Goal: Transaction & Acquisition: Purchase product/service

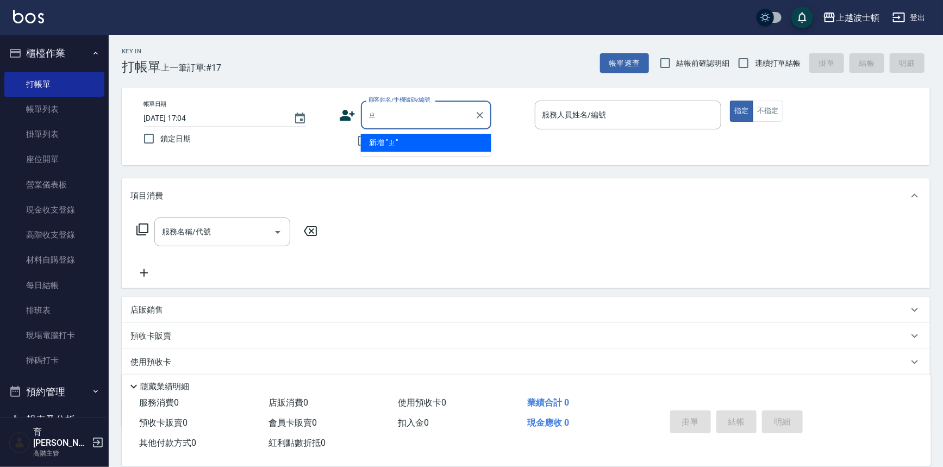
type input "ㄓㄤ"
click at [422, 109] on input "顧客姓名/手機號碼/編號" at bounding box center [418, 114] width 104 height 19
click at [425, 111] on input "顧客姓名/手機號碼/編號" at bounding box center [418, 114] width 104 height 19
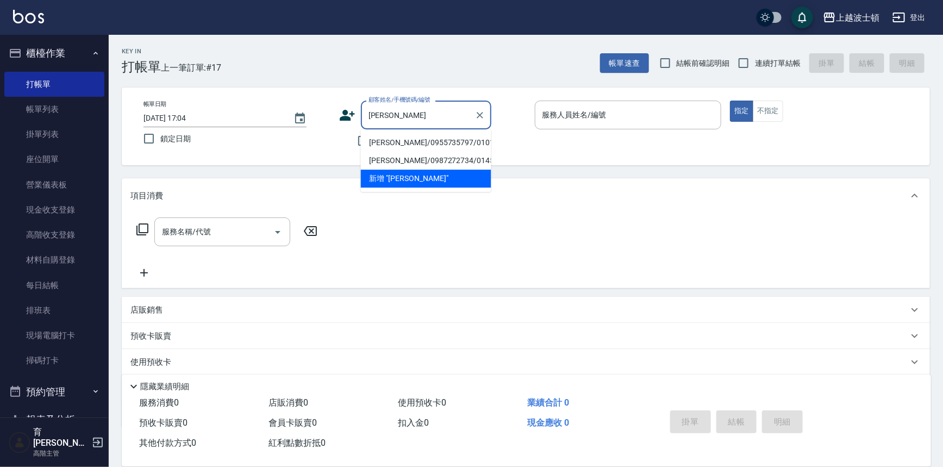
click at [446, 140] on li "[PERSON_NAME]/0955735797/010130" at bounding box center [426, 143] width 130 height 18
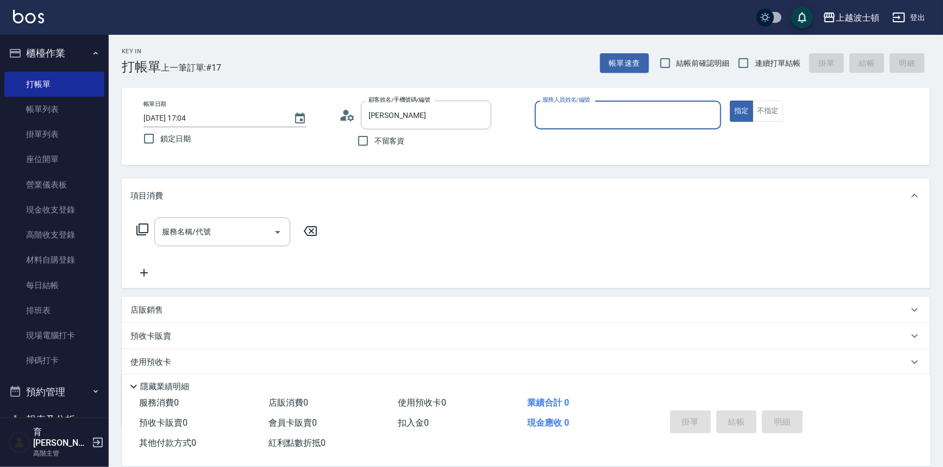
type input "[PERSON_NAME]/0955735797/010130"
type input "shirey-0"
click at [140, 231] on icon at bounding box center [142, 229] width 13 height 13
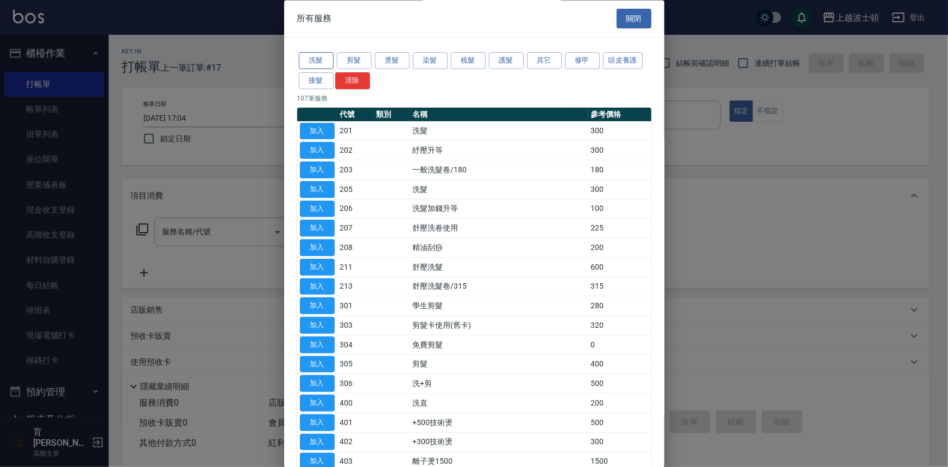
click at [313, 59] on button "洗髮" at bounding box center [316, 61] width 35 height 17
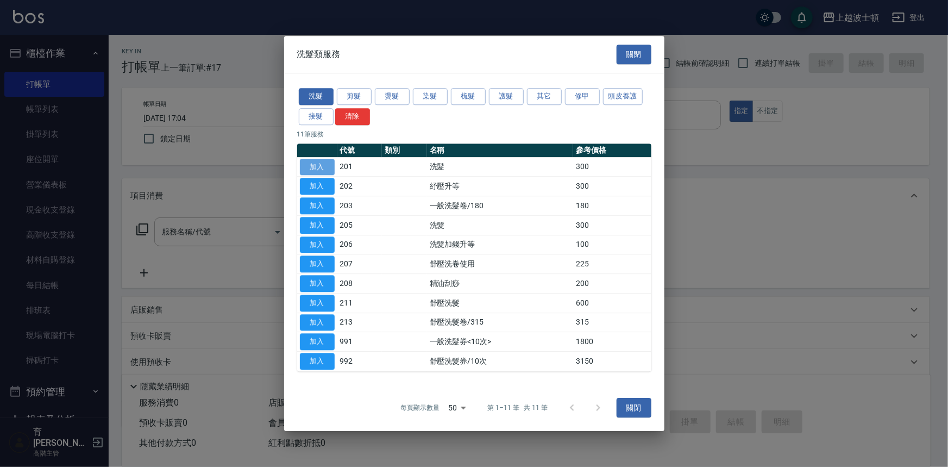
click at [313, 163] on button "加入" at bounding box center [317, 167] width 35 height 17
type input "洗髮(201)"
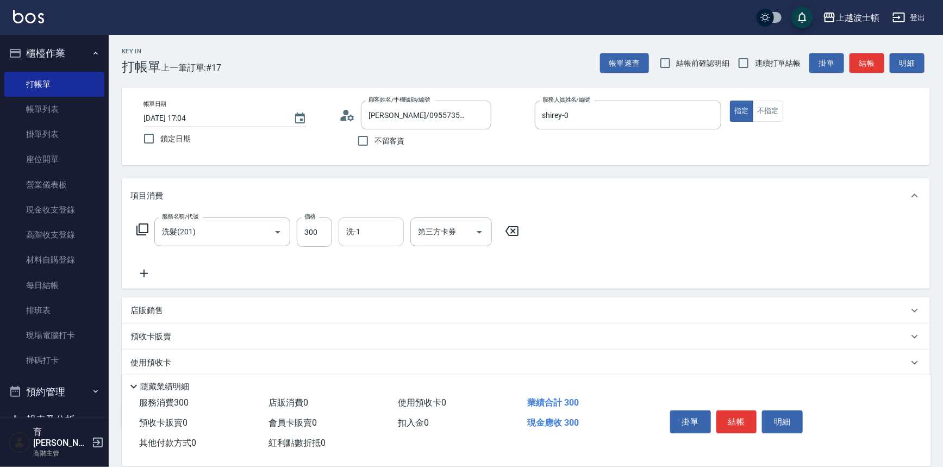
click at [372, 233] on input "洗-1" at bounding box center [370, 231] width 55 height 19
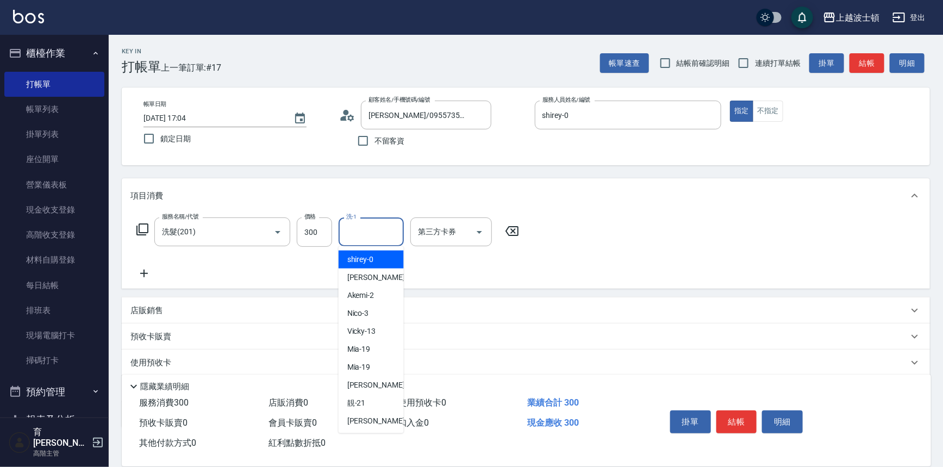
click at [373, 255] on div "shirey -0" at bounding box center [371, 260] width 65 height 18
type input "shirey-0"
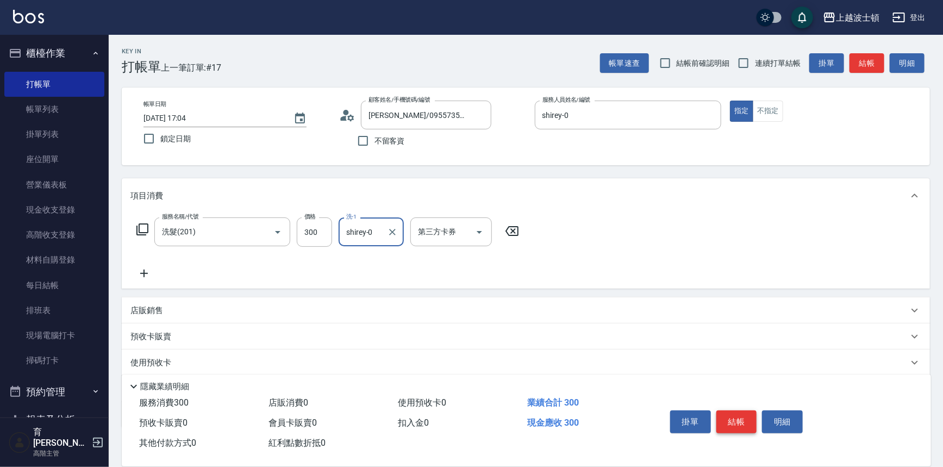
click at [734, 421] on button "結帳" at bounding box center [736, 421] width 41 height 23
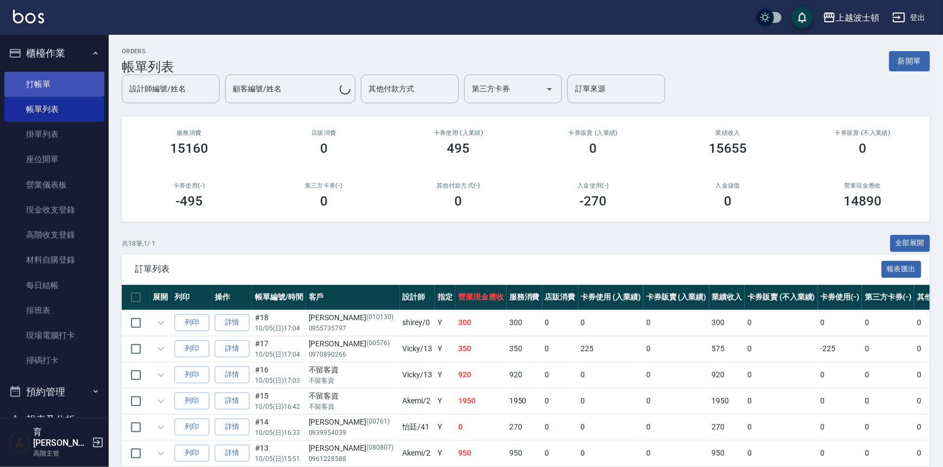
click at [43, 82] on link "打帳單" at bounding box center [54, 84] width 100 height 25
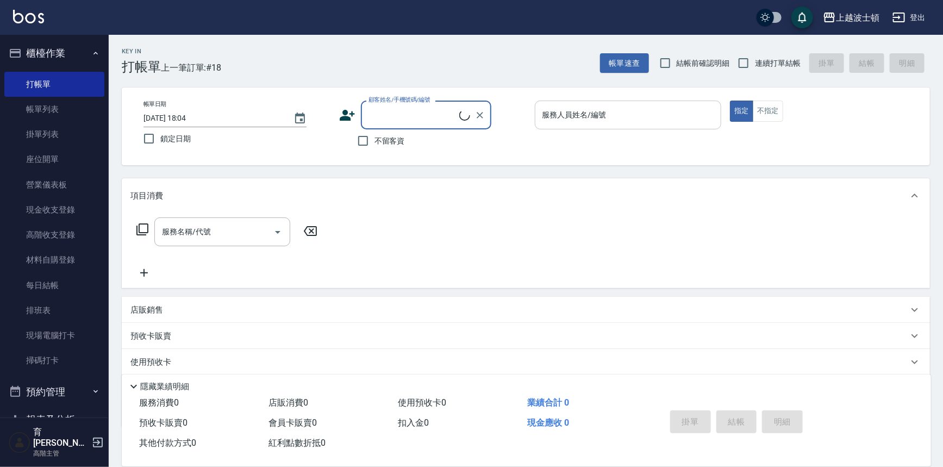
click at [586, 109] on input "服務人員姓名/編號" at bounding box center [628, 114] width 177 height 19
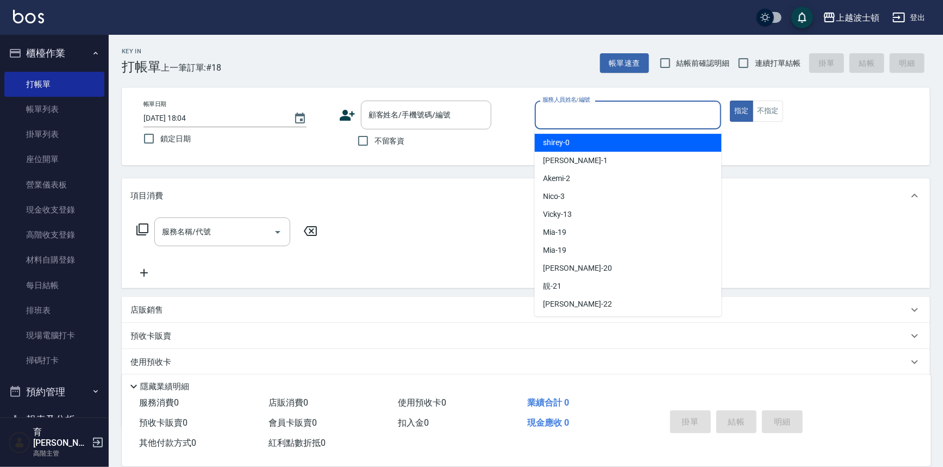
click at [589, 141] on div "shirey -0" at bounding box center [628, 143] width 187 height 18
type input "shirey-0"
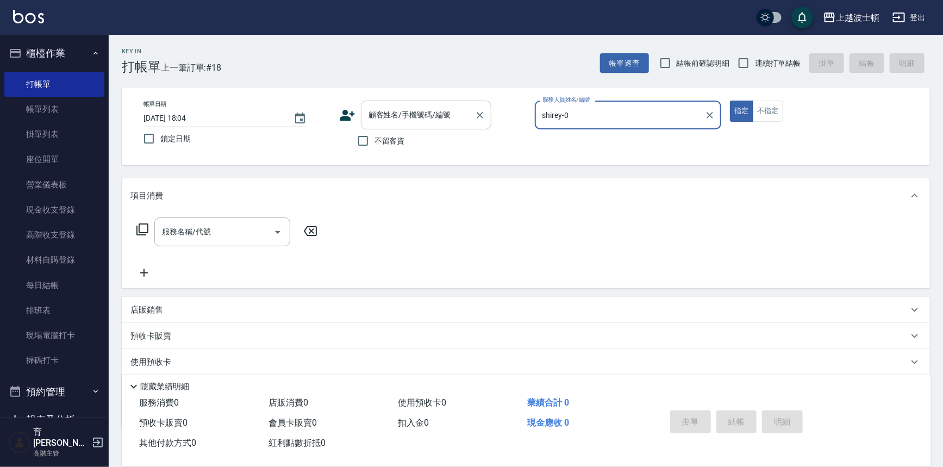
click at [446, 121] on input "顧客姓名/手機號碼/編號" at bounding box center [418, 114] width 104 height 19
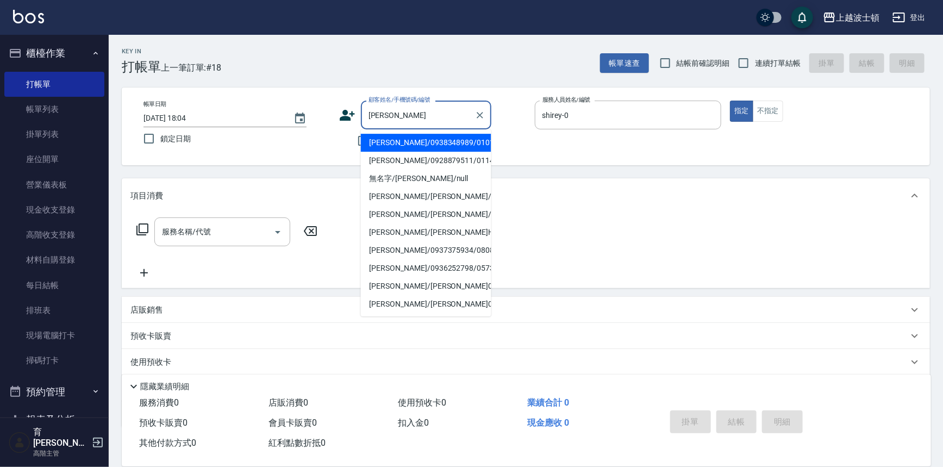
click at [439, 164] on li "[PERSON_NAME]/0928879511/011485" at bounding box center [426, 161] width 130 height 18
type input "[PERSON_NAME]/0928879511/011485"
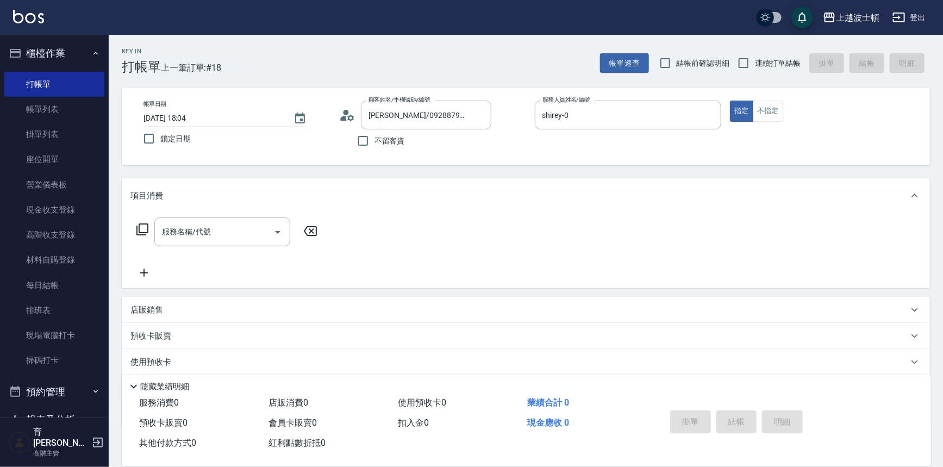
click at [142, 226] on icon at bounding box center [142, 229] width 13 height 13
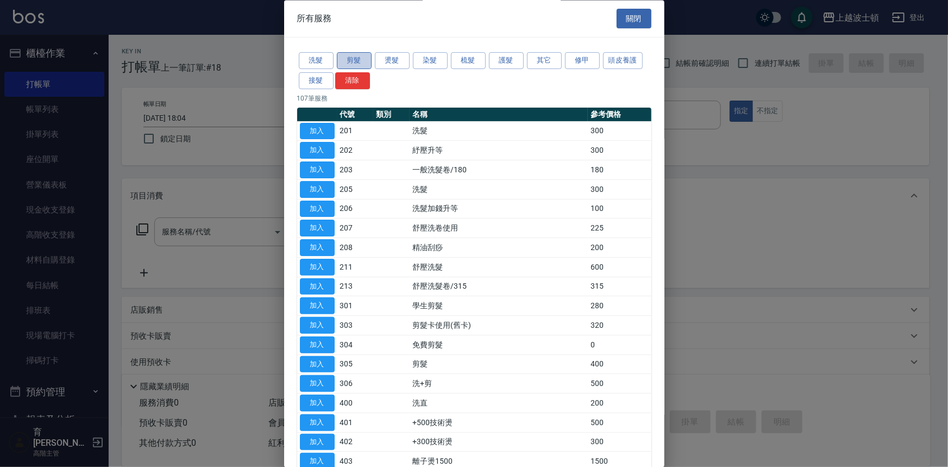
click at [359, 58] on button "剪髮" at bounding box center [354, 61] width 35 height 17
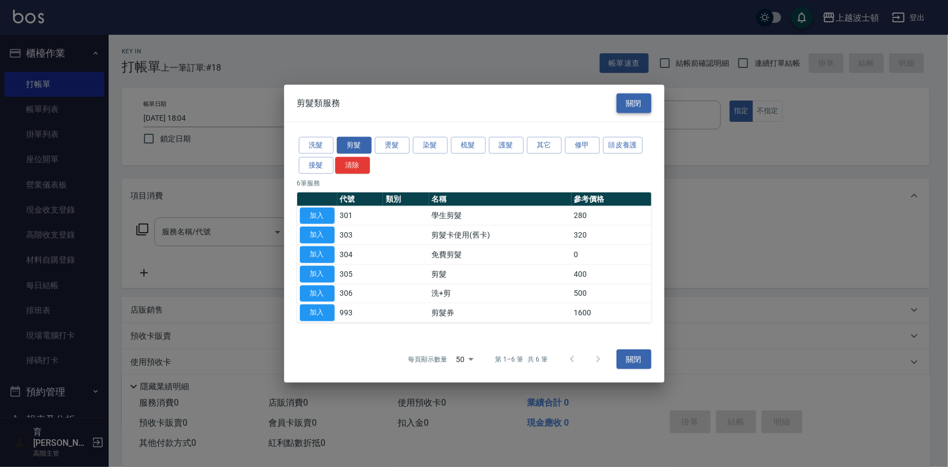
click at [638, 101] on button "關閉" at bounding box center [634, 103] width 35 height 20
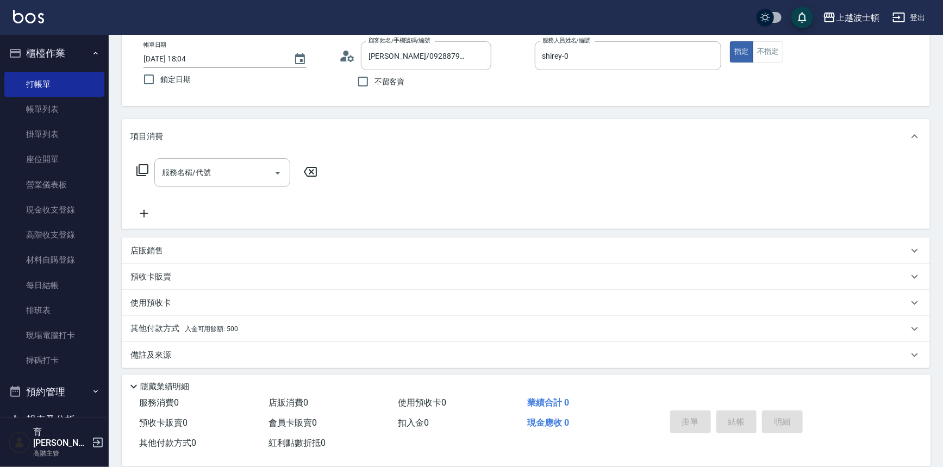
scroll to position [62, 0]
click at [234, 326] on span "入金可用餘額: 500" at bounding box center [211, 326] width 53 height 8
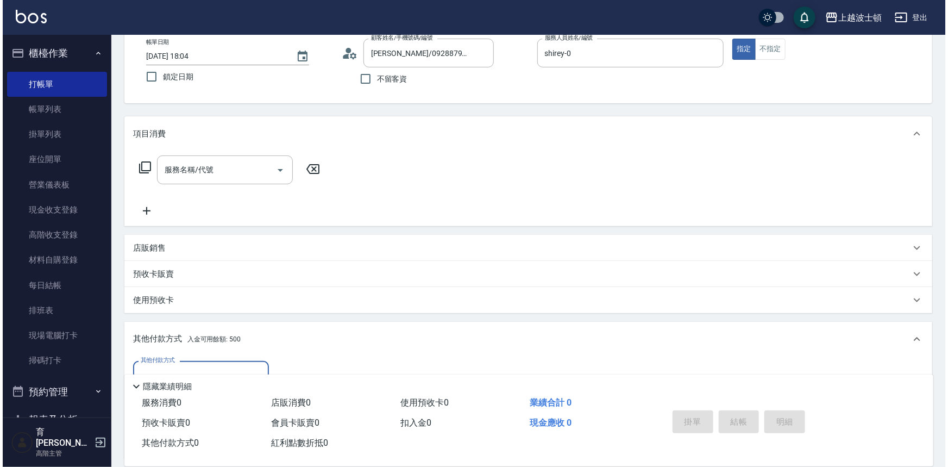
scroll to position [190, 0]
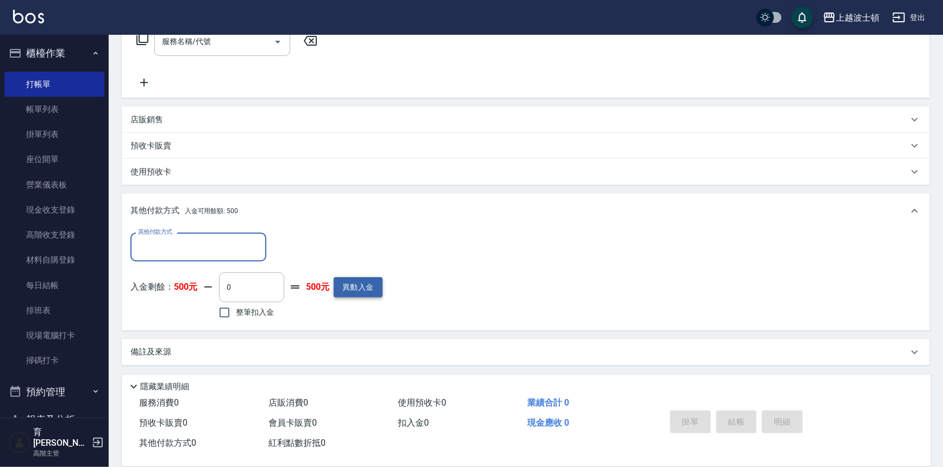
click at [346, 290] on button "異動入金" at bounding box center [358, 287] width 49 height 20
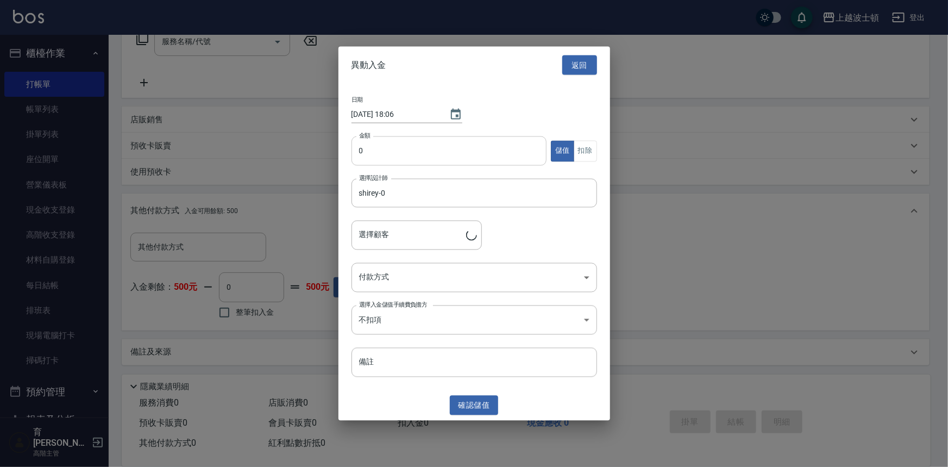
type input "[PERSON_NAME]/0928879511/011485"
click at [385, 146] on input "0" at bounding box center [450, 150] width 196 height 29
type input "3000"
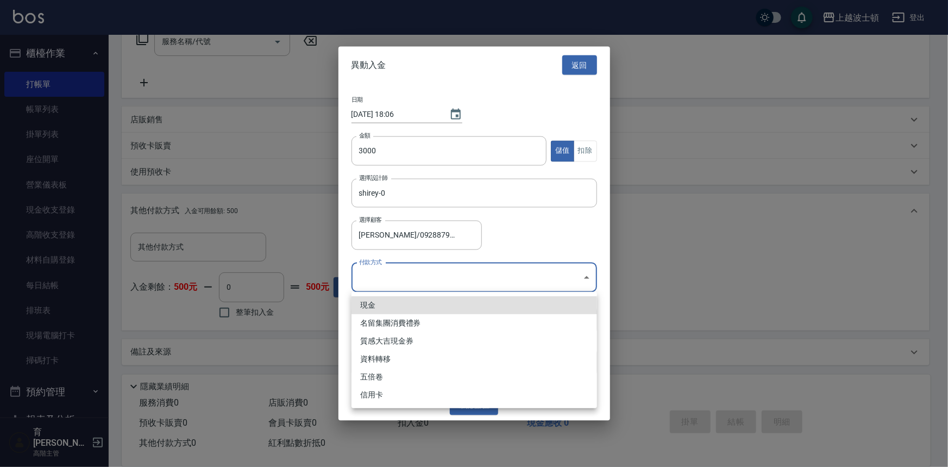
click at [581, 273] on body "上越波士頓 登出 櫃檯作業 打帳單 帳單列表 掛單列表 座位開單 營業儀表板 現金收支登錄 高階收支登錄 材料自購登錄 每日結帳 排班表 現場電腦打卡 掃碼打…" at bounding box center [474, 139] width 948 height 658
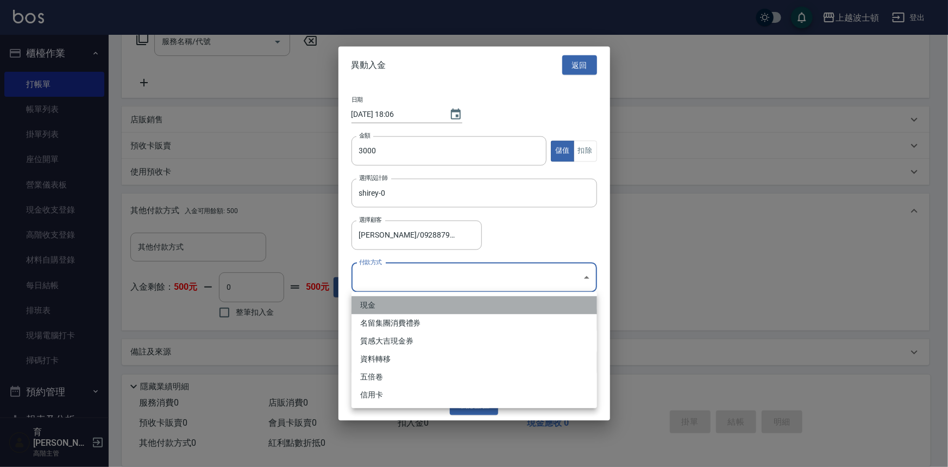
click at [414, 310] on li "現金" at bounding box center [475, 305] width 246 height 18
type input "現金"
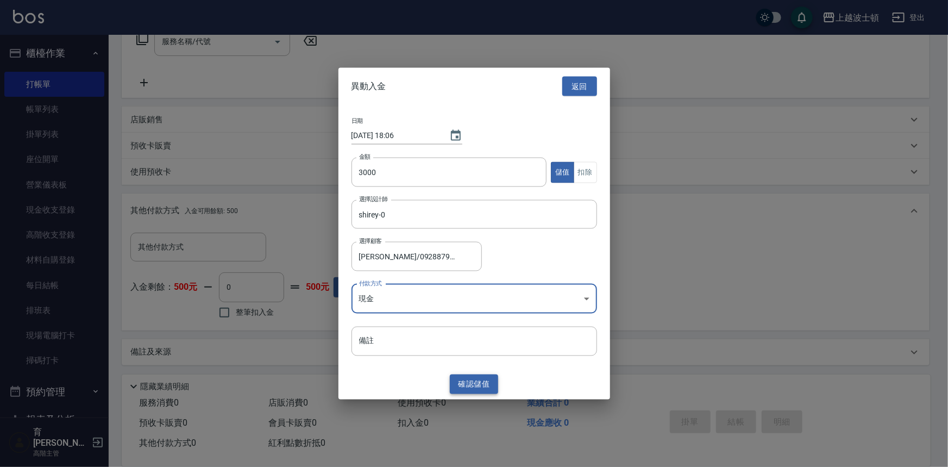
click at [473, 384] on button "確認 儲值" at bounding box center [474, 384] width 49 height 20
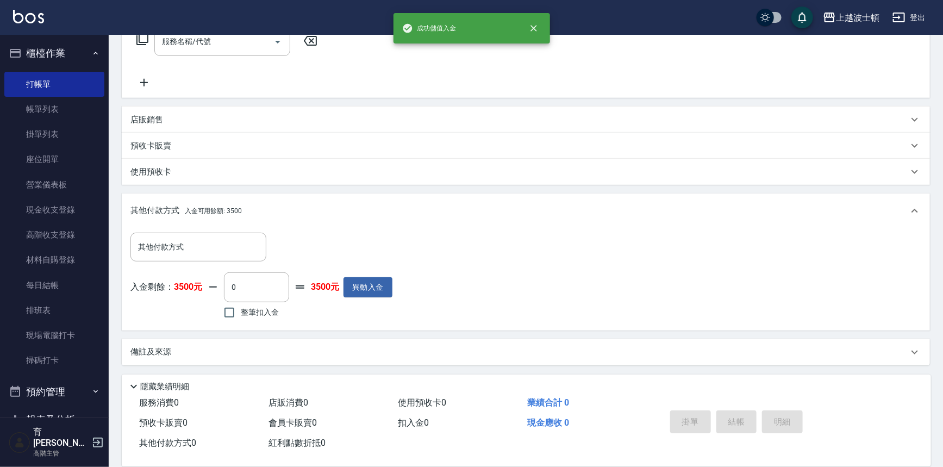
click at [144, 39] on icon at bounding box center [142, 39] width 13 height 13
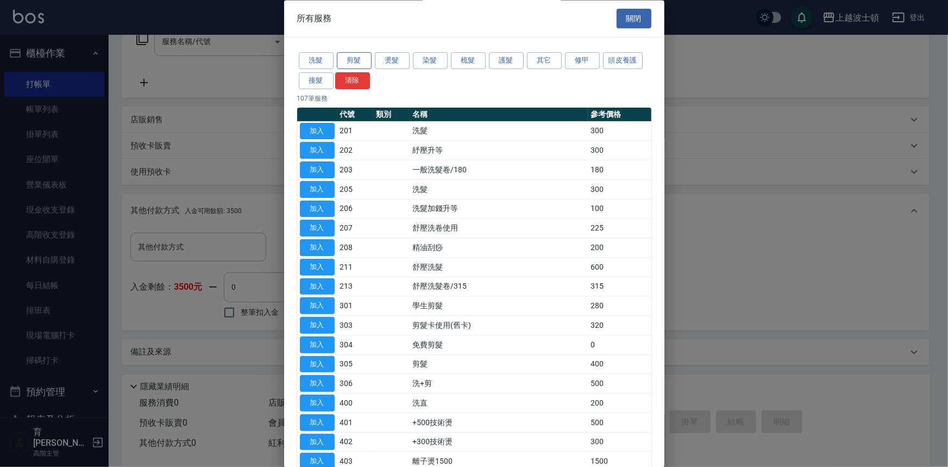
click at [356, 57] on button "剪髮" at bounding box center [354, 61] width 35 height 17
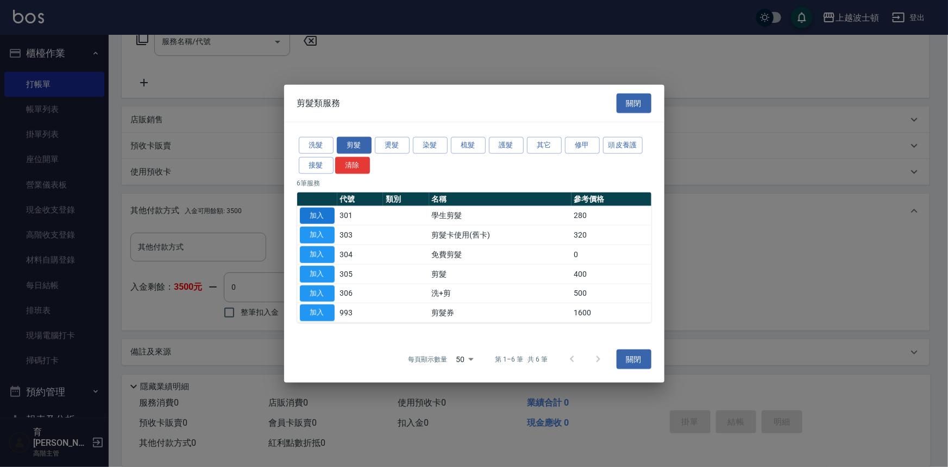
click at [326, 216] on button "加入" at bounding box center [317, 215] width 35 height 17
type input "學生剪髮(301)"
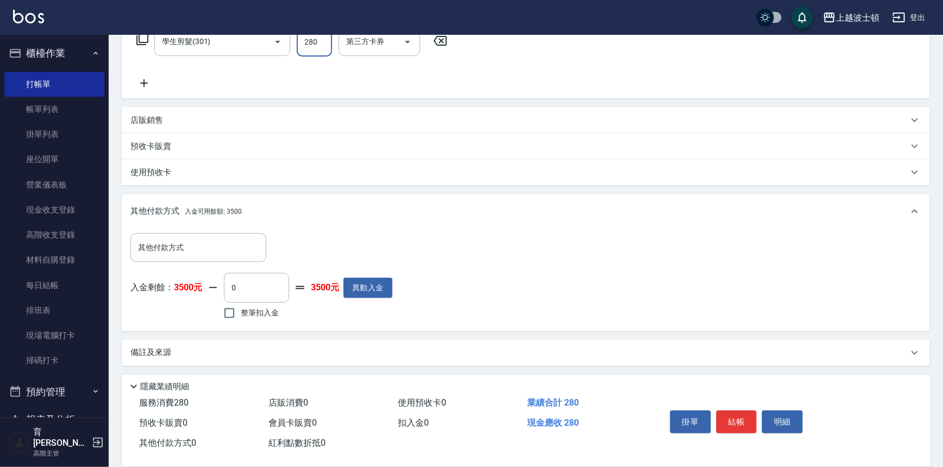
click at [308, 47] on input "280" at bounding box center [314, 41] width 35 height 29
type input "200"
click at [140, 37] on icon at bounding box center [142, 39] width 13 height 13
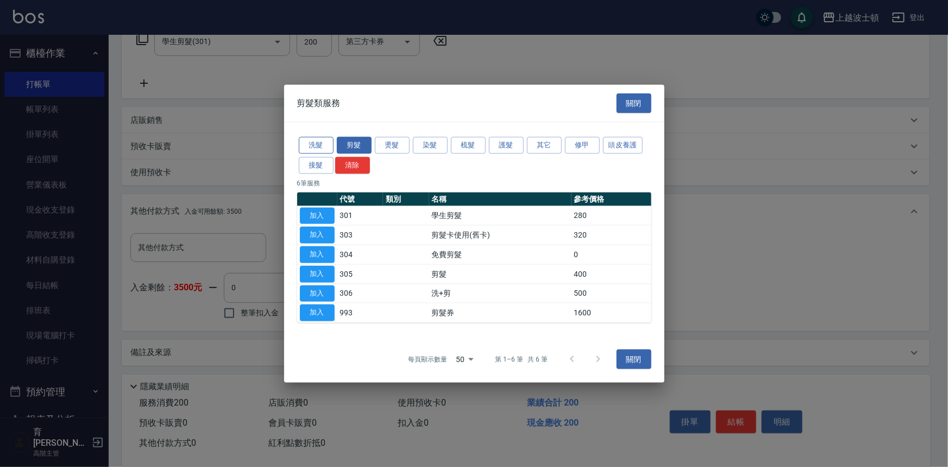
click at [321, 140] on button "洗髮" at bounding box center [316, 145] width 35 height 17
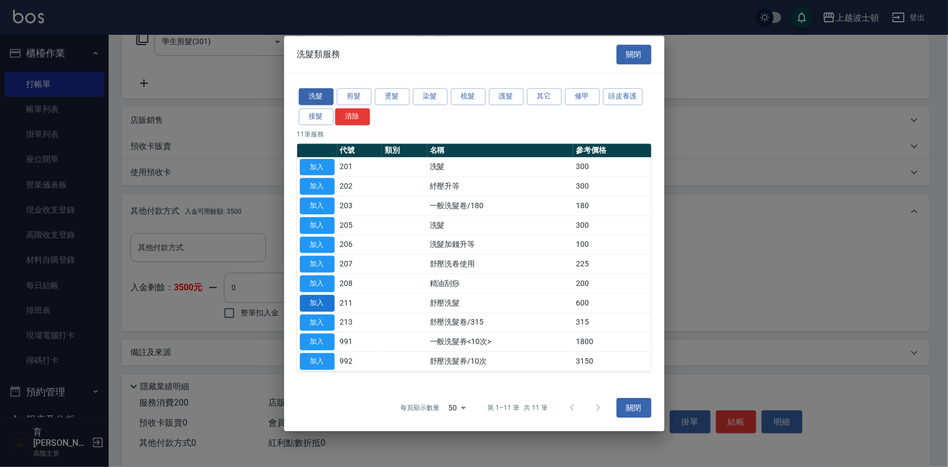
click at [327, 299] on button "加入" at bounding box center [317, 303] width 35 height 17
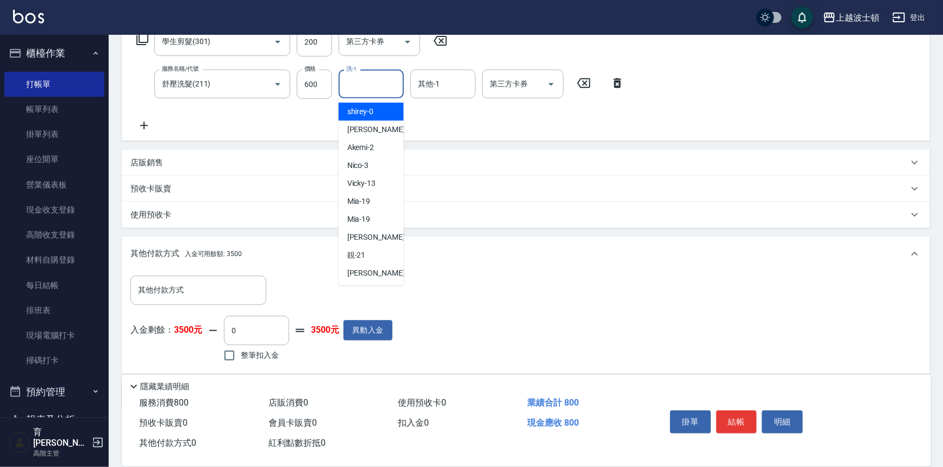
click at [371, 82] on input "洗-1" at bounding box center [370, 83] width 55 height 19
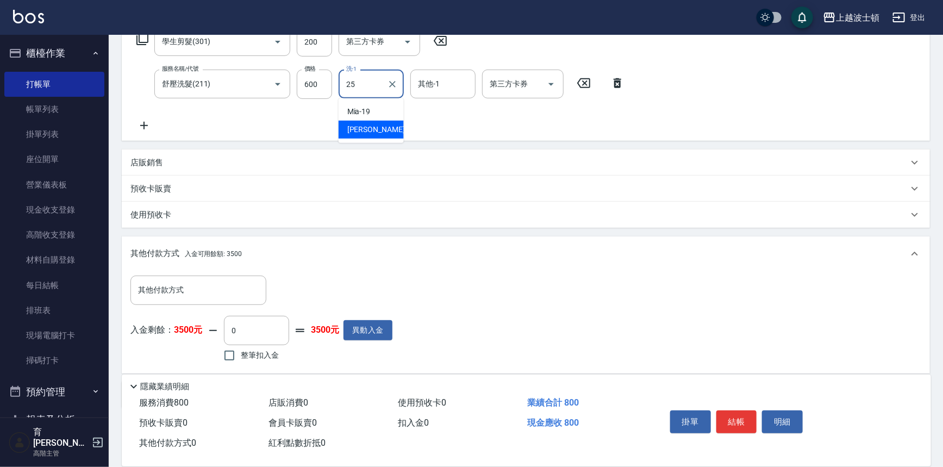
drag, startPoint x: 376, startPoint y: 131, endPoint x: 428, endPoint y: 104, distance: 59.3
click at [376, 132] on span "[PERSON_NAME]-25" at bounding box center [381, 129] width 68 height 11
type input "[PERSON_NAME]-25"
click at [433, 100] on div "服務名稱/代號 學生剪髮(301) 服務名稱/代號 價格 200 價格 第三方卡券 第三方卡券 服務名稱/代號 舒壓洗髮(211) 服務名稱/代號 價格 60…" at bounding box center [380, 79] width 500 height 105
click at [435, 89] on input "其他-1" at bounding box center [442, 83] width 55 height 19
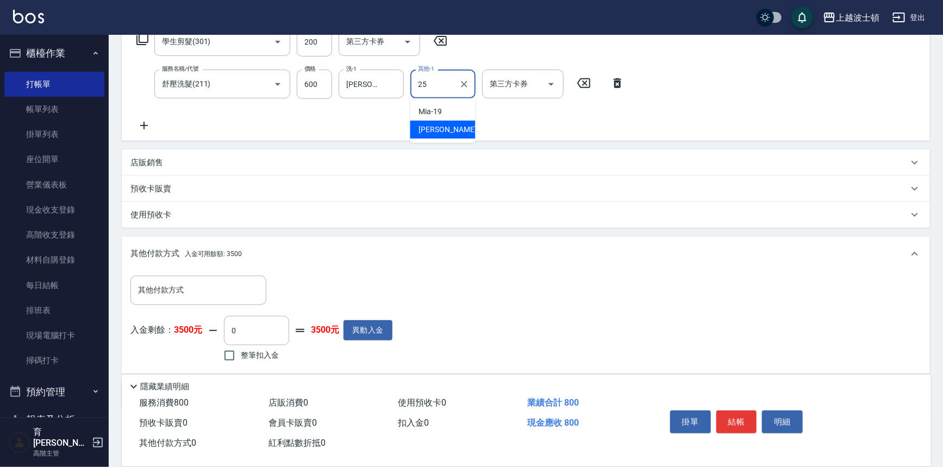
click at [440, 124] on span "[PERSON_NAME]-25" at bounding box center [453, 129] width 68 height 11
type input "[PERSON_NAME]-25"
click at [140, 38] on icon at bounding box center [142, 39] width 13 height 13
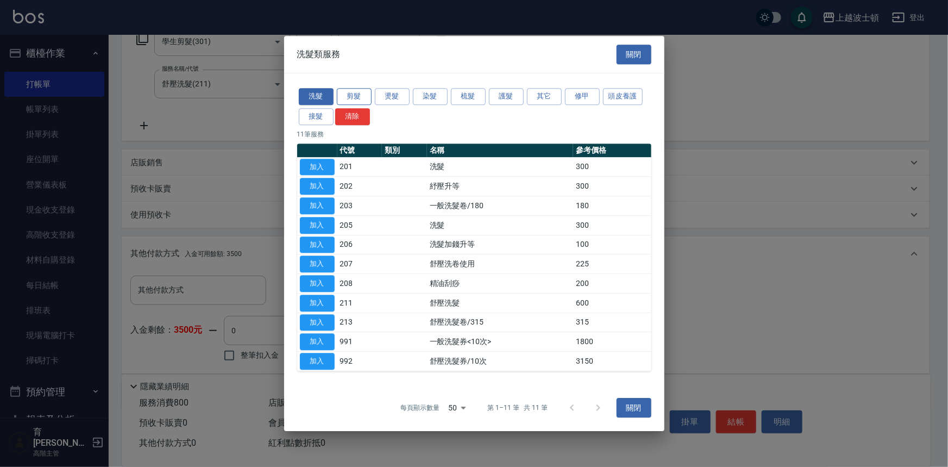
click at [370, 93] on button "剪髮" at bounding box center [354, 96] width 35 height 17
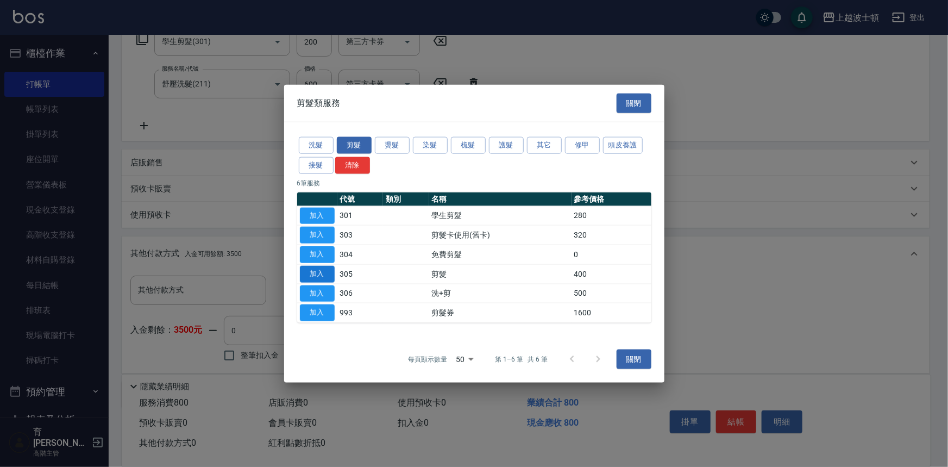
click at [314, 273] on button "加入" at bounding box center [317, 273] width 35 height 17
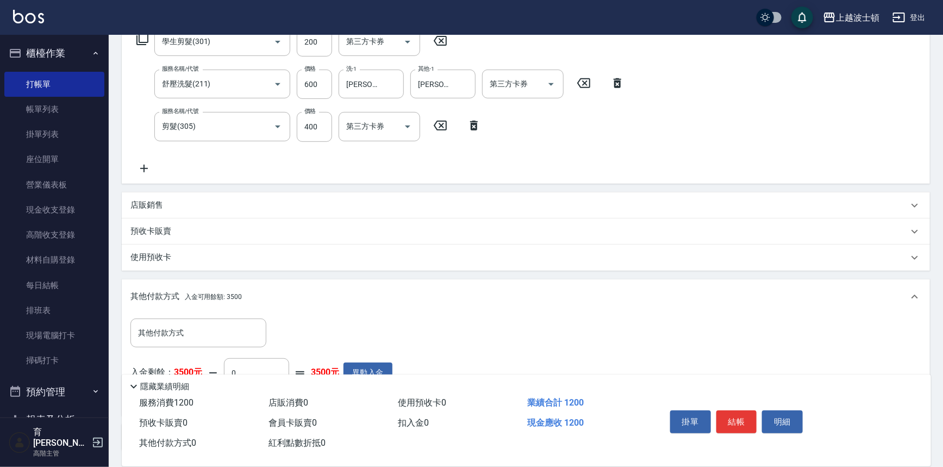
click at [332, 127] on div "服務名稱/代號 剪髮(305) 服務名稱/代號 價格 400 價格 第三方卡券 第三方卡券" at bounding box center [308, 126] width 357 height 29
click at [315, 124] on input "400" at bounding box center [314, 126] width 35 height 29
type input "350"
click at [144, 33] on div "上越波士頓 登出" at bounding box center [471, 17] width 943 height 35
click at [145, 40] on icon at bounding box center [142, 39] width 13 height 13
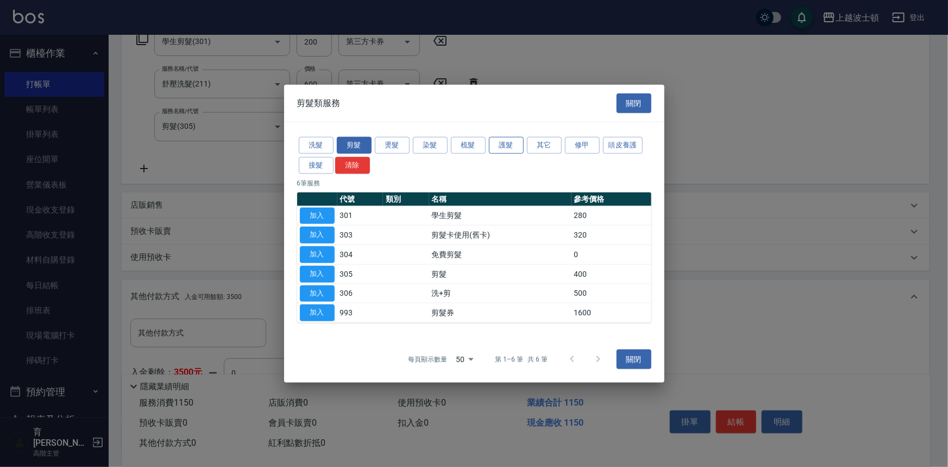
click at [505, 148] on button "護髮" at bounding box center [506, 145] width 35 height 17
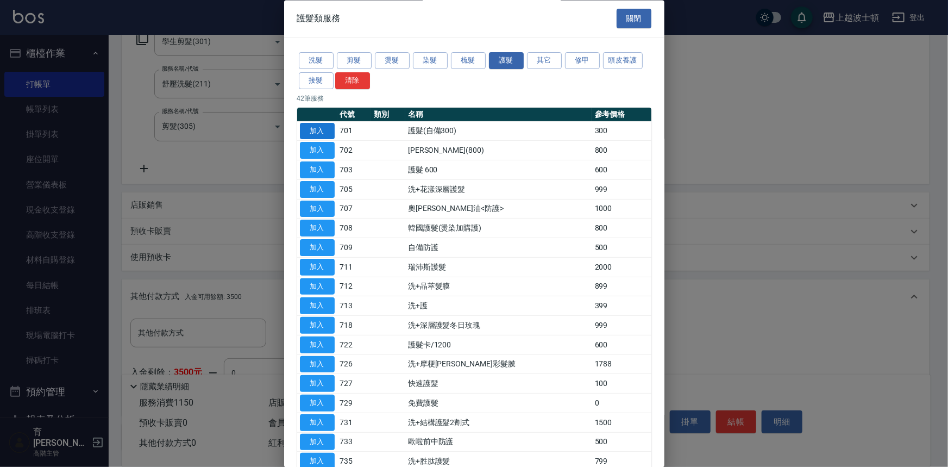
click at [316, 129] on button "加入" at bounding box center [317, 131] width 35 height 17
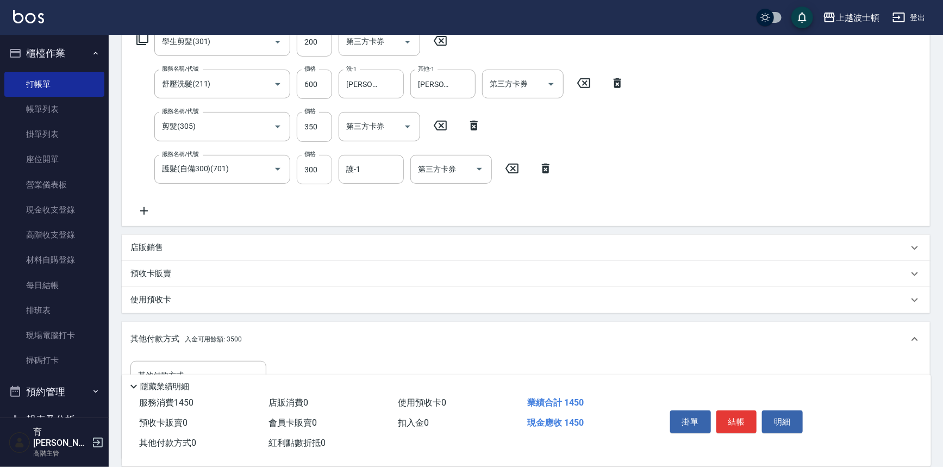
click at [325, 178] on input "300" at bounding box center [314, 169] width 35 height 29
drag, startPoint x: 325, startPoint y: 178, endPoint x: 301, endPoint y: 173, distance: 24.3
click at [301, 173] on input "300" at bounding box center [314, 169] width 35 height 29
type input "200"
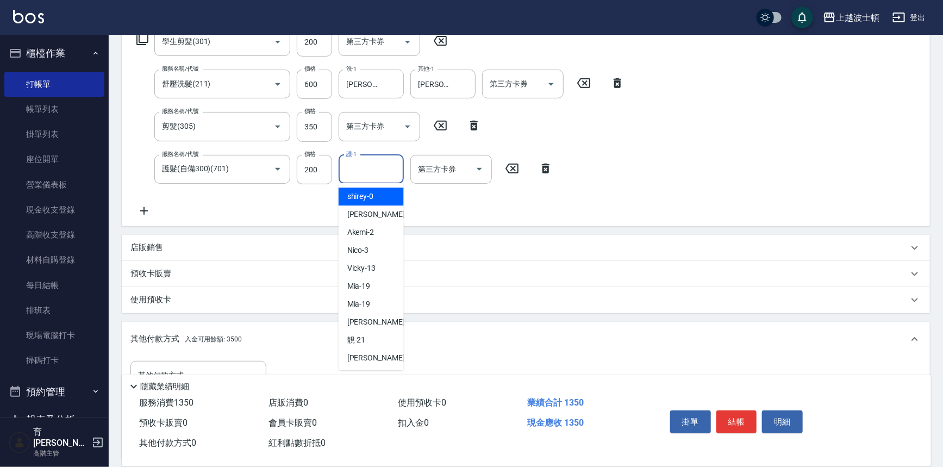
click at [367, 171] on input "護-1" at bounding box center [370, 169] width 55 height 19
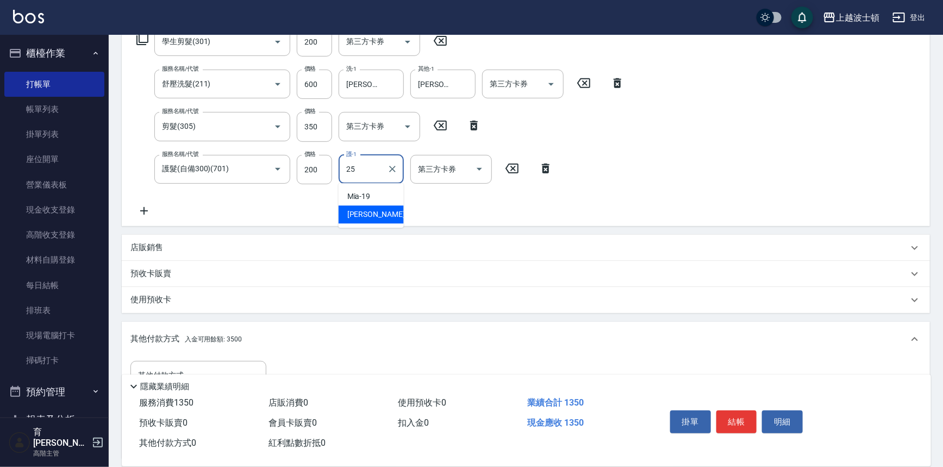
click at [374, 212] on span "[PERSON_NAME]-25" at bounding box center [381, 214] width 68 height 11
type input "[PERSON_NAME]-25"
click at [147, 241] on div "店販銷售" at bounding box center [526, 248] width 808 height 26
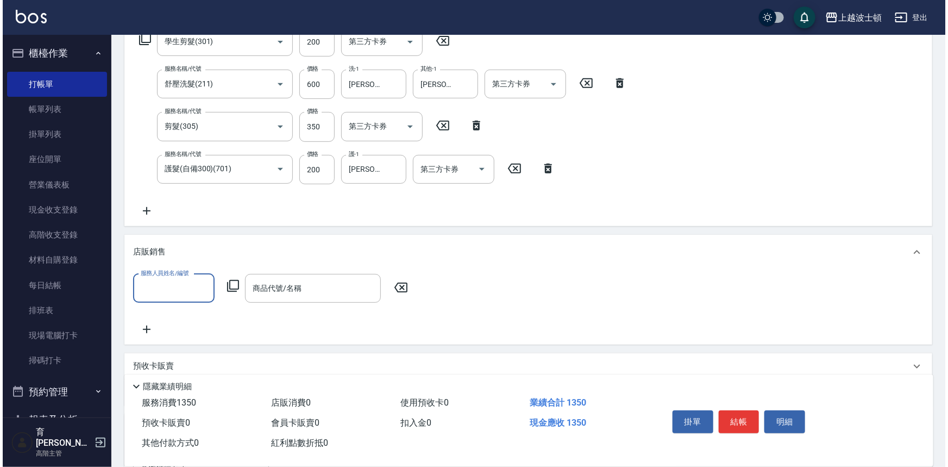
scroll to position [369, 0]
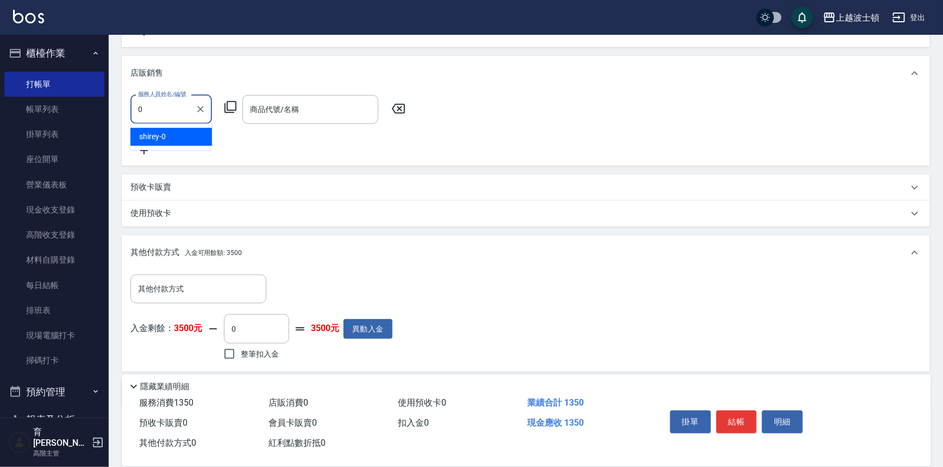
click at [176, 139] on div "shirey -0" at bounding box center [171, 137] width 82 height 18
type input "shirey-0"
click at [228, 104] on icon at bounding box center [230, 107] width 13 height 13
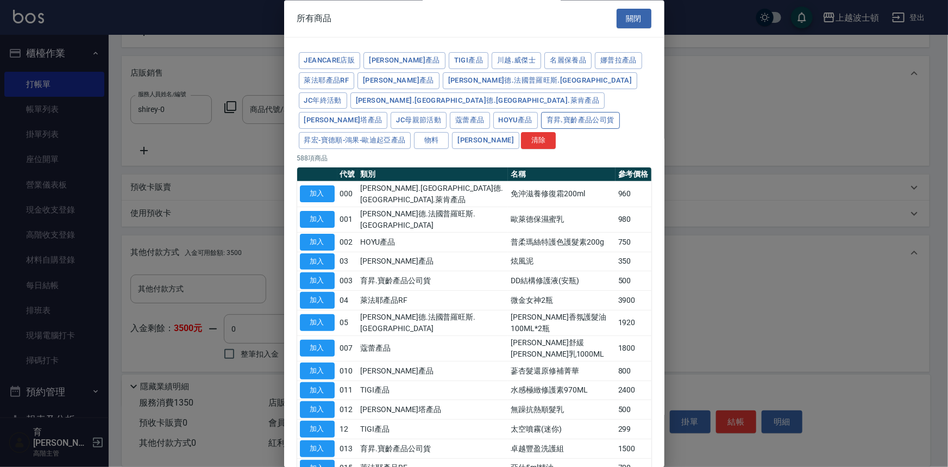
click at [541, 112] on button "育昇.寶齡產品公司貨" at bounding box center [580, 120] width 79 height 17
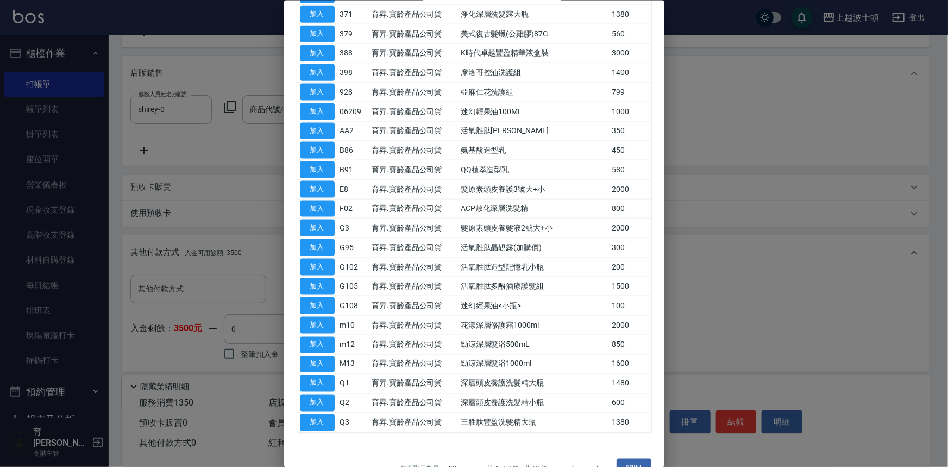
scroll to position [681, 0]
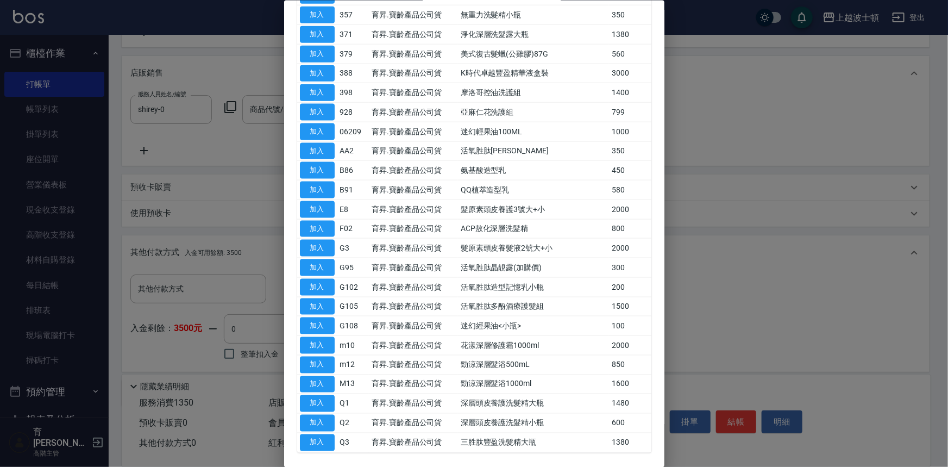
drag, startPoint x: 665, startPoint y: 280, endPoint x: 693, endPoint y: 185, distance: 99.7
click at [693, 185] on div at bounding box center [474, 233] width 948 height 467
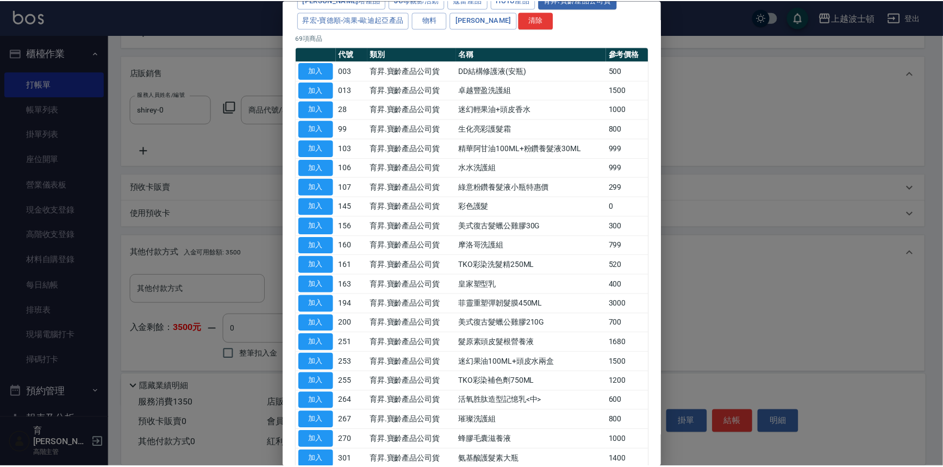
scroll to position [0, 0]
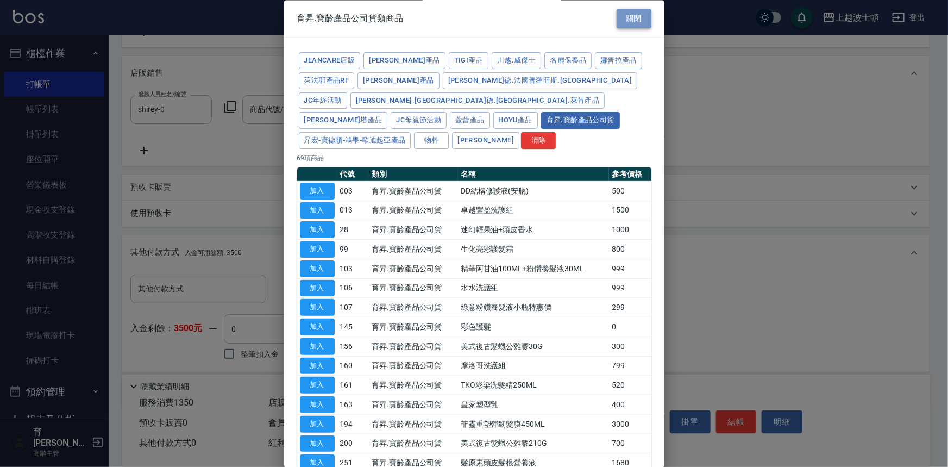
click at [621, 23] on button "關閉" at bounding box center [634, 19] width 35 height 20
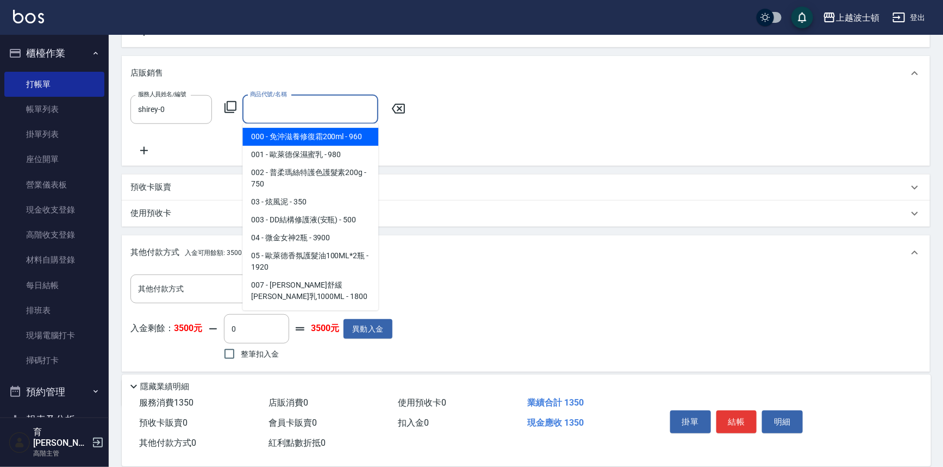
click at [335, 114] on input "商品代號/名稱" at bounding box center [310, 109] width 126 height 19
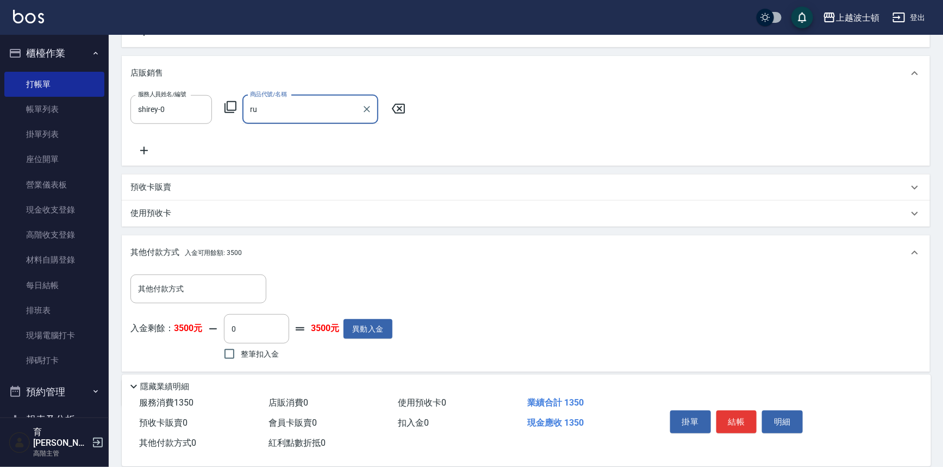
type input "r"
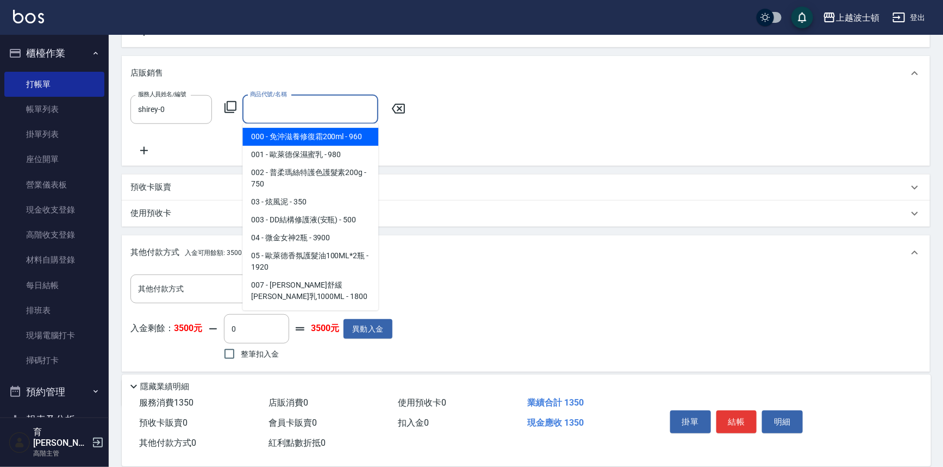
click at [280, 109] on input "商品代號/名稱" at bounding box center [310, 109] width 126 height 19
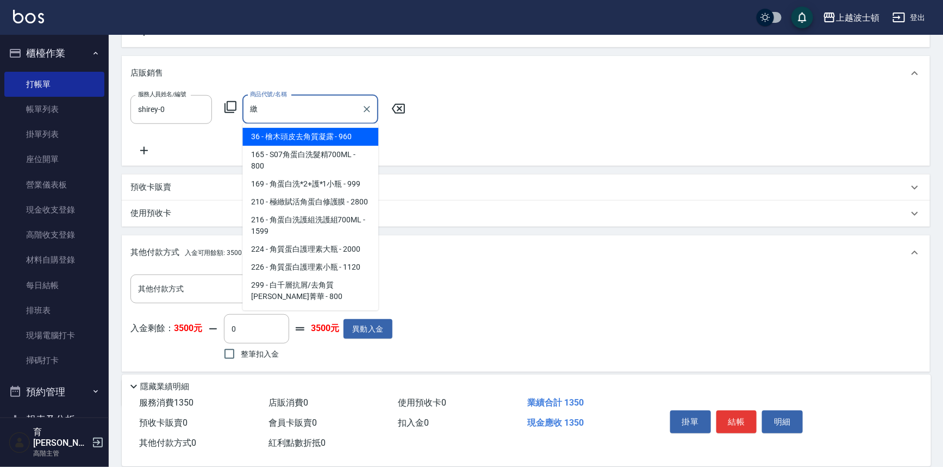
type input "角"
click at [259, 105] on input "角" at bounding box center [302, 109] width 110 height 19
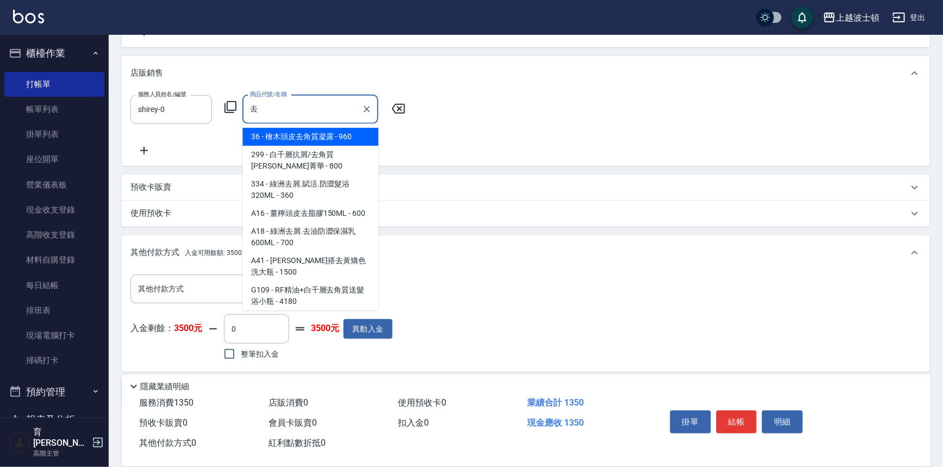
scroll to position [33, 0]
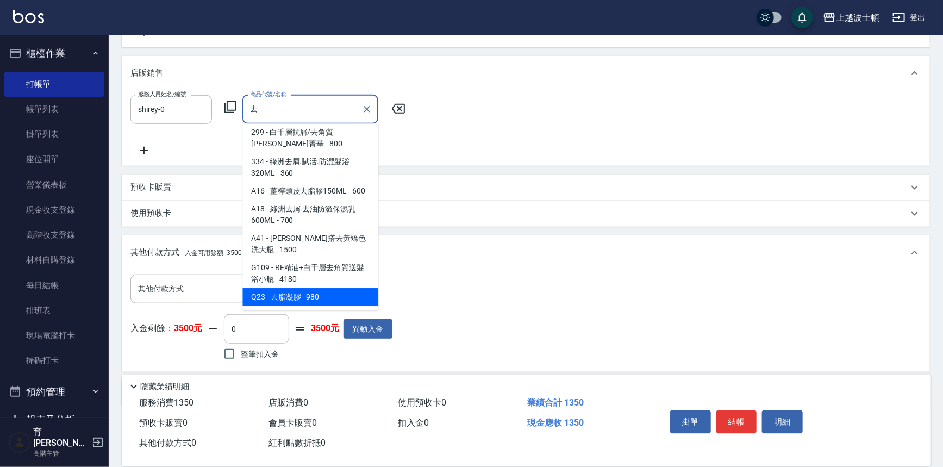
click at [326, 297] on span "Q23 - 去脂凝膠 - 980" at bounding box center [310, 297] width 136 height 18
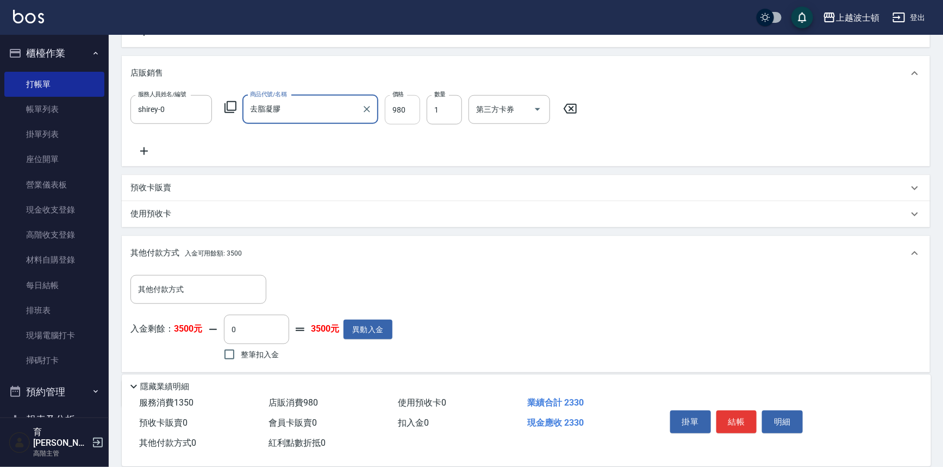
type input "去脂凝膠"
click at [405, 108] on input "980" at bounding box center [402, 109] width 35 height 29
type input "800"
click at [148, 145] on icon at bounding box center [143, 151] width 27 height 13
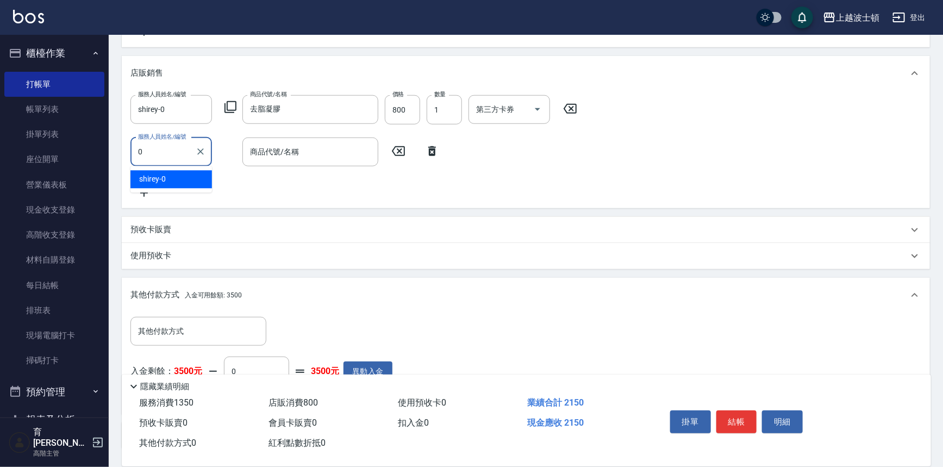
click at [185, 178] on div "shirey -0" at bounding box center [171, 180] width 82 height 18
type input "shirey-0"
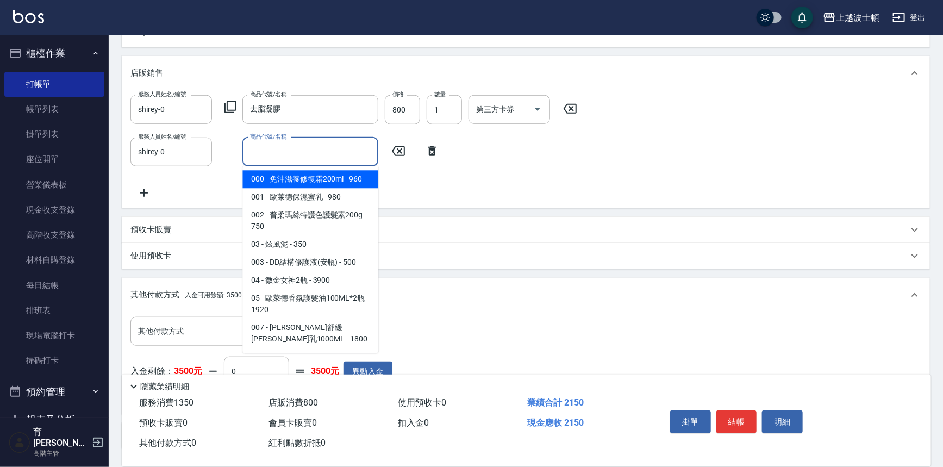
click at [274, 152] on input "商品代號/名稱" at bounding box center [310, 151] width 126 height 19
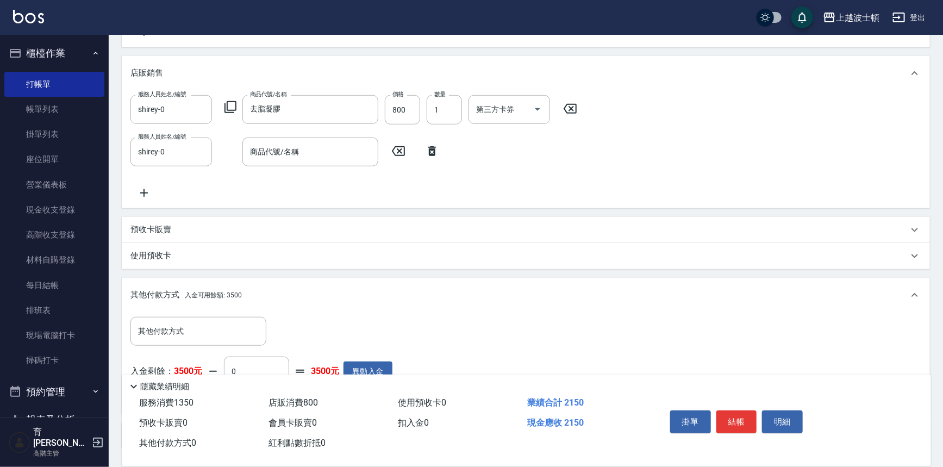
click at [229, 107] on icon at bounding box center [230, 107] width 13 height 13
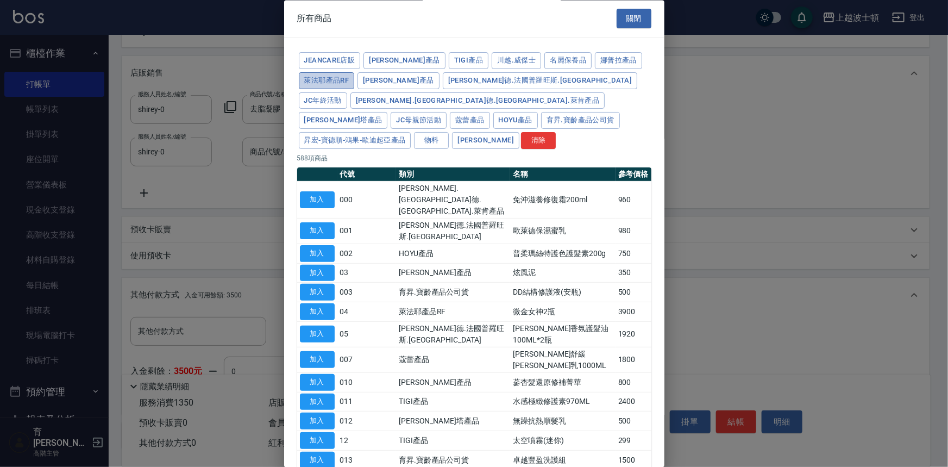
click at [343, 76] on button "萊法耶產品RF" at bounding box center [327, 80] width 56 height 17
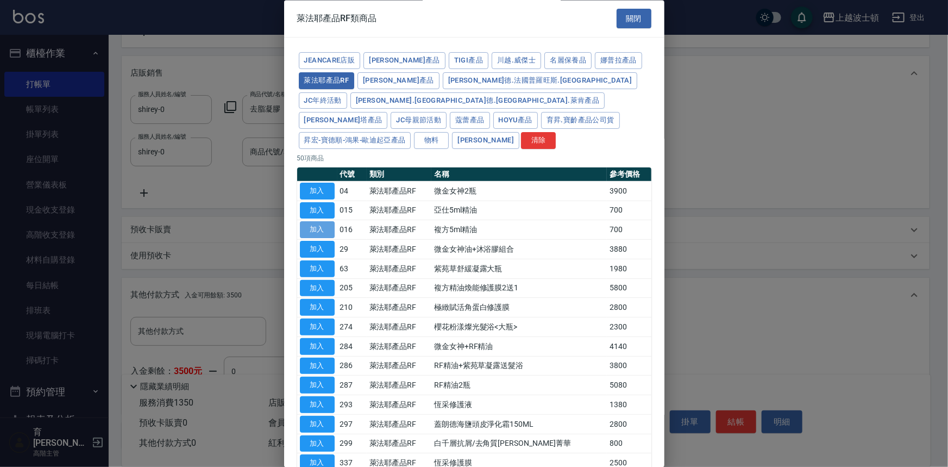
click at [324, 222] on button "加入" at bounding box center [317, 230] width 35 height 17
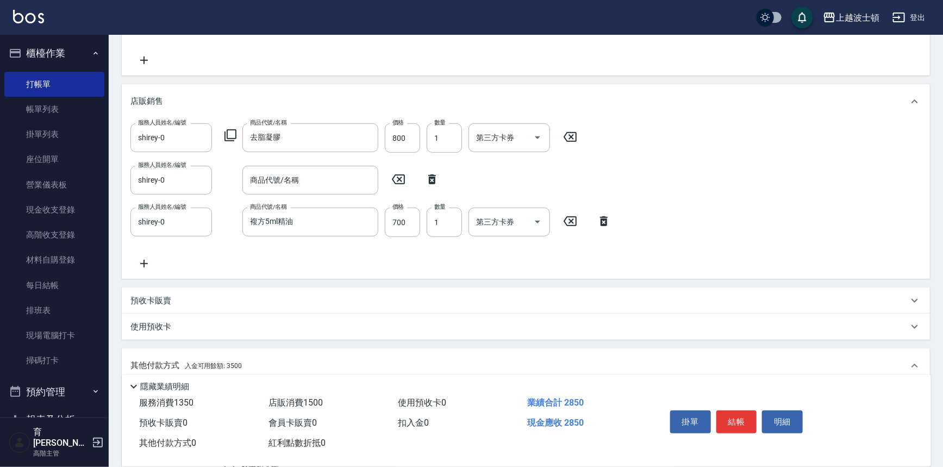
scroll to position [334, 0]
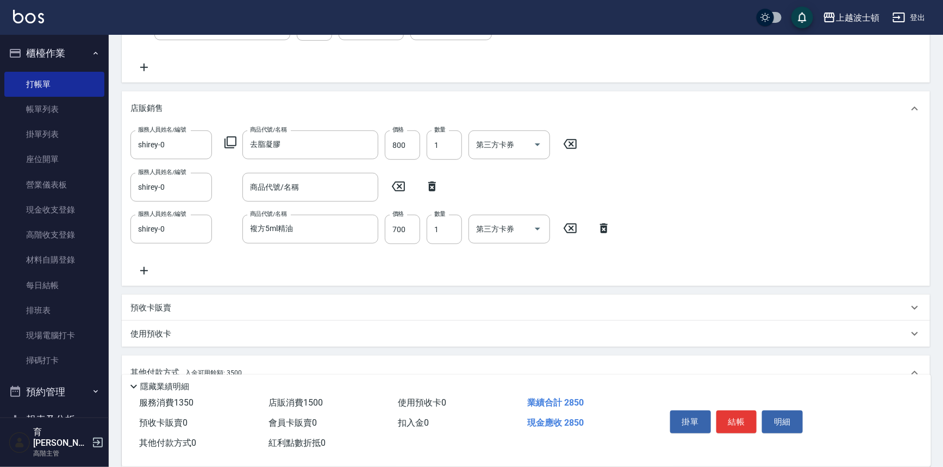
click at [435, 184] on icon at bounding box center [432, 187] width 8 height 10
type input "複方5ml精油"
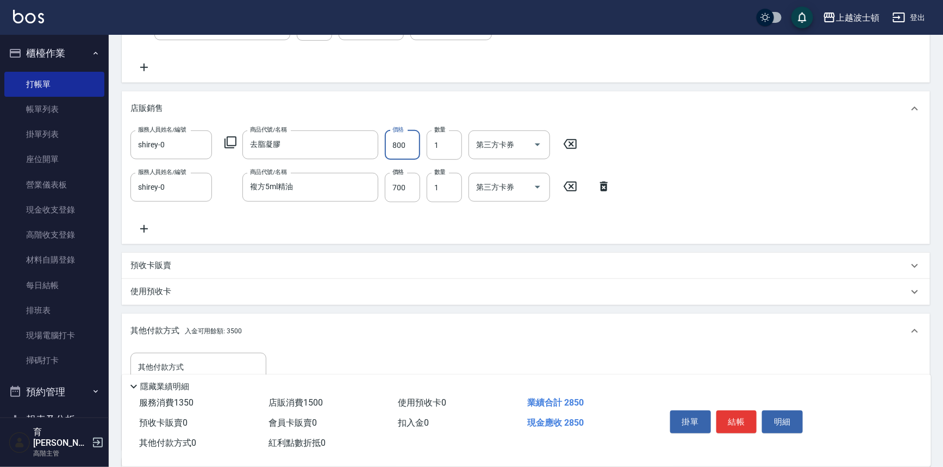
click at [410, 145] on input "800" at bounding box center [402, 144] width 35 height 29
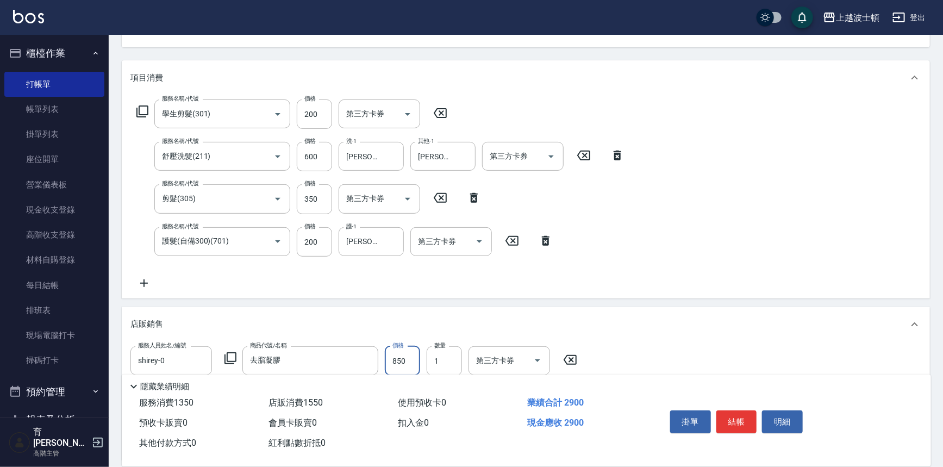
scroll to position [116, 0]
type input "850"
click at [142, 110] on icon at bounding box center [142, 113] width 13 height 13
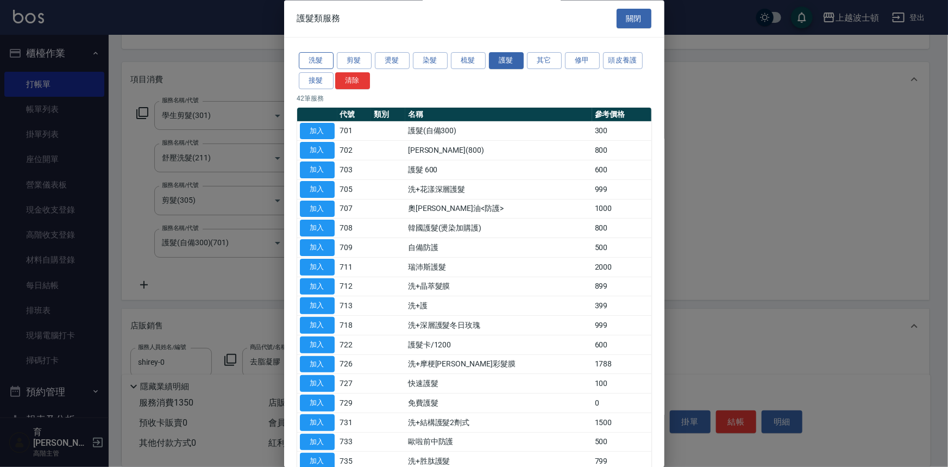
click at [318, 57] on button "洗髮" at bounding box center [316, 61] width 35 height 17
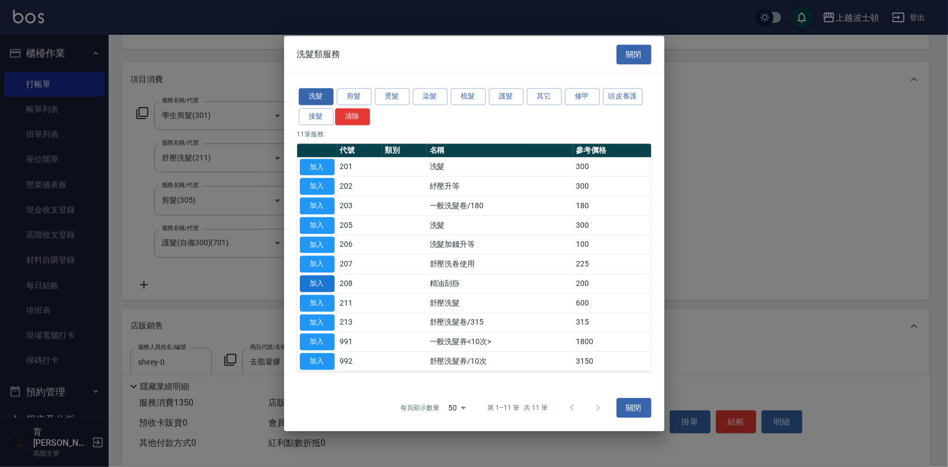
click at [328, 285] on button "加入" at bounding box center [317, 283] width 35 height 17
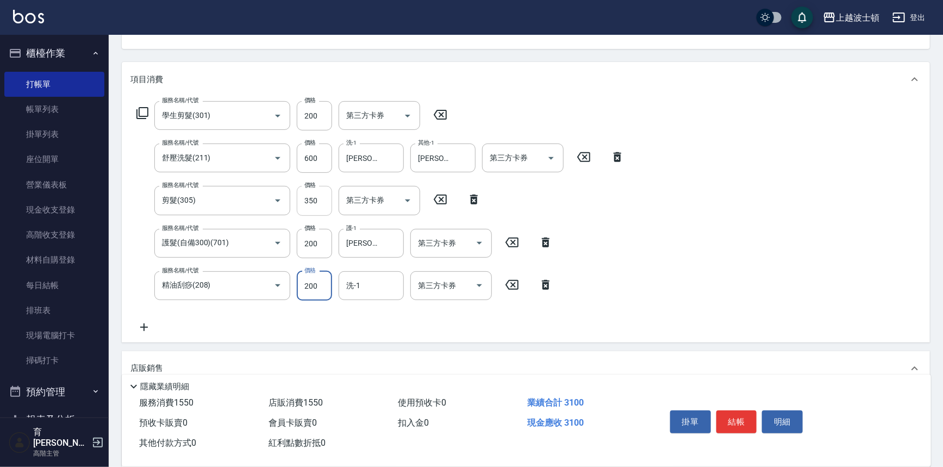
click at [317, 199] on input "350" at bounding box center [314, 200] width 35 height 29
click at [316, 199] on input "350" at bounding box center [314, 200] width 35 height 29
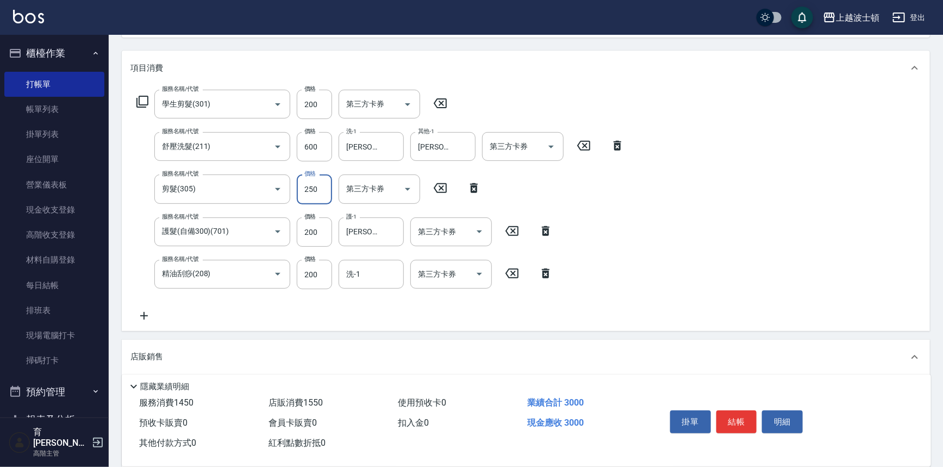
scroll to position [128, 0]
type input "250"
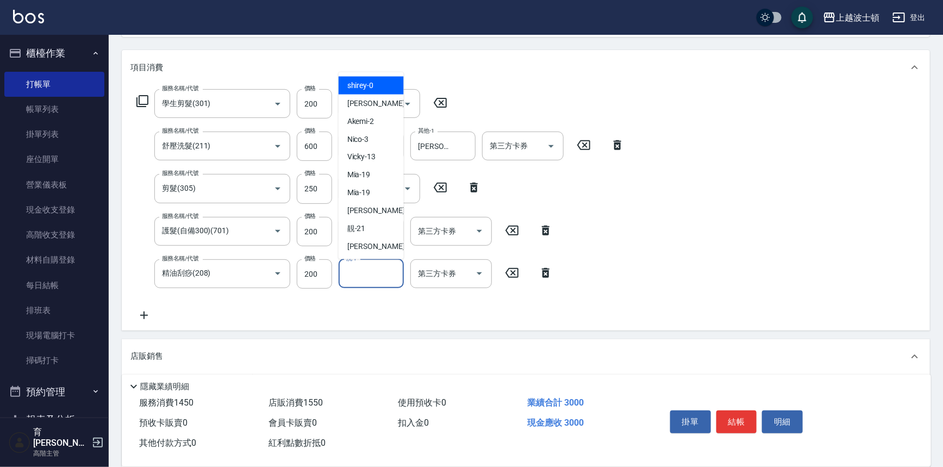
click at [369, 274] on input "洗-1" at bounding box center [370, 273] width 55 height 19
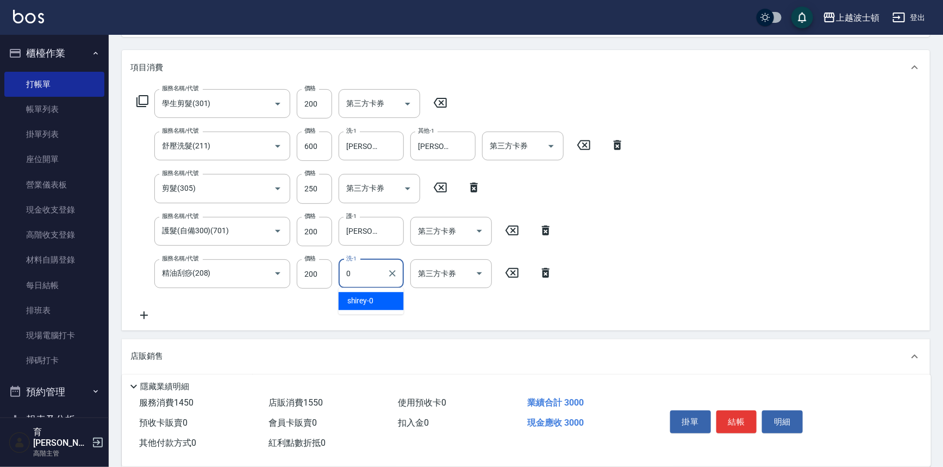
click at [370, 301] on span "shirey -0" at bounding box center [360, 300] width 27 height 11
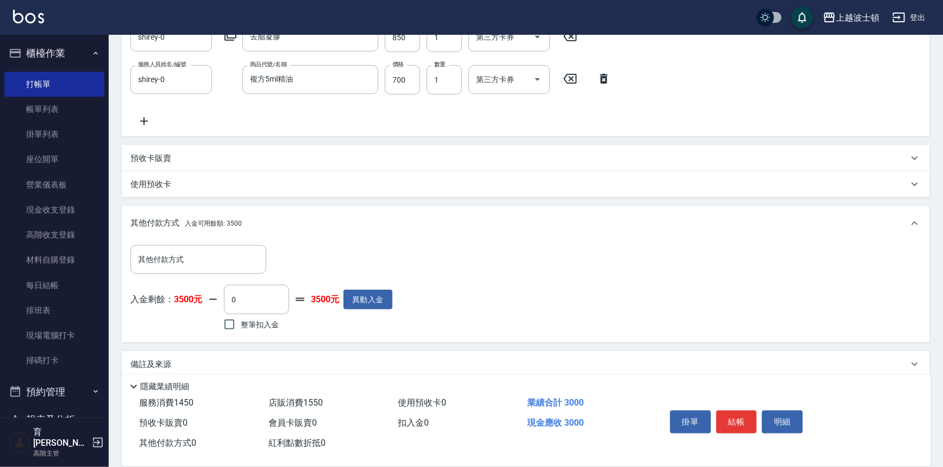
scroll to position [485, 0]
type input "shirey-0"
click at [229, 320] on input "整筆扣入金" at bounding box center [229, 322] width 23 height 23
checkbox input "true"
type input "3000"
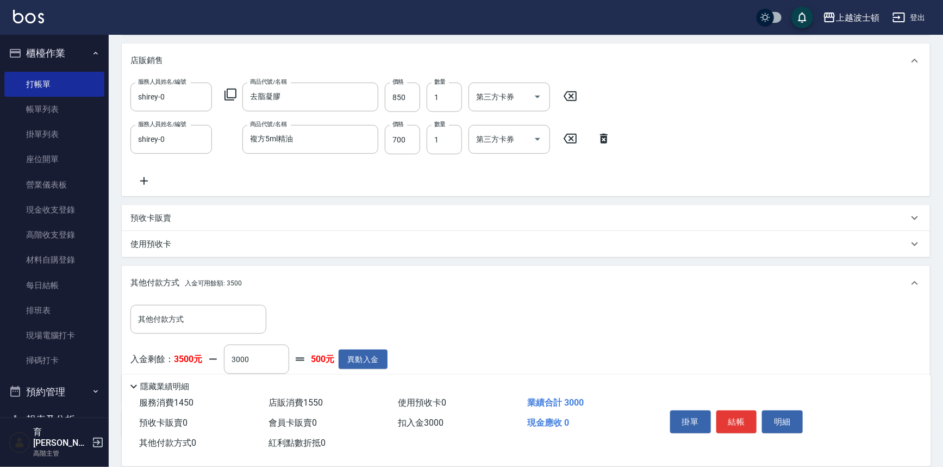
scroll to position [496, 0]
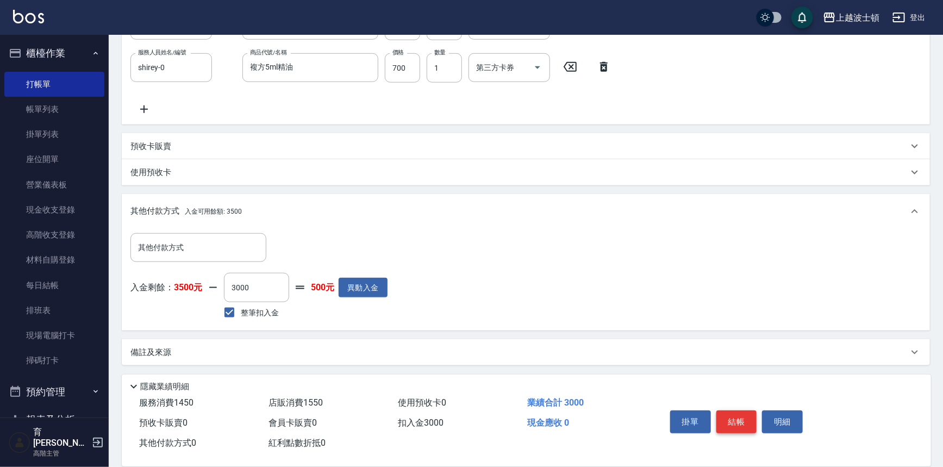
click at [746, 422] on button "結帳" at bounding box center [736, 421] width 41 height 23
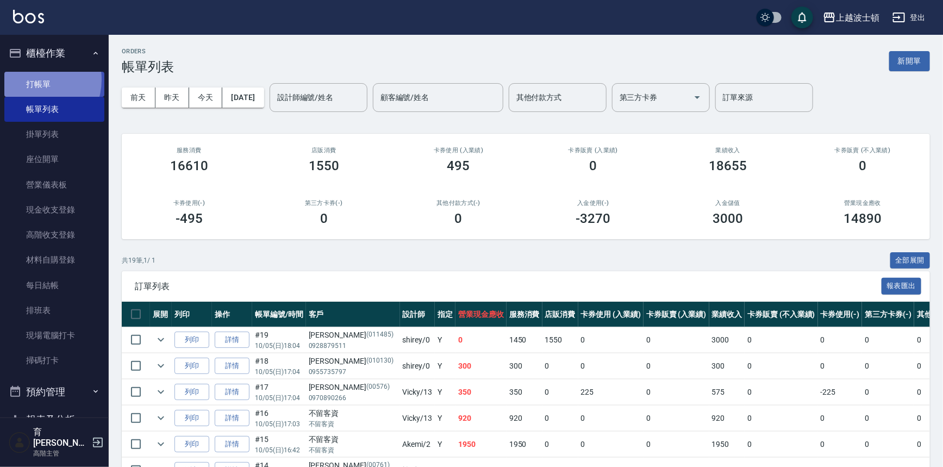
click at [34, 79] on link "打帳單" at bounding box center [54, 84] width 100 height 25
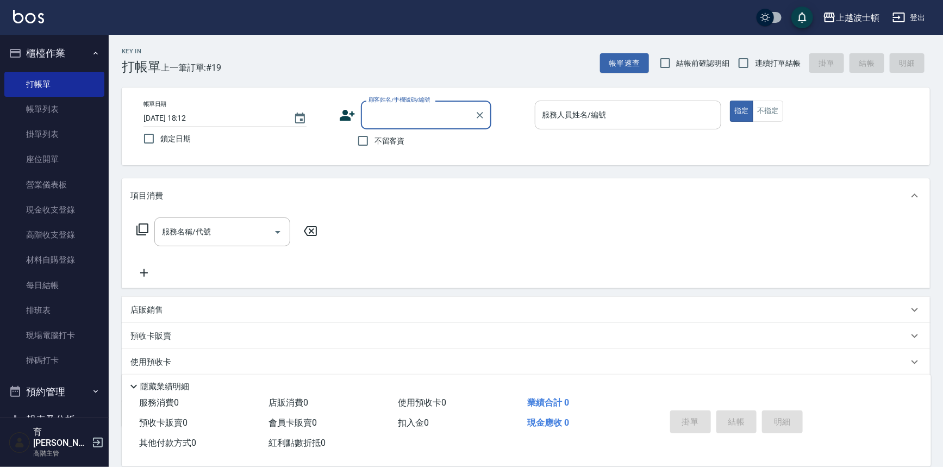
click at [615, 114] on input "服務人員姓名/編號" at bounding box center [628, 114] width 177 height 19
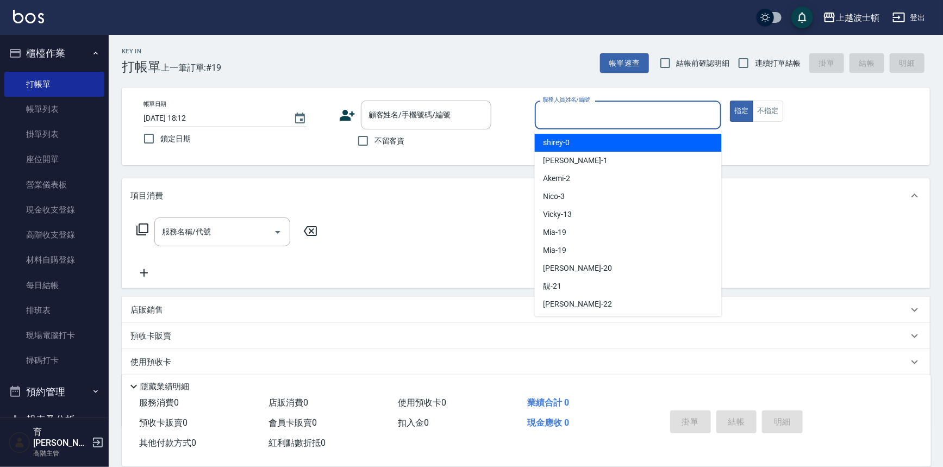
click at [623, 150] on div "shirey -0" at bounding box center [628, 143] width 187 height 18
type input "shirey-0"
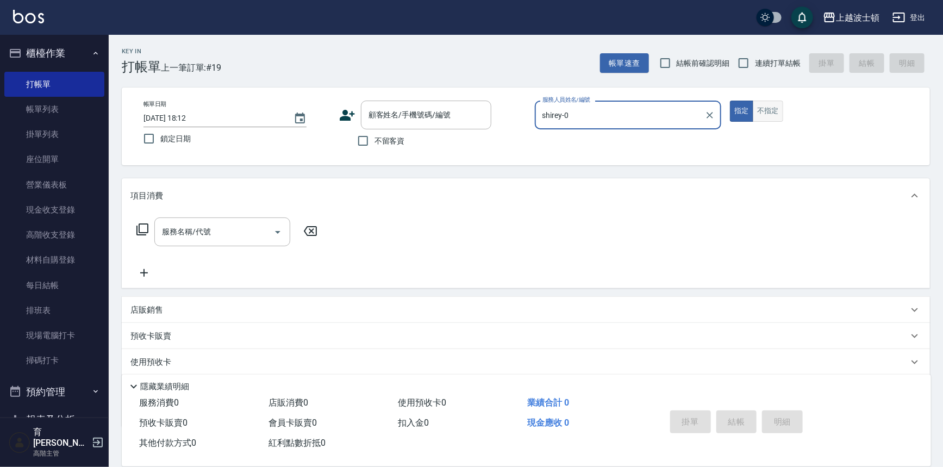
click at [773, 109] on button "不指定" at bounding box center [768, 111] width 30 height 21
click at [362, 137] on input "不留客資" at bounding box center [363, 140] width 23 height 23
checkbox input "true"
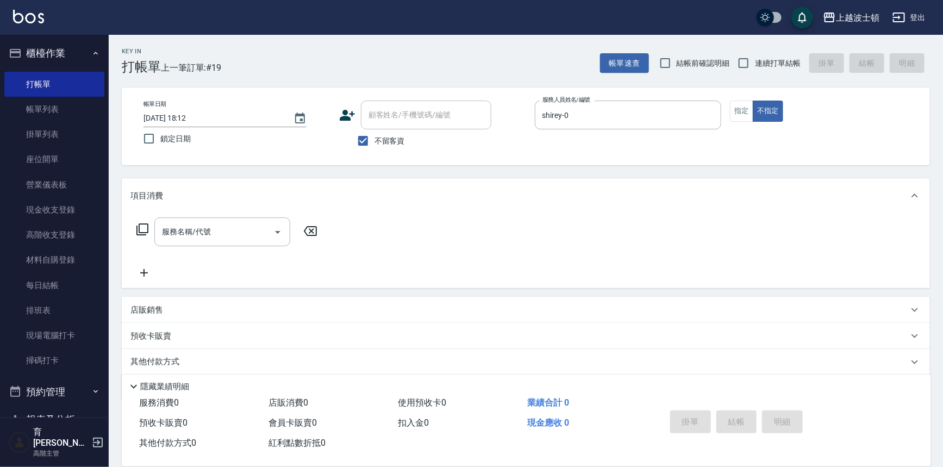
click at [141, 227] on icon at bounding box center [142, 229] width 13 height 13
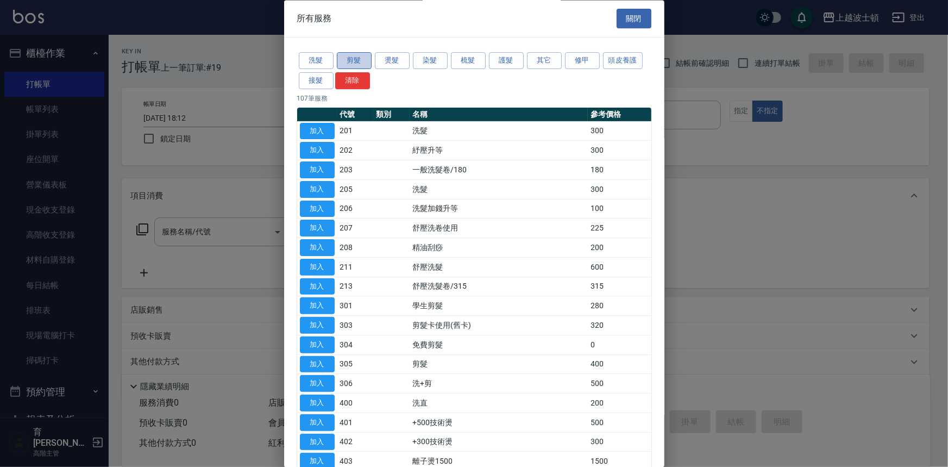
click at [346, 62] on button "剪髮" at bounding box center [354, 61] width 35 height 17
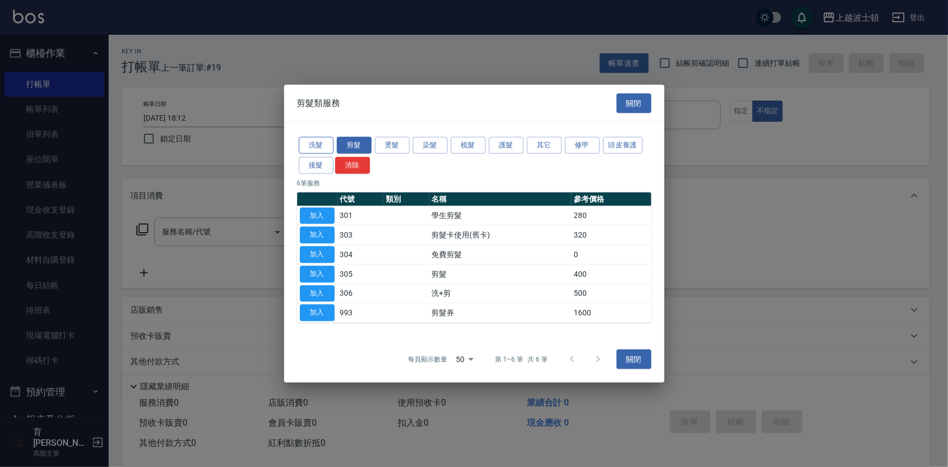
click at [315, 143] on button "洗髮" at bounding box center [316, 145] width 35 height 17
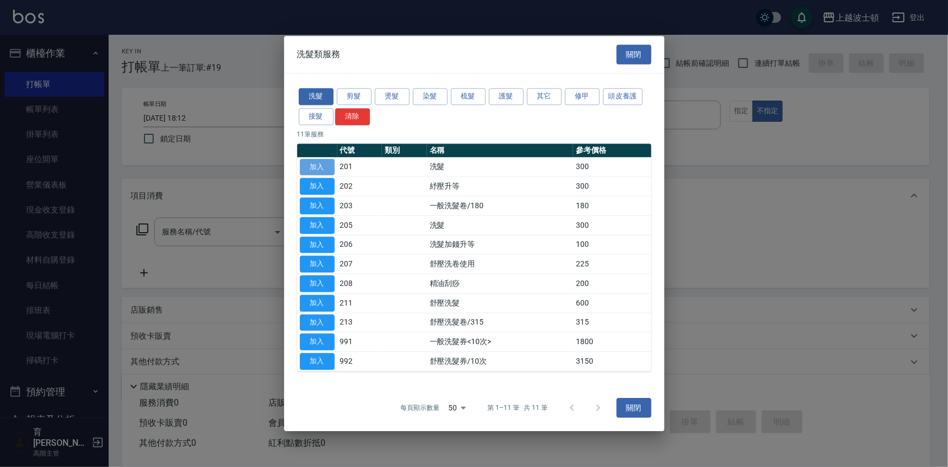
click at [315, 168] on button "加入" at bounding box center [317, 167] width 35 height 17
type input "洗髮(201)"
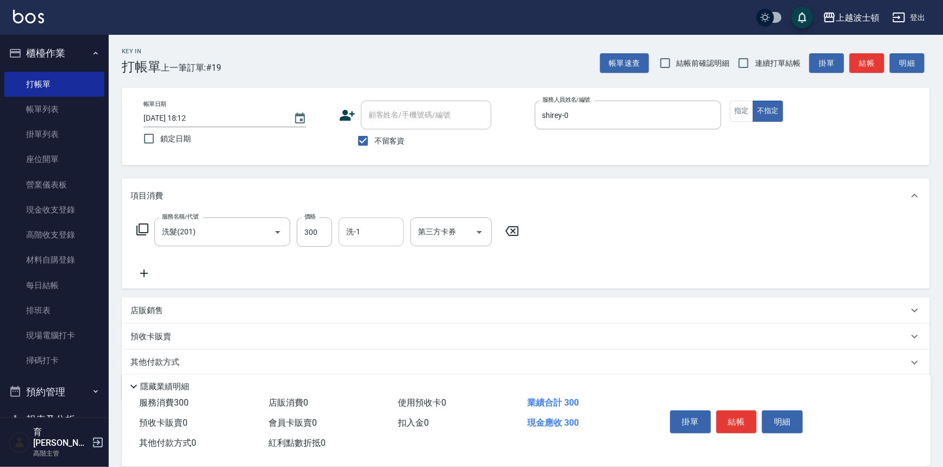
click at [389, 226] on input "洗-1" at bounding box center [370, 231] width 55 height 19
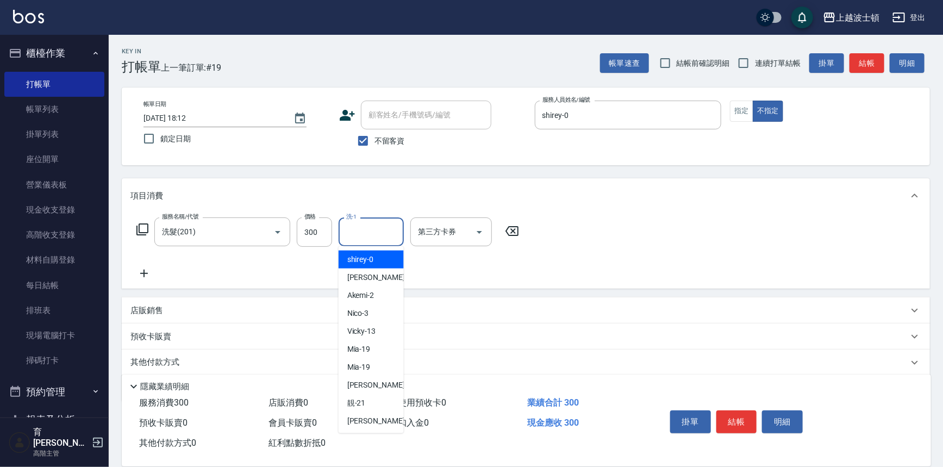
click at [373, 262] on span "shirey -0" at bounding box center [360, 259] width 27 height 11
type input "shirey-0"
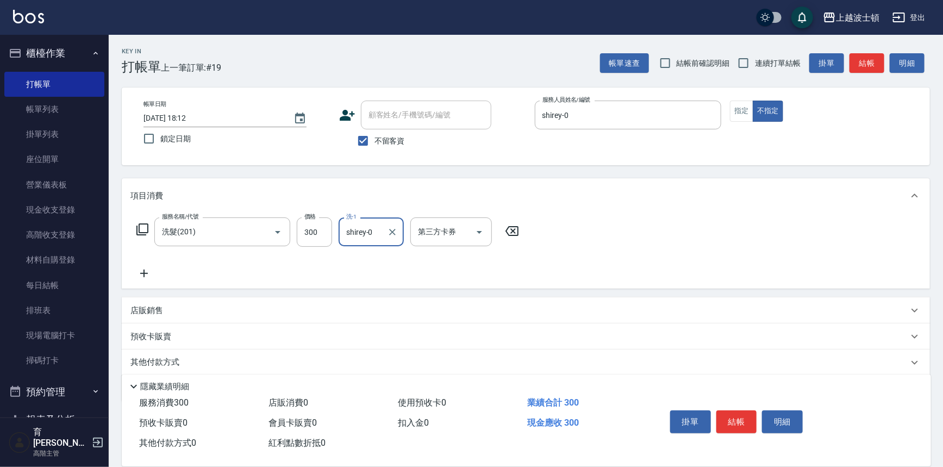
click at [140, 224] on icon at bounding box center [142, 229] width 12 height 12
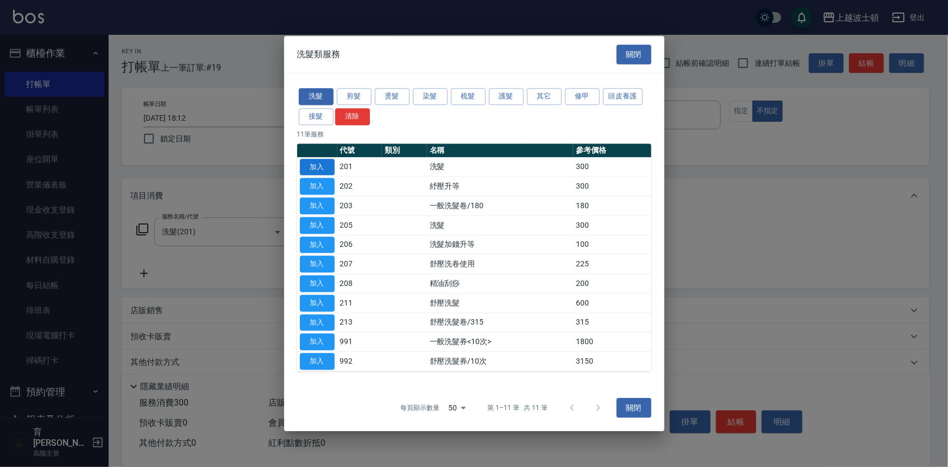
click at [303, 167] on button "加入" at bounding box center [317, 167] width 35 height 17
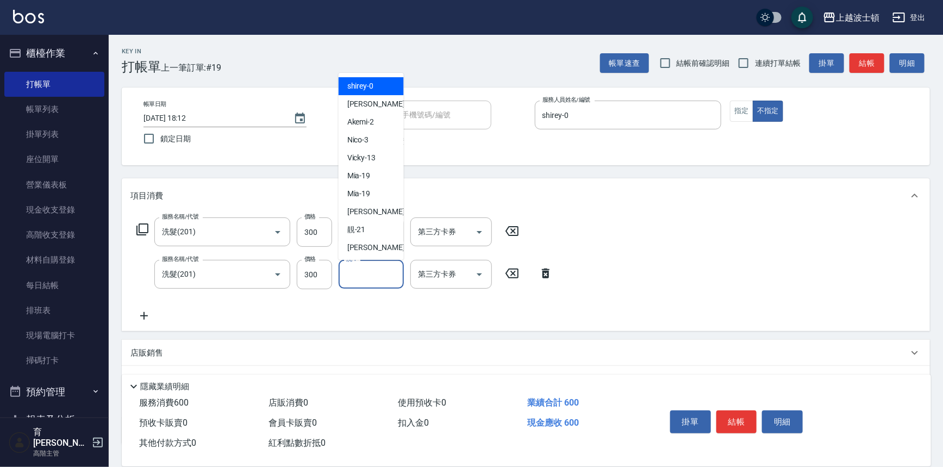
click at [380, 275] on input "洗-1" at bounding box center [370, 274] width 55 height 19
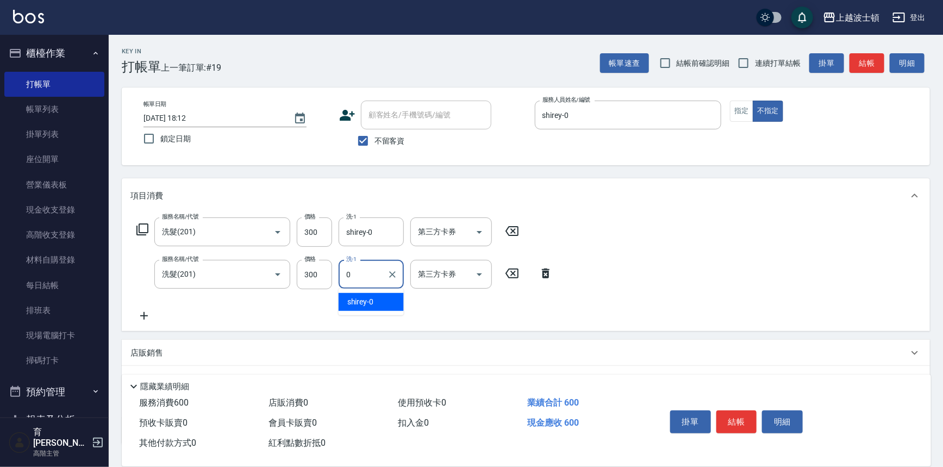
click at [375, 305] on div "shirey -0" at bounding box center [371, 302] width 65 height 18
type input "shirey-0"
click at [141, 228] on icon at bounding box center [142, 229] width 13 height 13
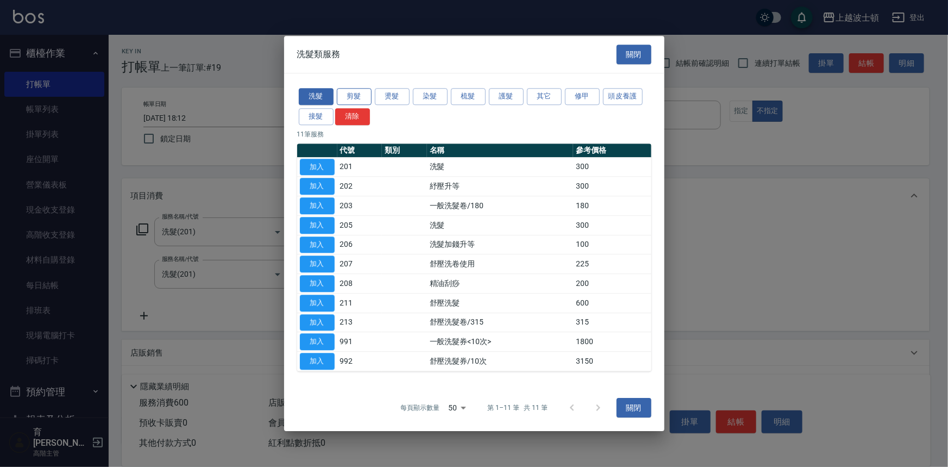
click at [358, 94] on button "剪髮" at bounding box center [354, 96] width 35 height 17
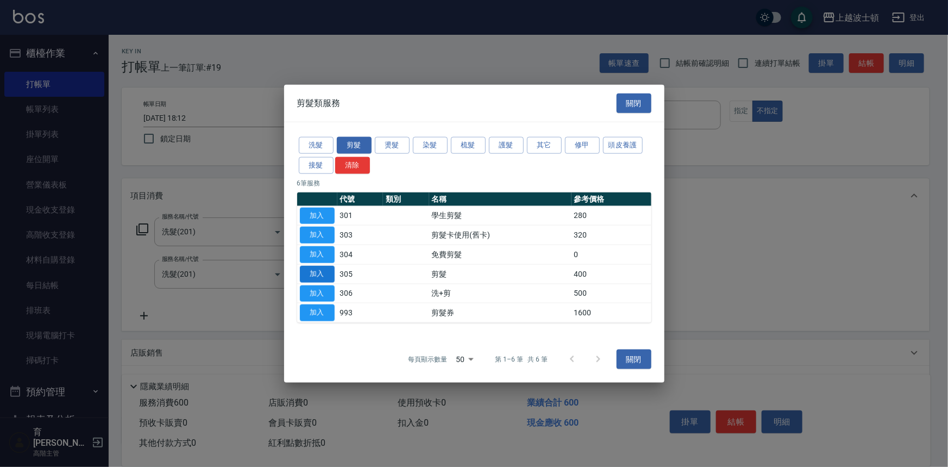
click at [320, 273] on button "加入" at bounding box center [317, 273] width 35 height 17
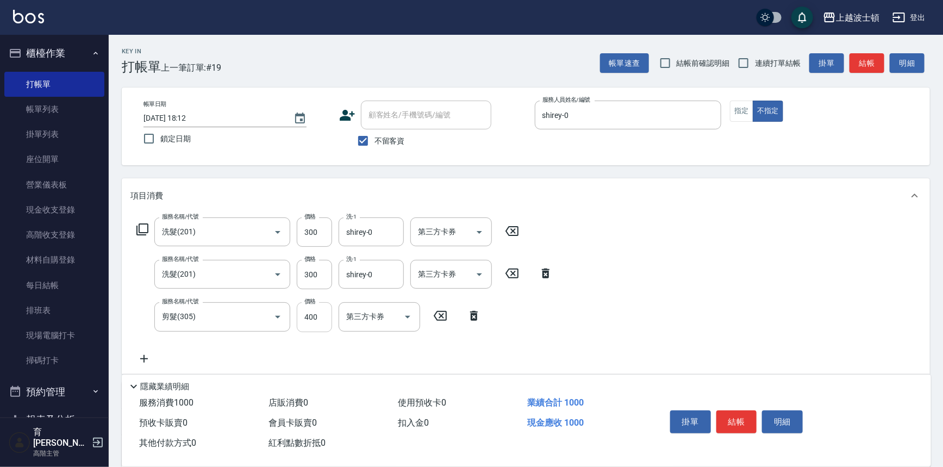
click at [317, 314] on input "400" at bounding box center [314, 316] width 35 height 29
type input "350"
click at [141, 226] on icon at bounding box center [142, 229] width 13 height 13
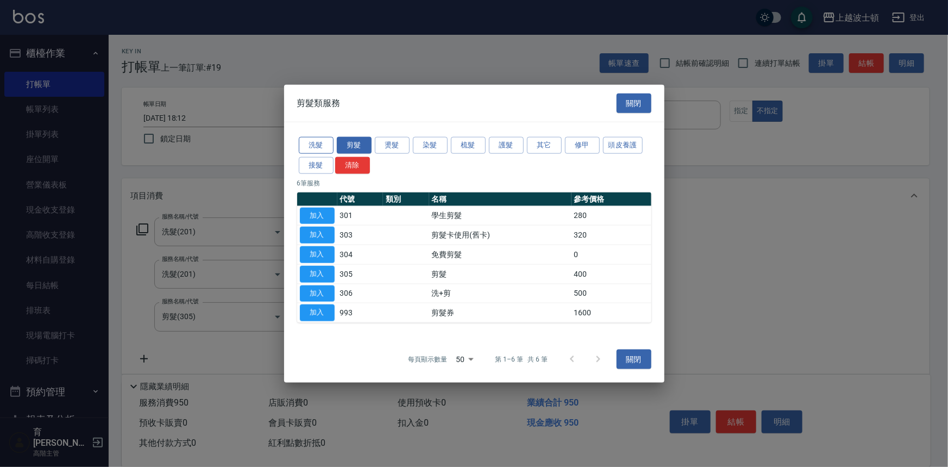
click at [306, 141] on button "洗髮" at bounding box center [316, 145] width 35 height 17
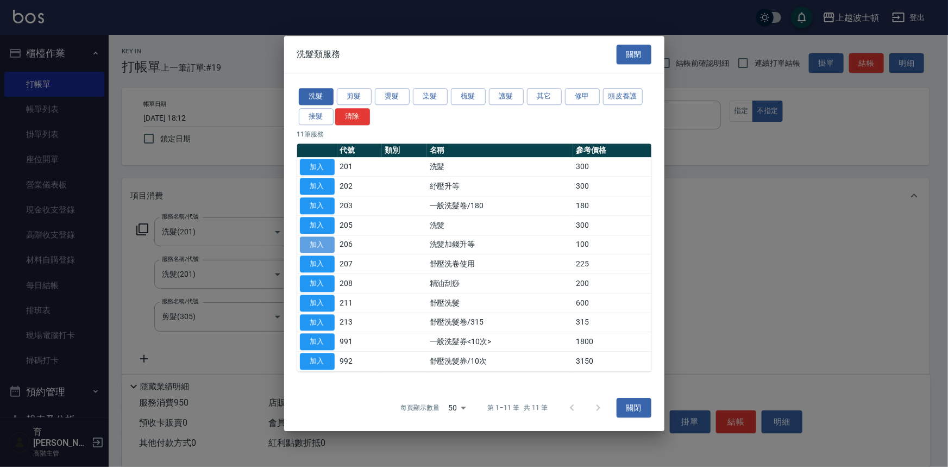
click at [323, 241] on button "加入" at bounding box center [317, 244] width 35 height 17
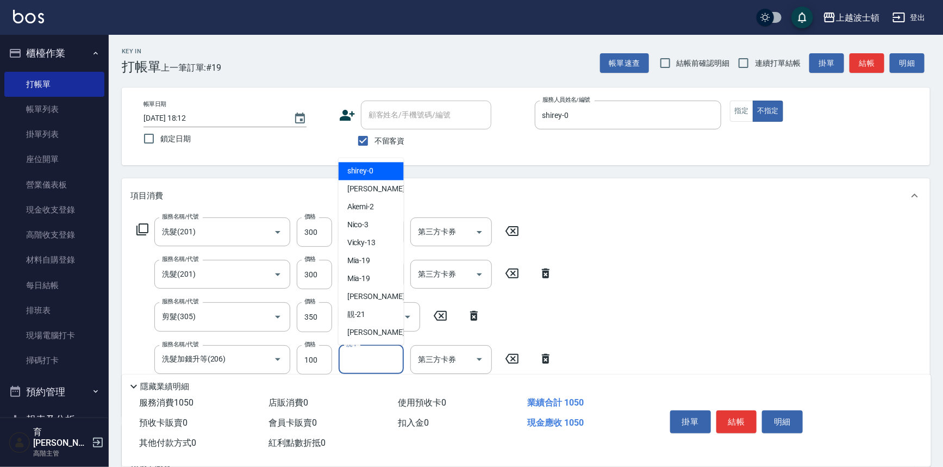
click at [383, 364] on input "洗-1" at bounding box center [370, 359] width 55 height 19
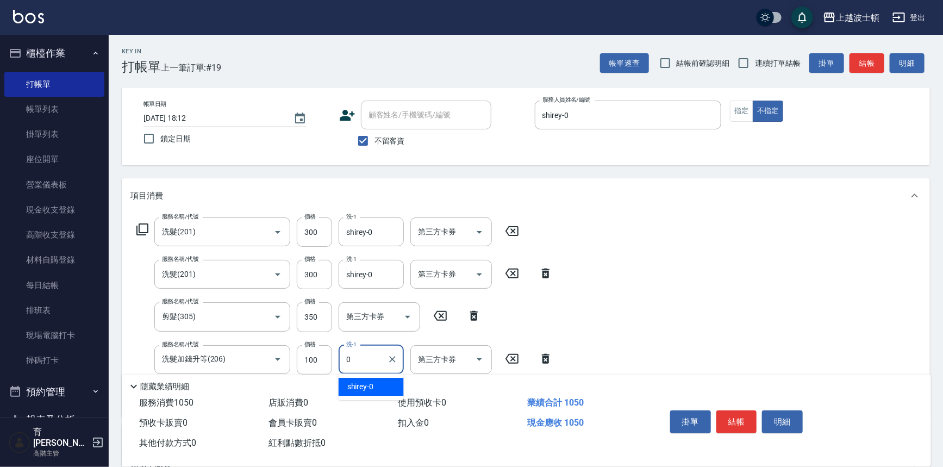
click at [393, 380] on div "shirey -0" at bounding box center [371, 387] width 65 height 18
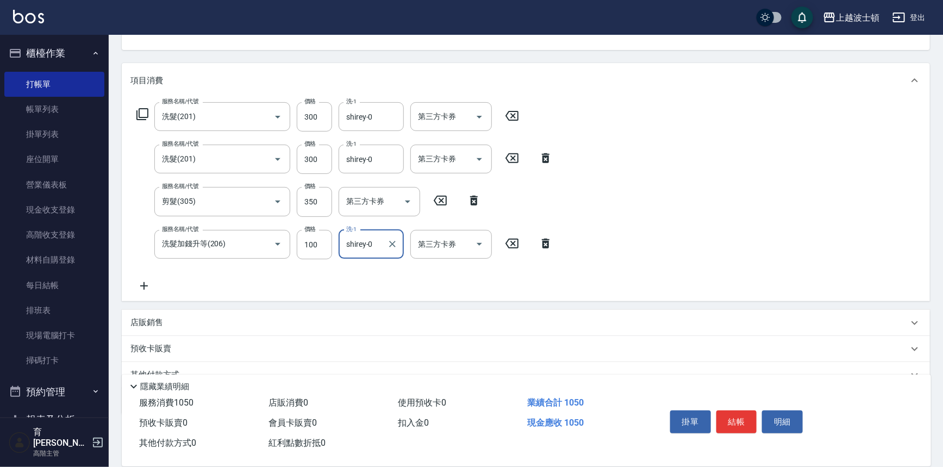
scroll to position [143, 0]
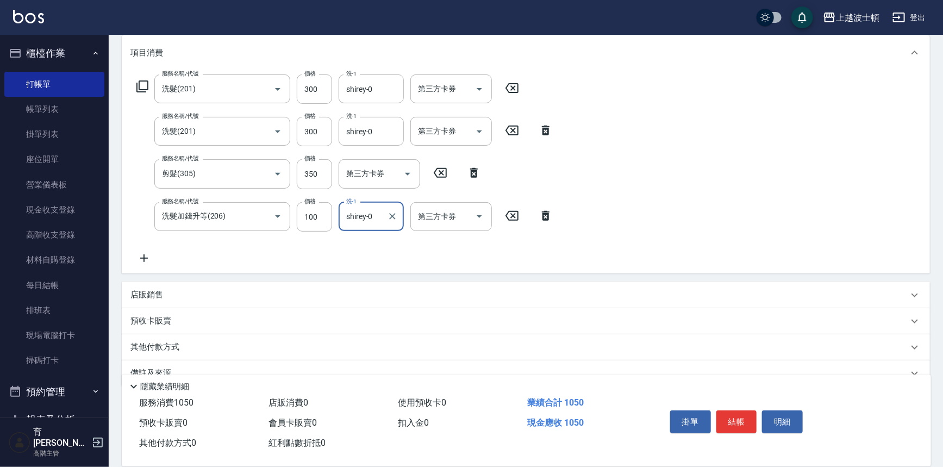
type input "shirey-0"
click at [141, 85] on icon at bounding box center [142, 86] width 13 height 13
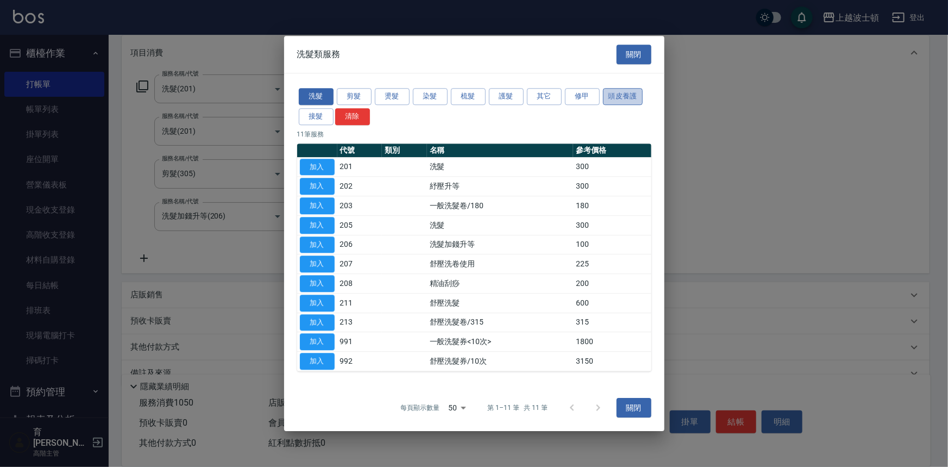
click at [622, 97] on button "頭皮養護" at bounding box center [623, 96] width 40 height 17
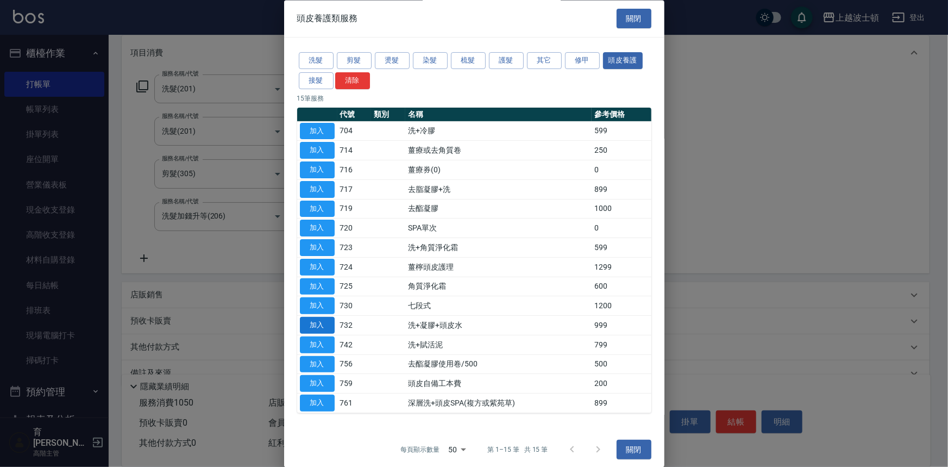
click at [317, 326] on button "加入" at bounding box center [317, 325] width 35 height 17
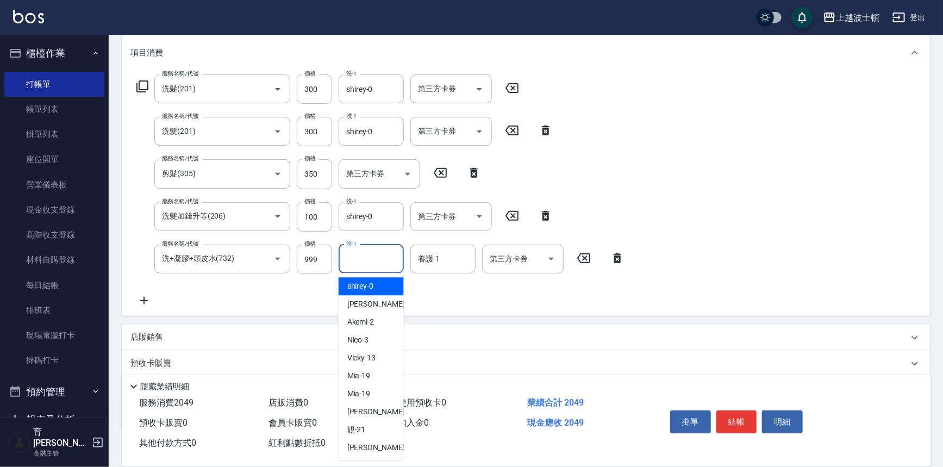
click at [384, 259] on input "洗-1" at bounding box center [370, 258] width 55 height 19
click at [390, 294] on div "Mia -19" at bounding box center [371, 286] width 65 height 18
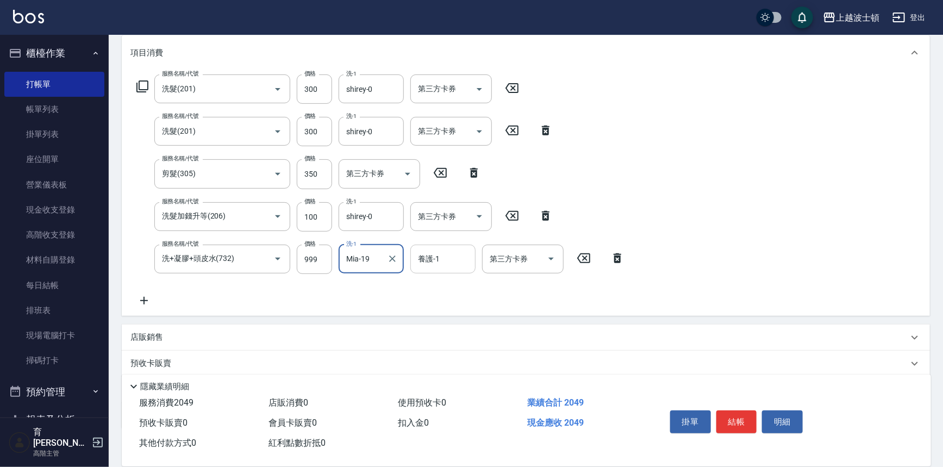
click at [445, 246] on div "養護-1" at bounding box center [442, 259] width 65 height 29
type input "Mia-19"
click at [446, 299] on span "[PERSON_NAME]-25" at bounding box center [453, 303] width 68 height 11
click at [393, 258] on icon "Clear" at bounding box center [392, 258] width 7 height 7
type input "[PERSON_NAME]-25"
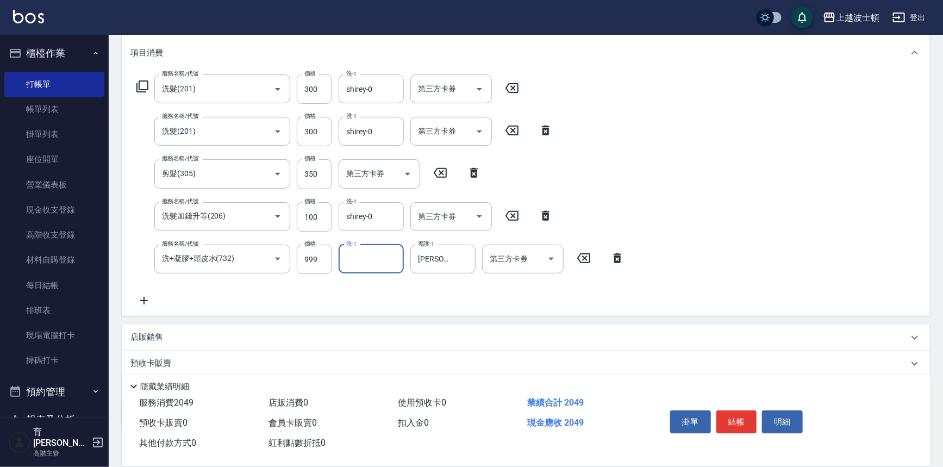
click at [373, 258] on input "洗-1" at bounding box center [370, 258] width 55 height 19
click at [381, 302] on div "[PERSON_NAME]-25" at bounding box center [371, 304] width 65 height 18
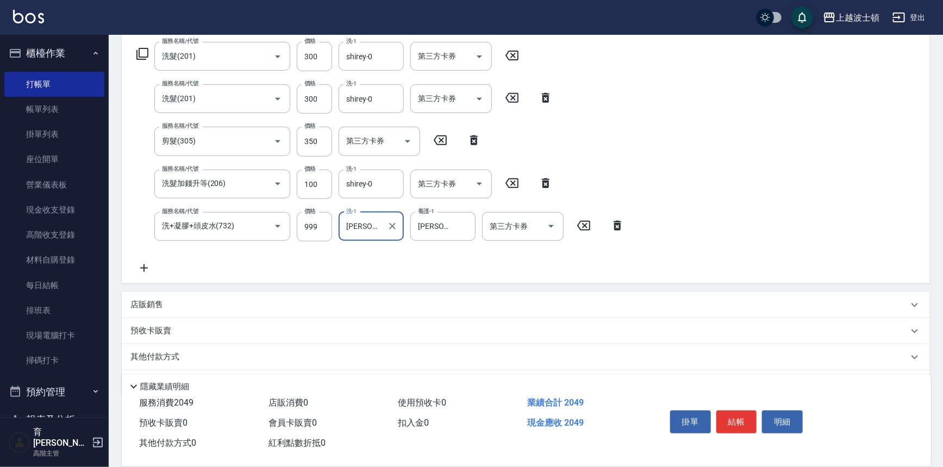
scroll to position [176, 0]
type input "[PERSON_NAME]-25"
click at [142, 52] on icon at bounding box center [142, 53] width 13 height 13
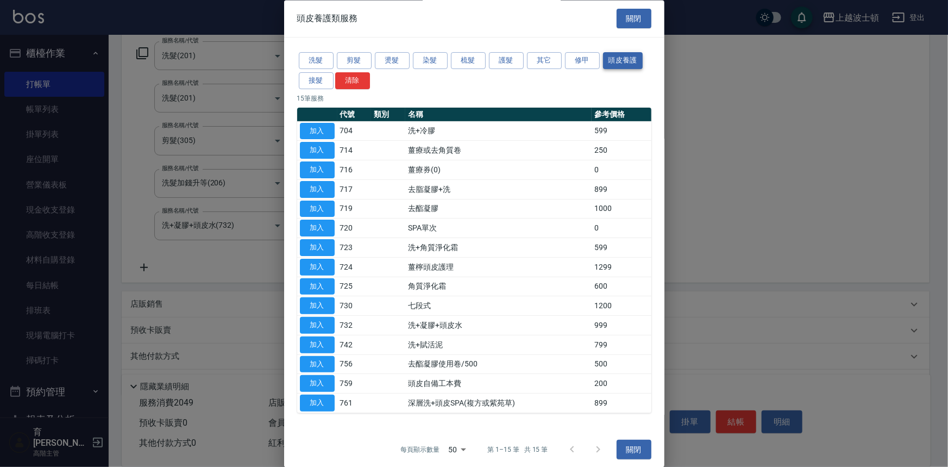
click at [621, 57] on button "頭皮養護" at bounding box center [623, 61] width 40 height 17
click at [321, 228] on button "加入" at bounding box center [317, 228] width 35 height 17
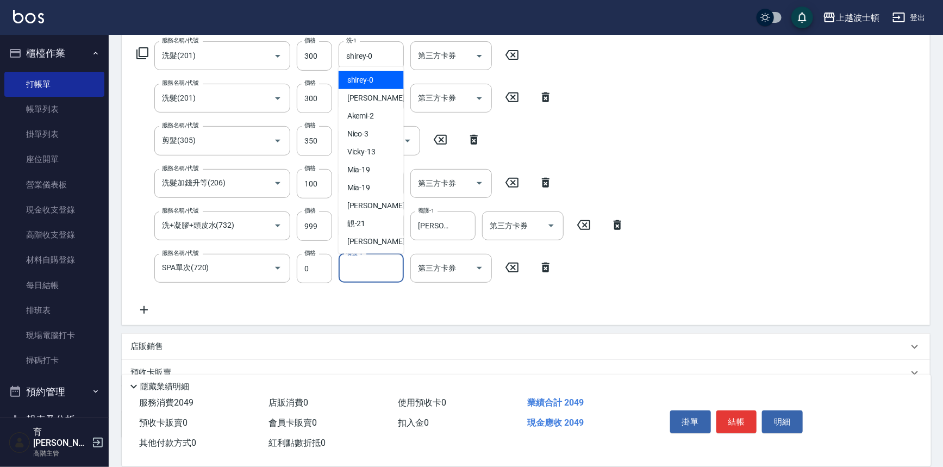
click at [376, 268] on input "養護-1" at bounding box center [370, 268] width 55 height 19
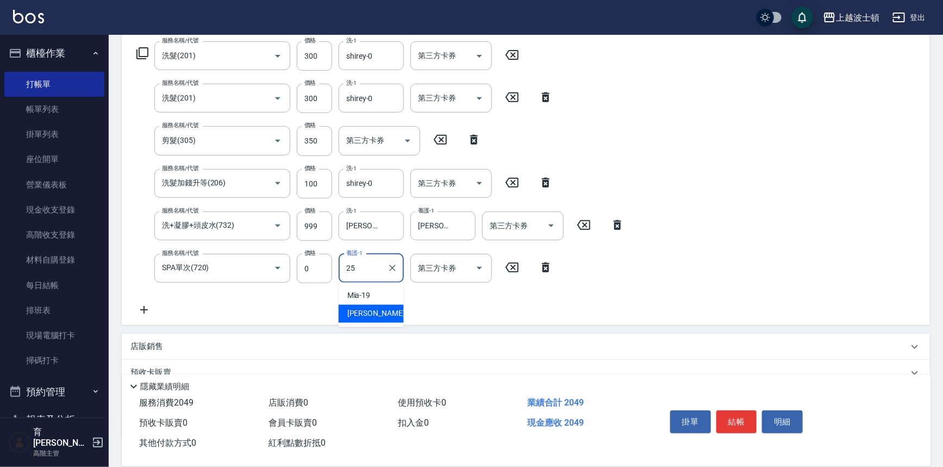
click at [372, 308] on span "[PERSON_NAME]-25" at bounding box center [381, 313] width 68 height 11
type input "[PERSON_NAME]-25"
click at [141, 51] on icon at bounding box center [142, 53] width 13 height 13
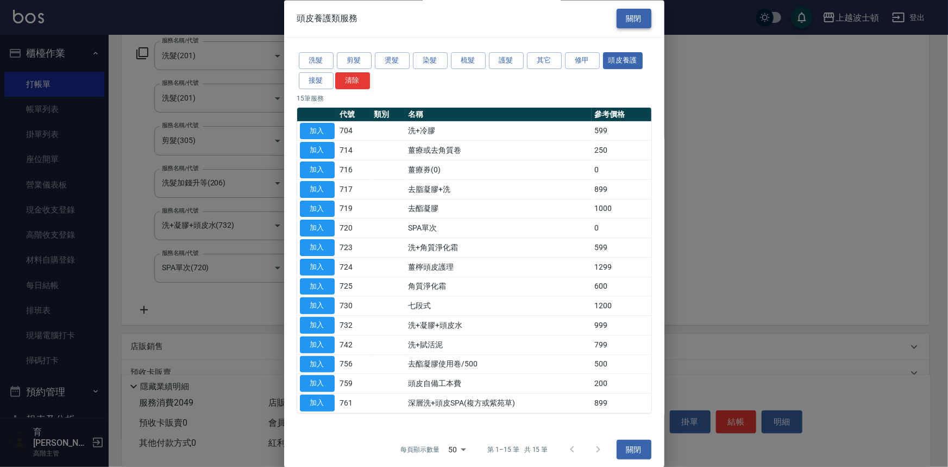
click at [639, 14] on button "關閉" at bounding box center [634, 19] width 35 height 20
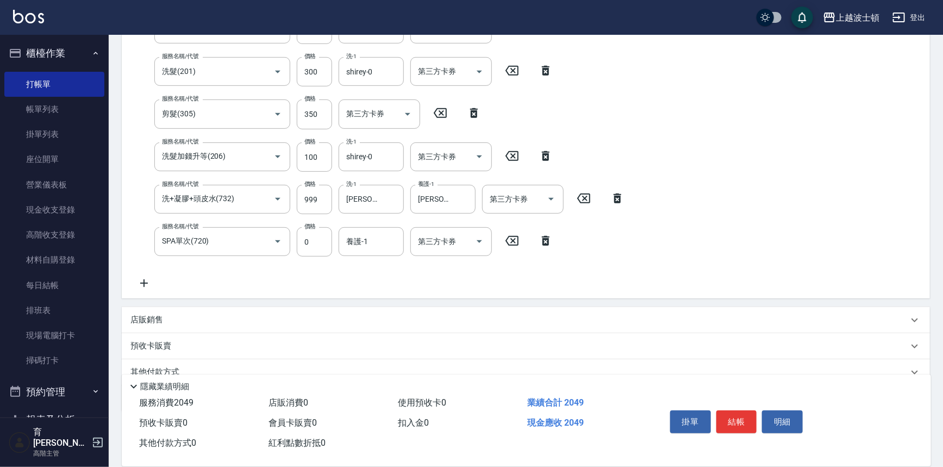
scroll to position [249, 0]
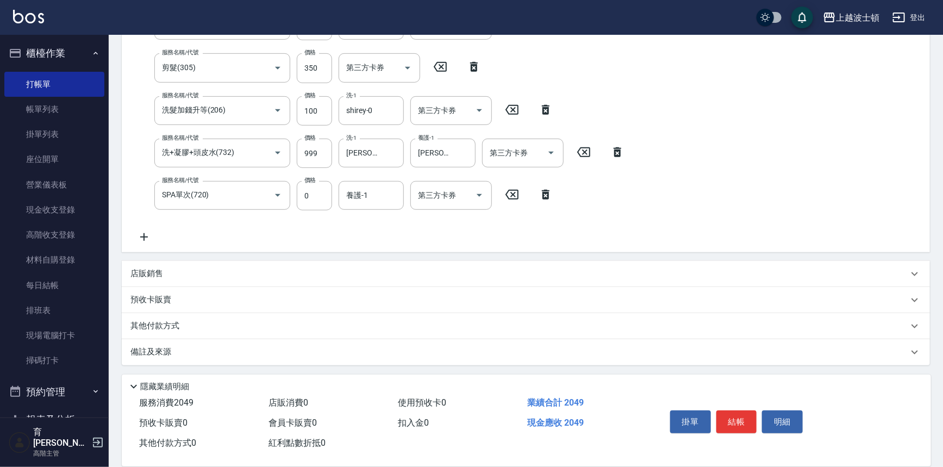
click at [155, 268] on p "店販銷售" at bounding box center [146, 273] width 33 height 11
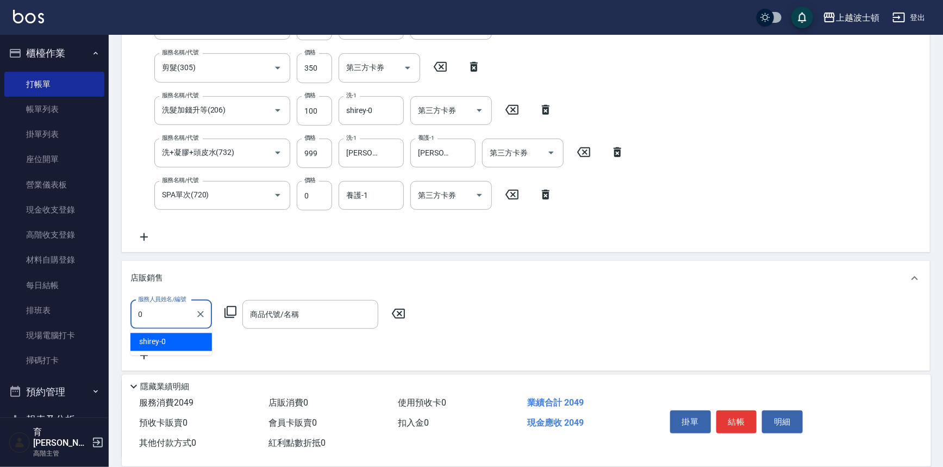
click at [176, 346] on div "shirey -0" at bounding box center [171, 342] width 82 height 18
type input "shirey-0"
click at [229, 309] on icon at bounding box center [230, 311] width 13 height 13
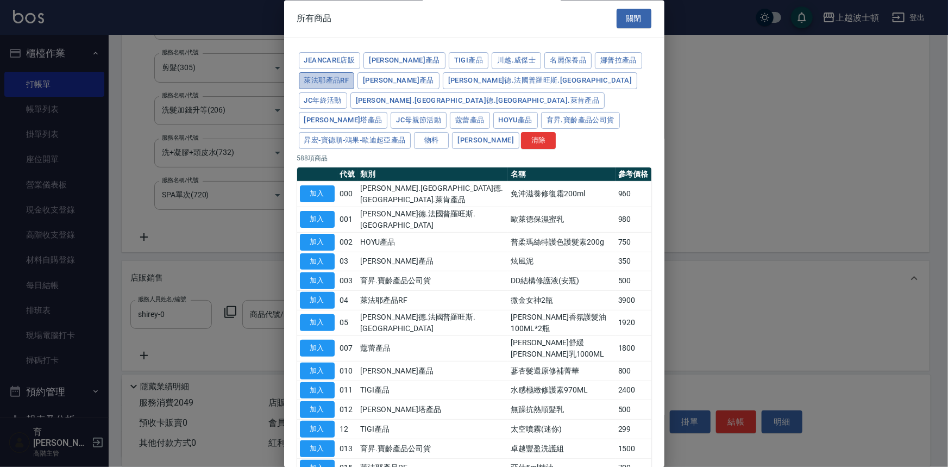
click at [332, 82] on button "萊法耶產品RF" at bounding box center [327, 80] width 56 height 17
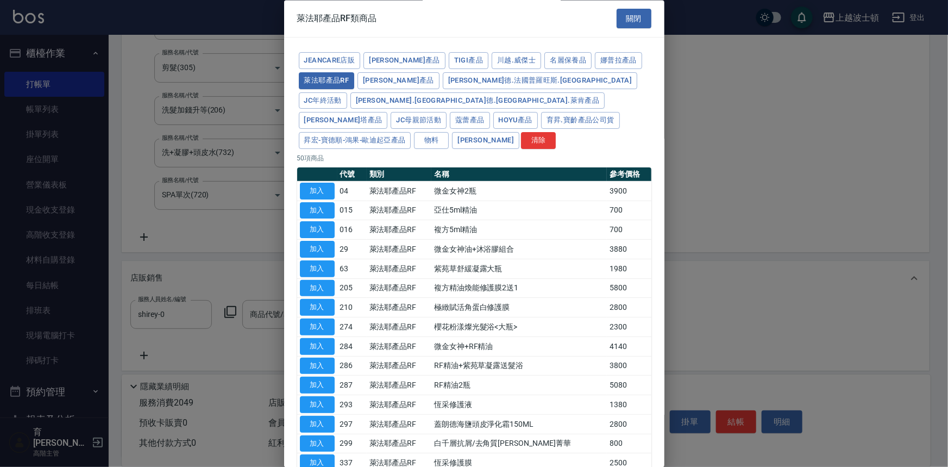
click at [316, 222] on button "加入" at bounding box center [317, 230] width 35 height 17
type input "複方5ml精油"
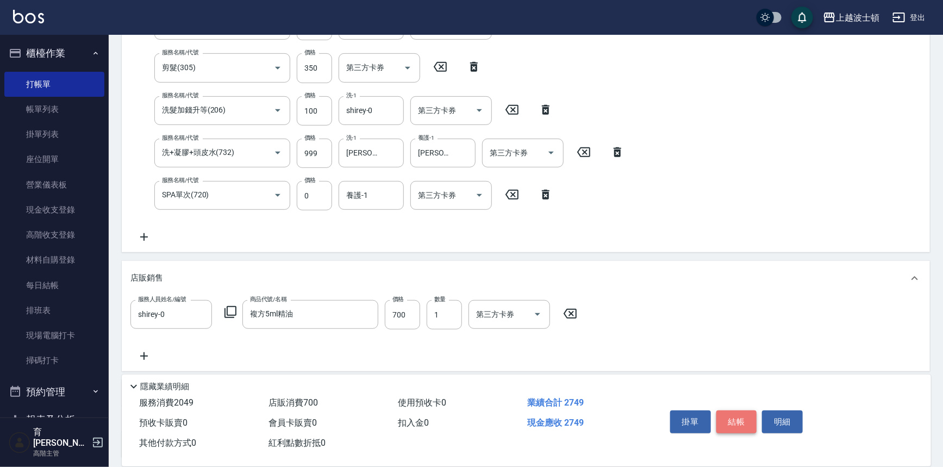
click at [734, 420] on button "結帳" at bounding box center [736, 421] width 41 height 23
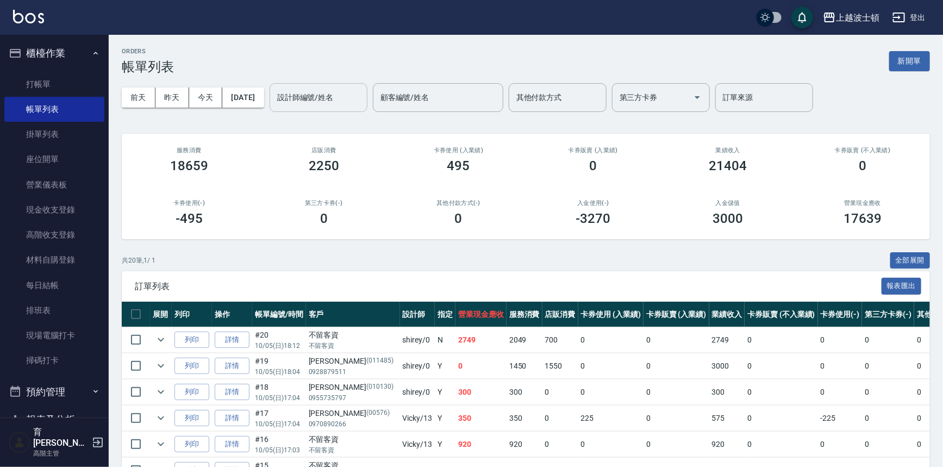
click at [337, 97] on input "設計師編號/姓名" at bounding box center [318, 97] width 88 height 19
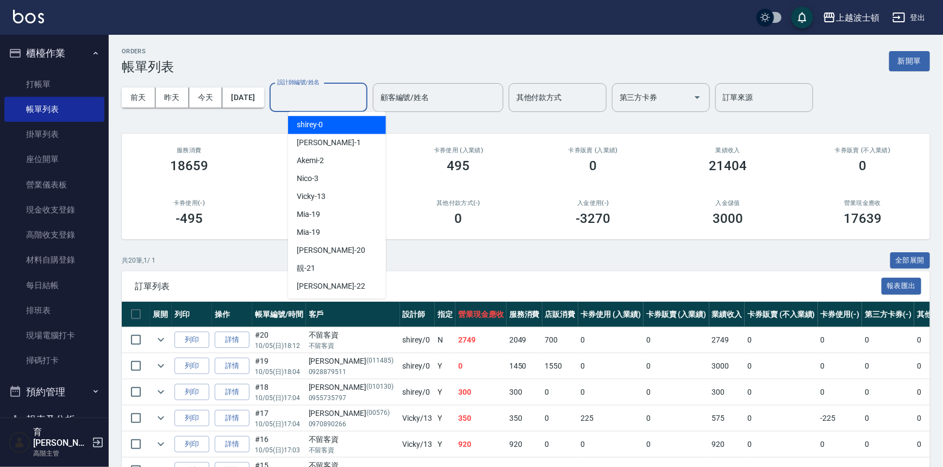
click at [348, 123] on div "shirey -0" at bounding box center [337, 125] width 98 height 18
type input "shirey-0"
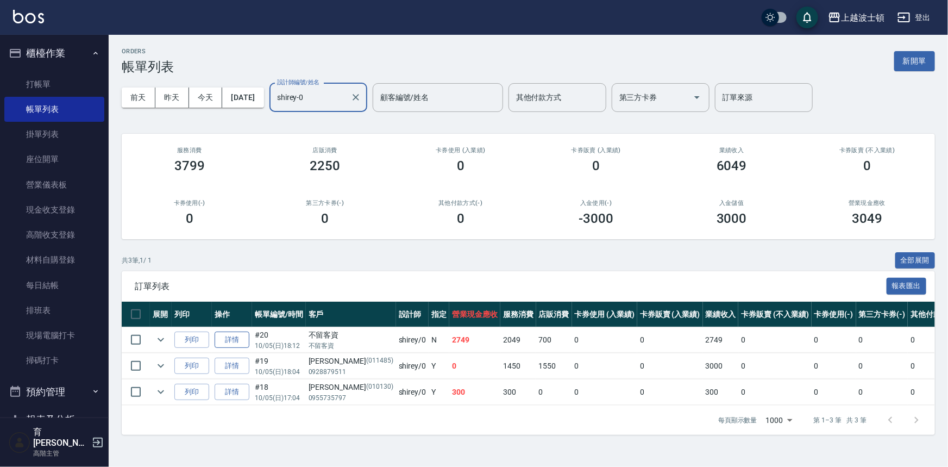
click at [226, 334] on link "詳情" at bounding box center [232, 339] width 35 height 17
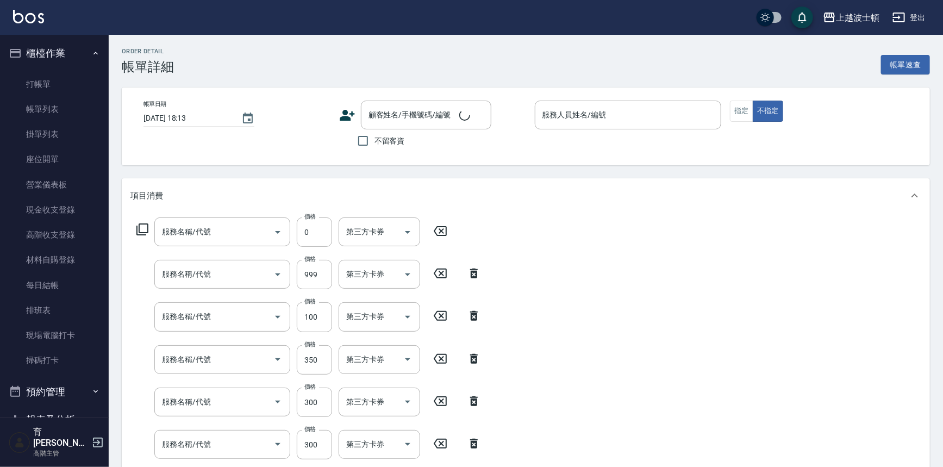
type input "[DATE] 18:12"
checkbox input "true"
type input "shirey-0"
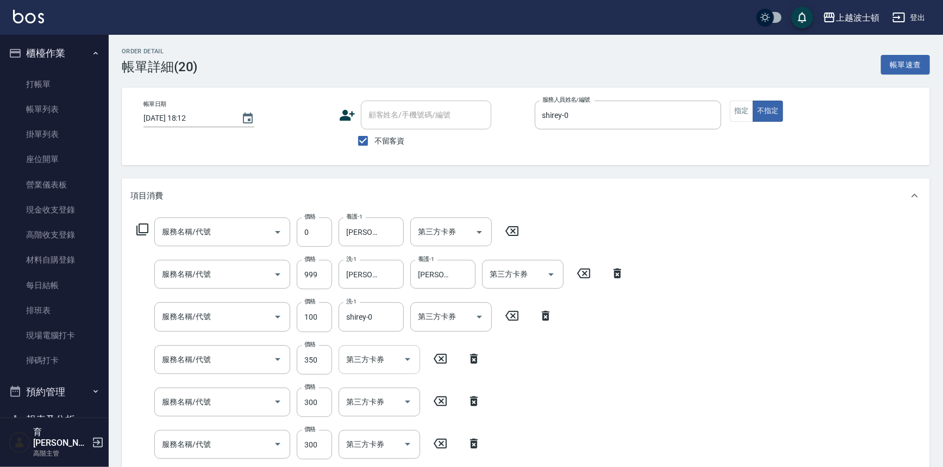
type input "SPA單次(720)"
type input "洗+凝膠+頭皮水(732)"
type input "洗髮加錢升等(206)"
type input "剪髮(305)"
type input "洗髮(201)"
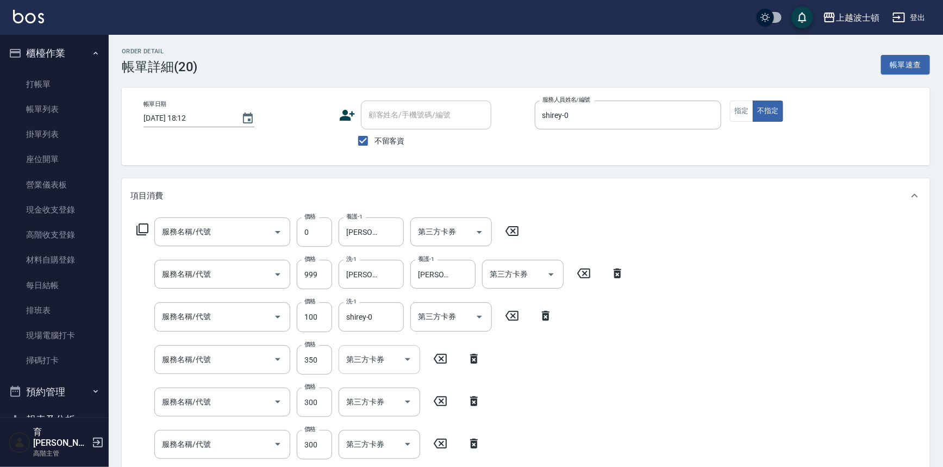
type input "洗髮(201)"
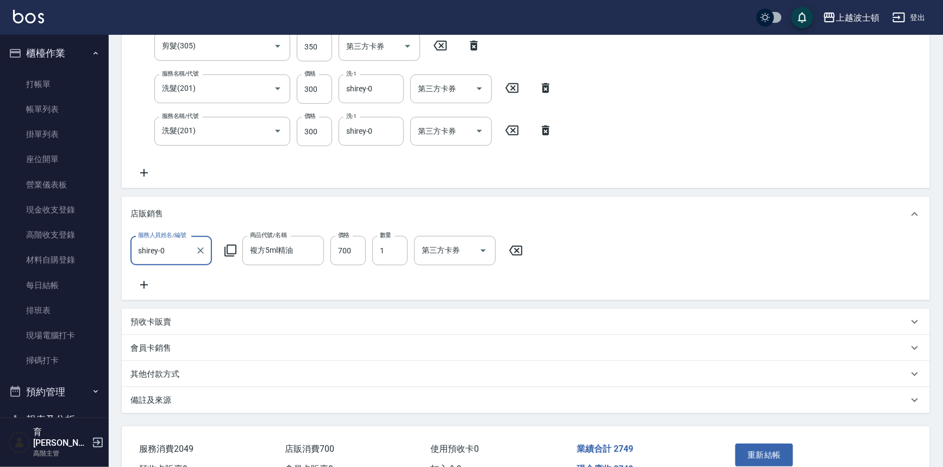
scroll to position [381, 0]
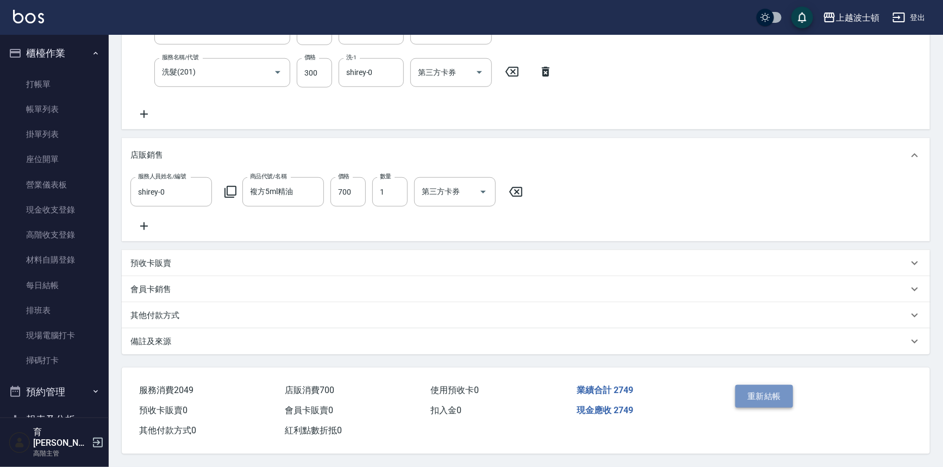
click at [761, 385] on button "重新結帳" at bounding box center [764, 396] width 58 height 23
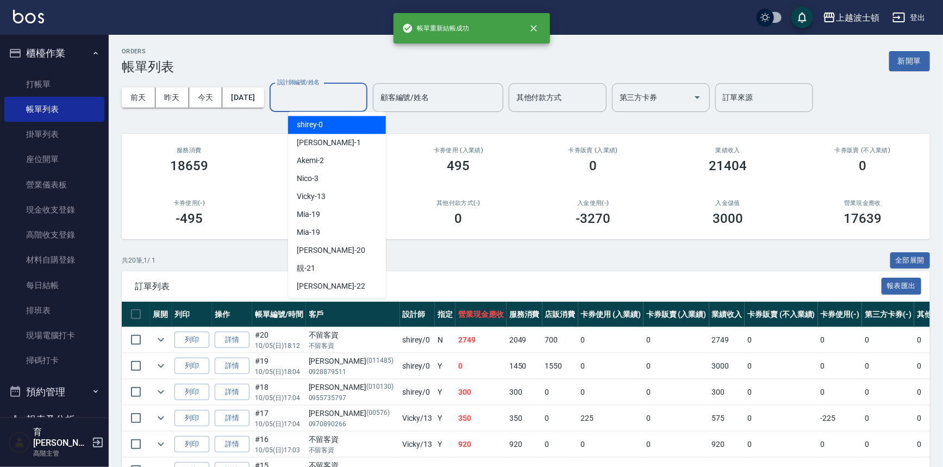
click at [312, 95] on input "設計師編號/姓名" at bounding box center [318, 97] width 88 height 19
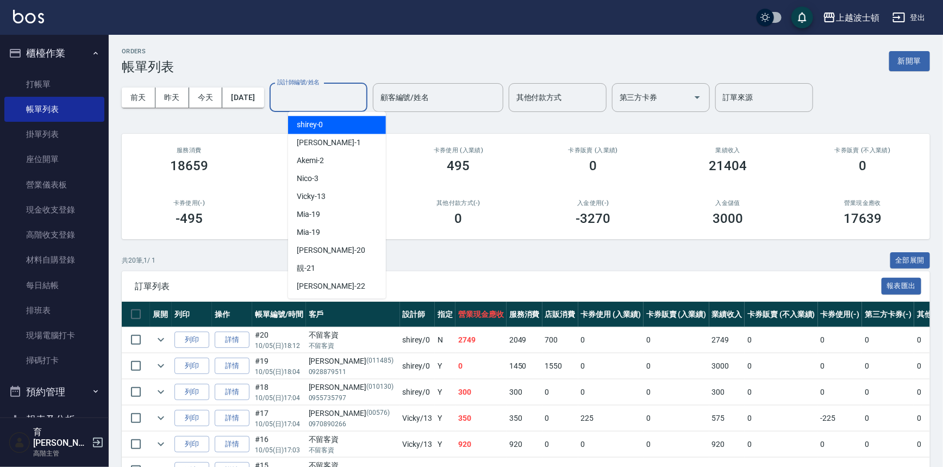
click at [314, 122] on span "shirey -0" at bounding box center [310, 124] width 27 height 11
type input "shirey-0"
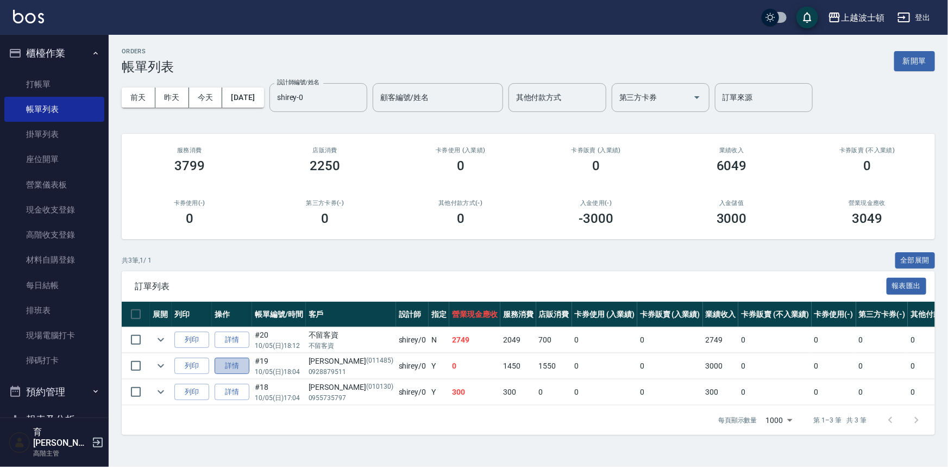
click at [228, 367] on link "詳情" at bounding box center [232, 366] width 35 height 17
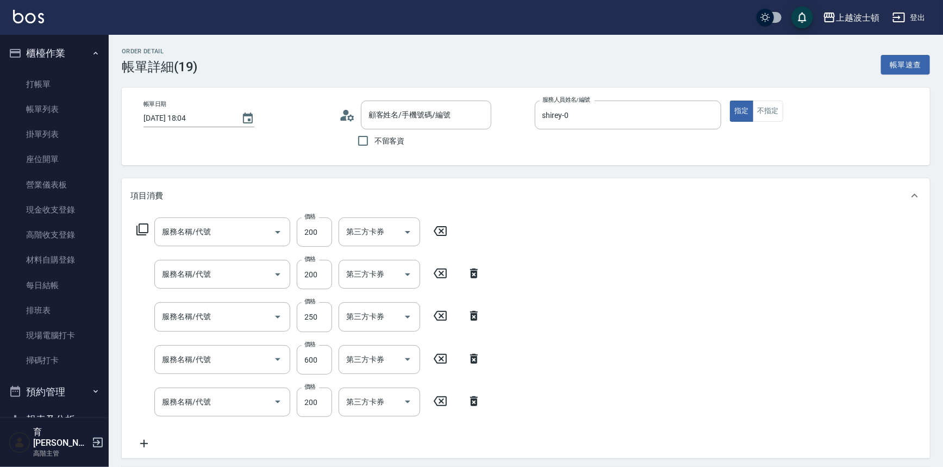
type input "[DATE] 18:04"
type input "shirey-0"
type input "精油刮痧(208)"
type input "護髮(自備300)(701)"
type input "剪髮(305)"
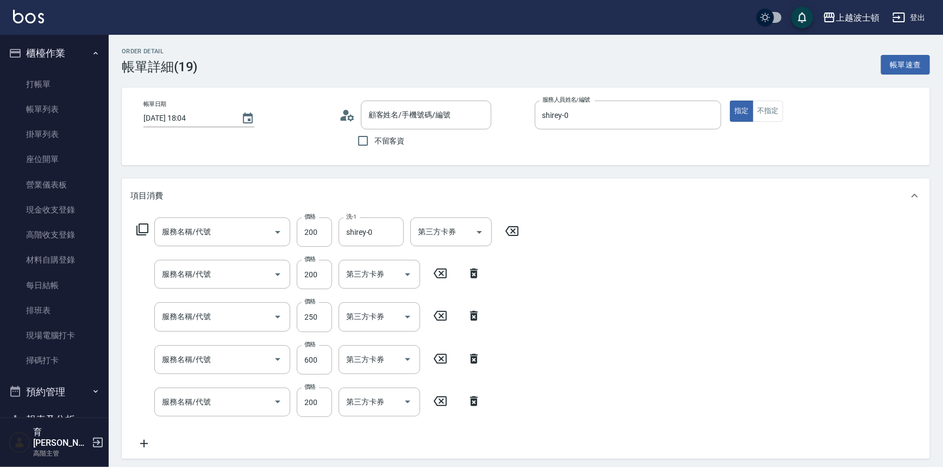
type input "舒壓洗髮(211)"
type input "學生剪髮(301)"
type input "[PERSON_NAME]/0928879511/011485"
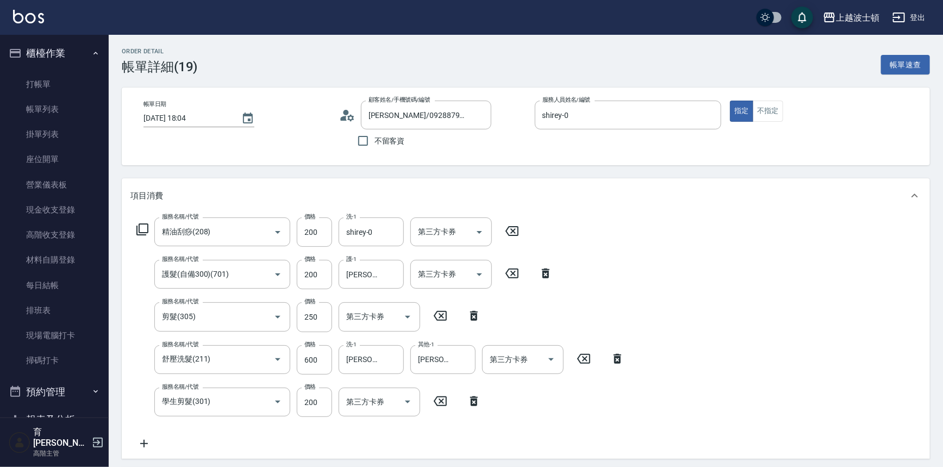
click at [141, 227] on icon at bounding box center [142, 229] width 13 height 13
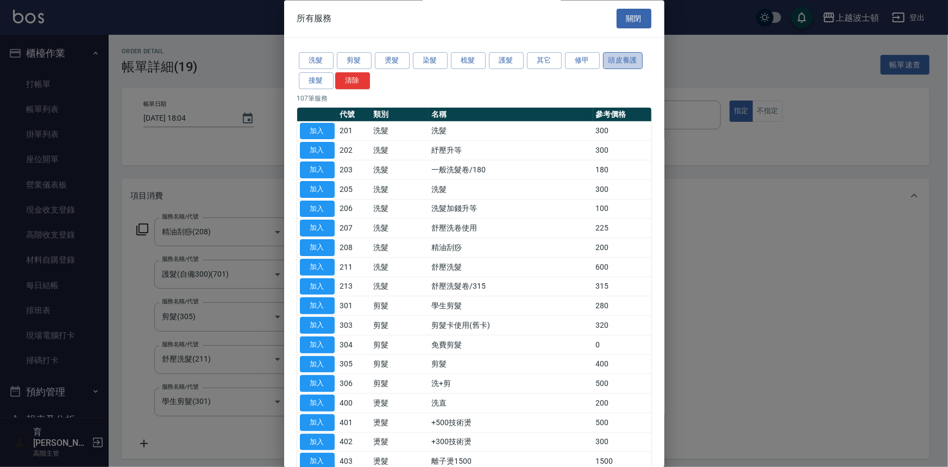
click at [610, 62] on button "頭皮養護" at bounding box center [623, 61] width 40 height 17
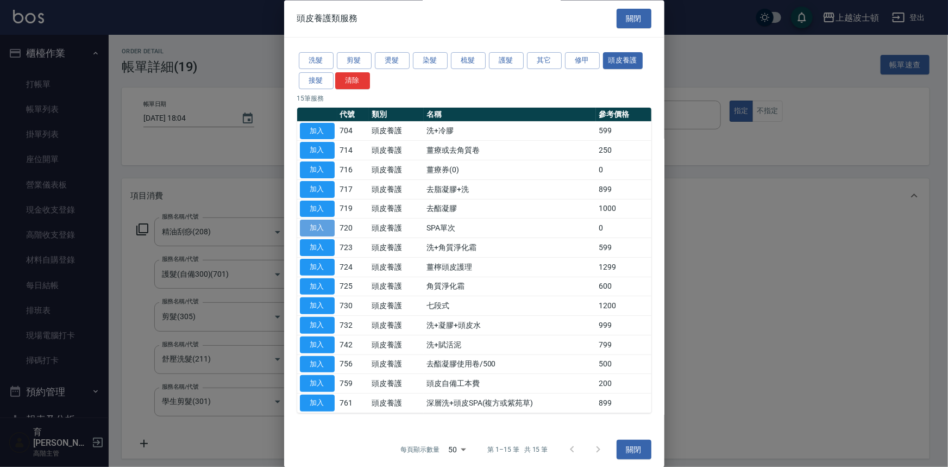
click at [314, 224] on button "加入" at bounding box center [317, 228] width 35 height 17
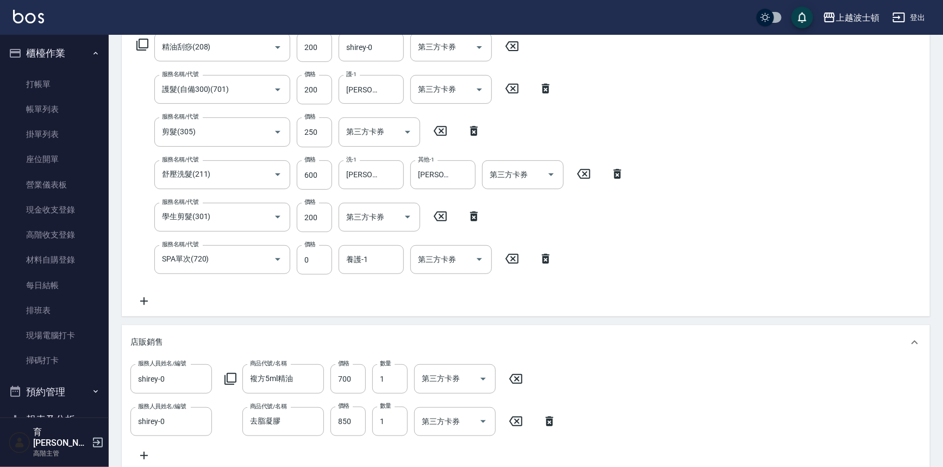
scroll to position [181, 0]
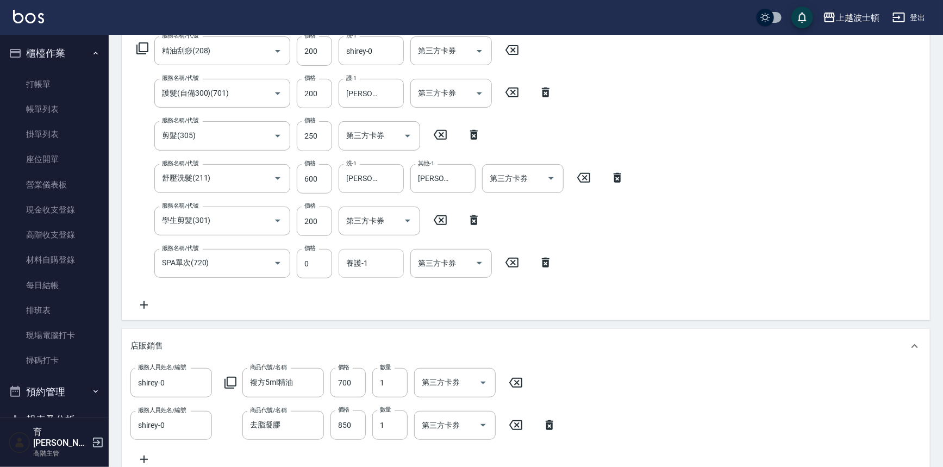
click at [370, 271] on input "養護-1" at bounding box center [370, 263] width 55 height 19
click at [389, 310] on div "[PERSON_NAME]-25" at bounding box center [371, 309] width 65 height 18
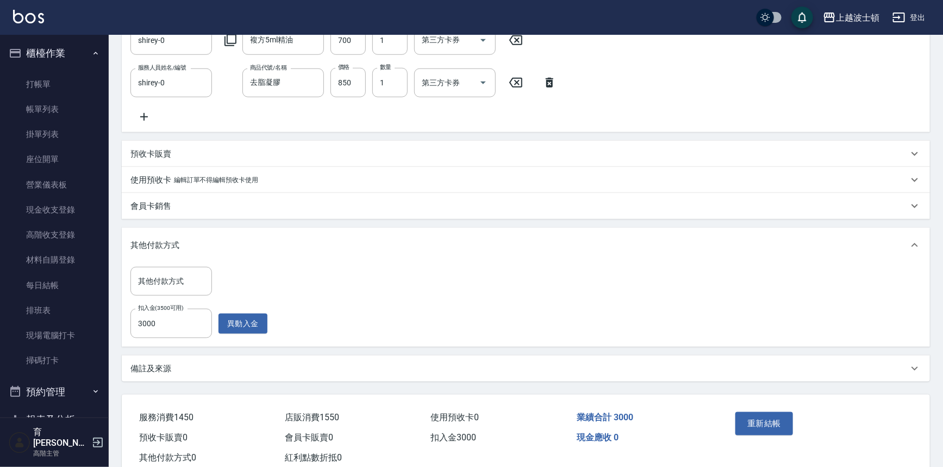
scroll to position [525, 0]
type input "[PERSON_NAME]-25"
click at [780, 422] on button "重新結帳" at bounding box center [764, 421] width 58 height 23
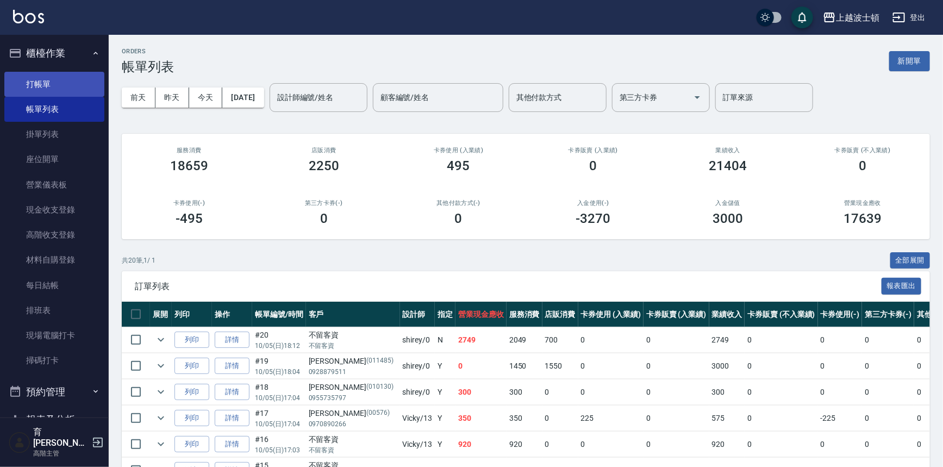
click at [43, 85] on link "打帳單" at bounding box center [54, 84] width 100 height 25
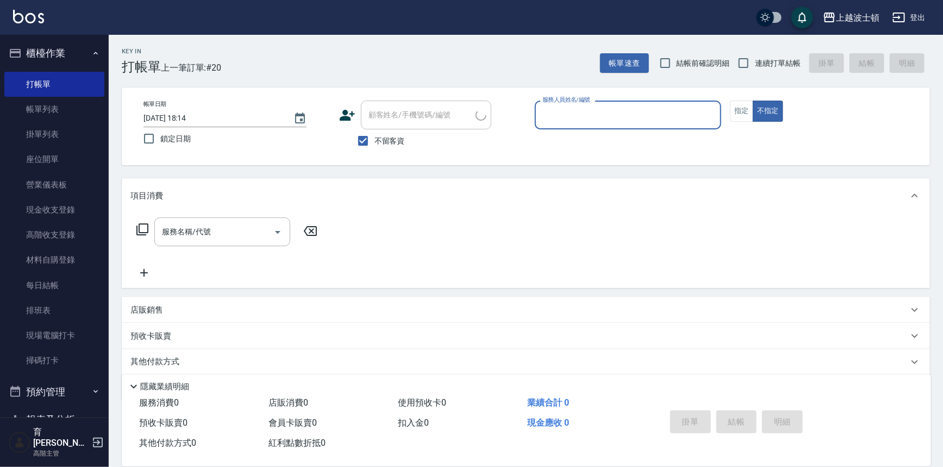
click at [619, 117] on input "服務人員姓名/編號" at bounding box center [628, 114] width 177 height 19
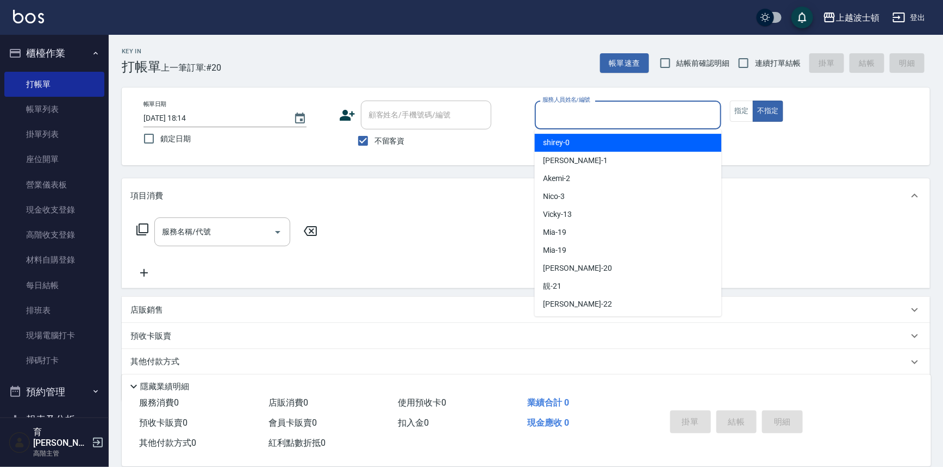
click at [633, 147] on div "shirey -0" at bounding box center [628, 143] width 187 height 18
type input "shirey-0"
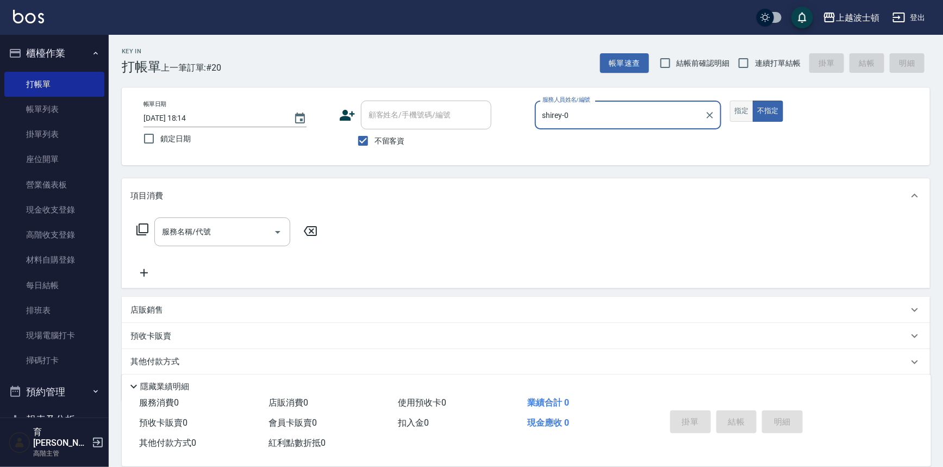
click at [741, 116] on button "指定" at bounding box center [741, 111] width 23 height 21
click at [375, 135] on span "不留客資" at bounding box center [389, 140] width 30 height 11
click at [374, 135] on input "不留客資" at bounding box center [363, 140] width 23 height 23
checkbox input "false"
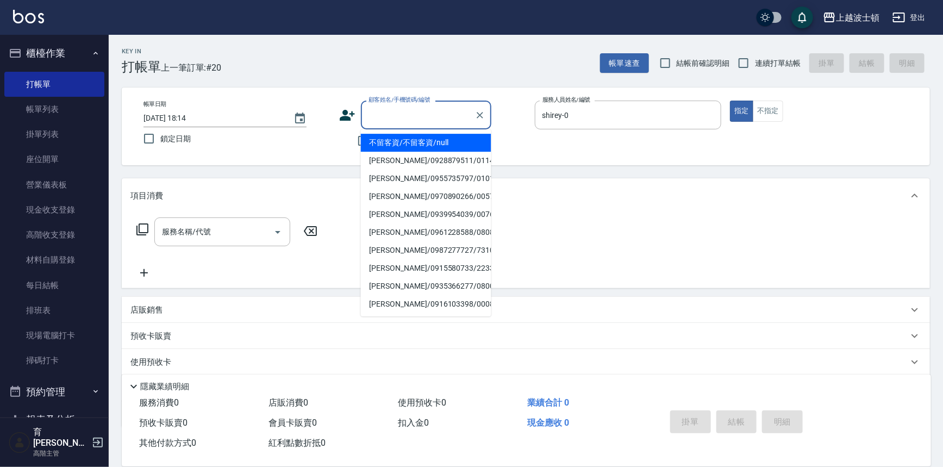
click at [380, 111] on input "顧客姓名/手機號碼/編號" at bounding box center [418, 114] width 104 height 19
click at [441, 143] on li "[PERSON_NAME]/0910333613/0202" at bounding box center [426, 143] width 130 height 18
type input "[PERSON_NAME]/0910333613/0202"
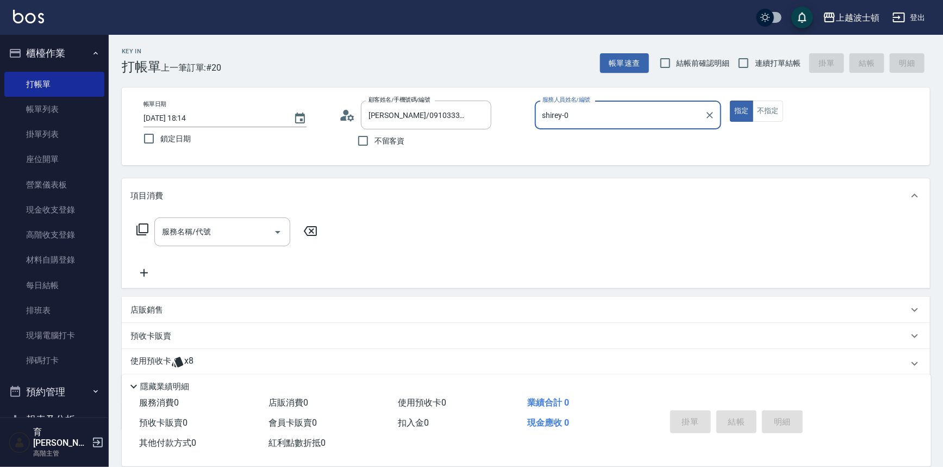
click at [146, 224] on icon at bounding box center [142, 229] width 12 height 12
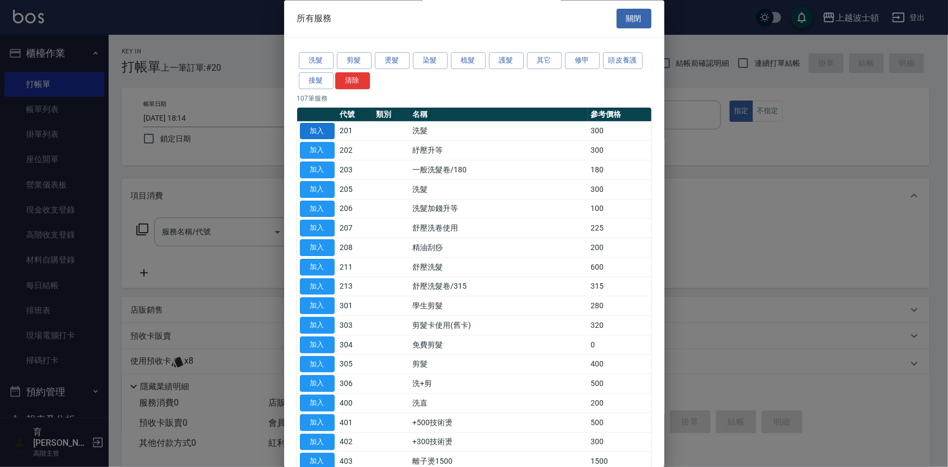
click at [331, 131] on button "加入" at bounding box center [317, 131] width 35 height 17
type input "洗髮(201)"
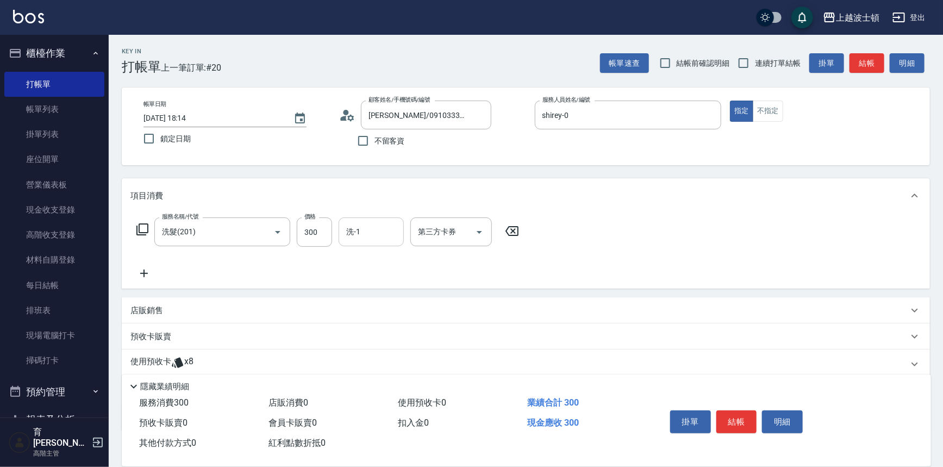
click at [397, 236] on input "洗-1" at bounding box center [370, 231] width 55 height 19
click at [392, 272] on div "[PERSON_NAME]-25" at bounding box center [371, 277] width 65 height 18
type input "[PERSON_NAME]-25"
click at [728, 417] on button "結帳" at bounding box center [736, 421] width 41 height 23
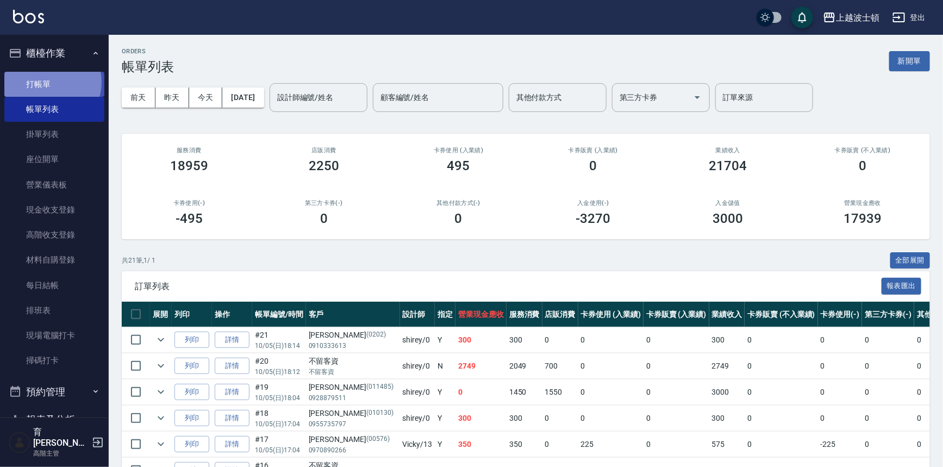
click at [47, 82] on link "打帳單" at bounding box center [54, 84] width 100 height 25
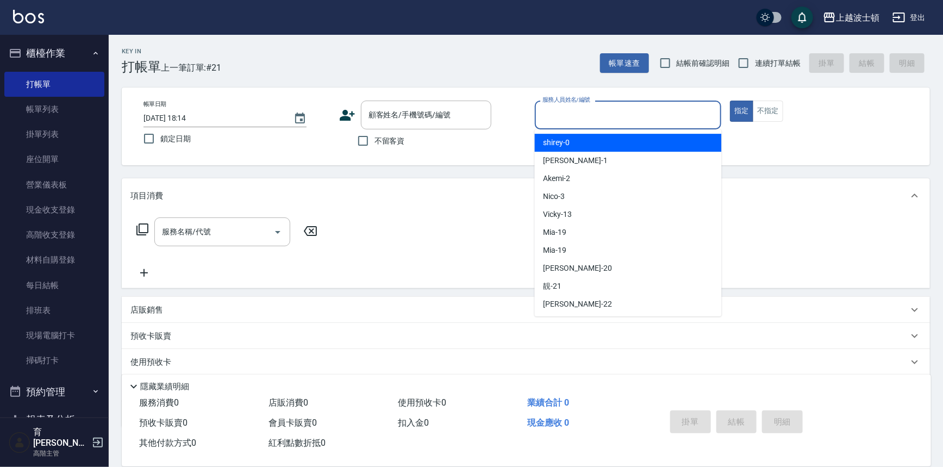
click at [561, 117] on input "服務人員姓名/編號" at bounding box center [628, 114] width 177 height 19
click at [561, 138] on span "shirey -0" at bounding box center [556, 142] width 27 height 11
type input "shirey-0"
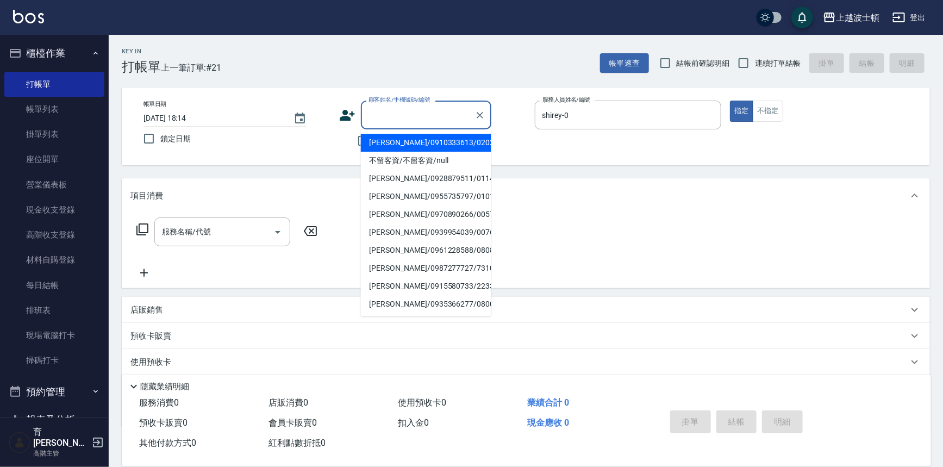
click at [387, 120] on input "顧客姓名/手機號碼/編號" at bounding box center [418, 114] width 104 height 19
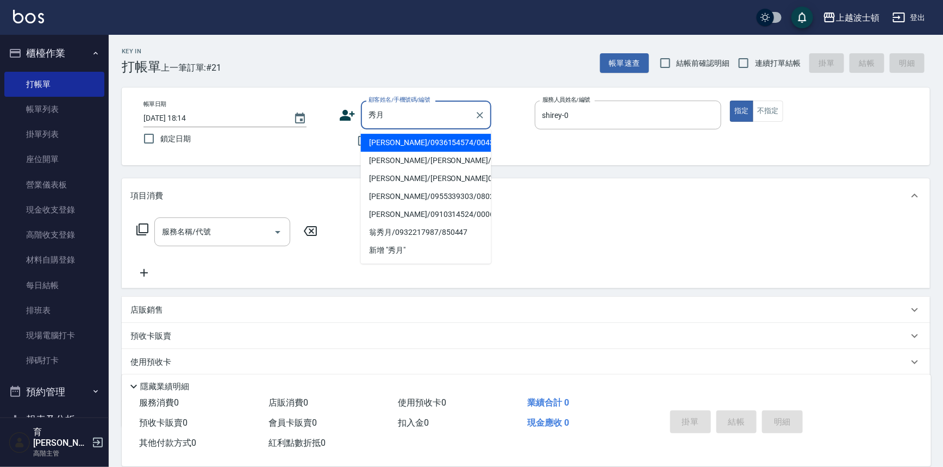
click at [417, 136] on li "[PERSON_NAME]/0936154574/00430" at bounding box center [426, 143] width 130 height 18
type input "[PERSON_NAME]/0936154574/00430"
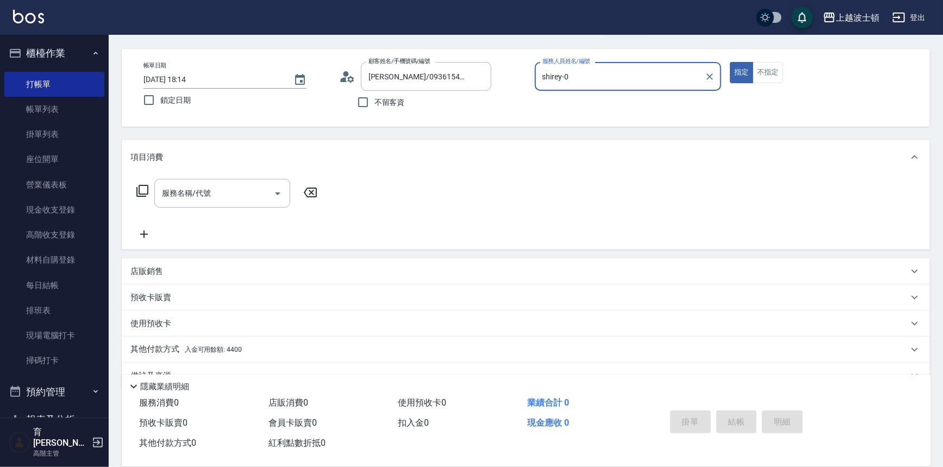
scroll to position [62, 0]
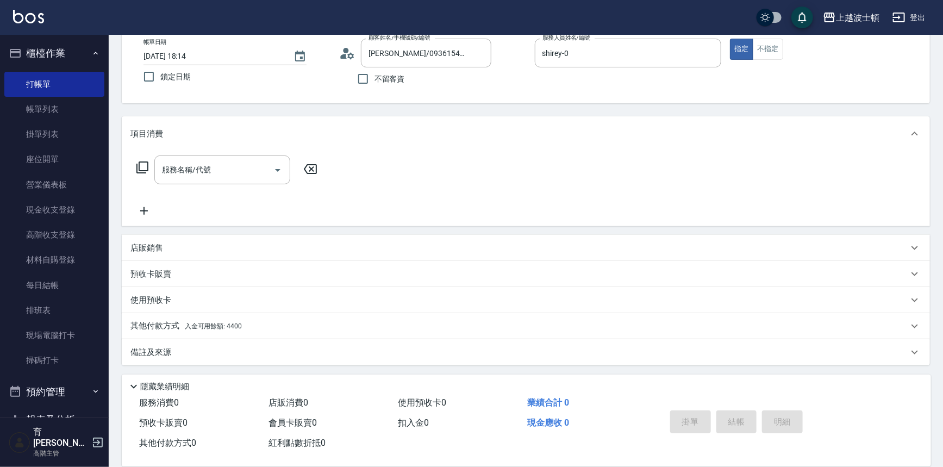
click at [221, 327] on span "入金可用餘額: 4400" at bounding box center [213, 326] width 57 height 8
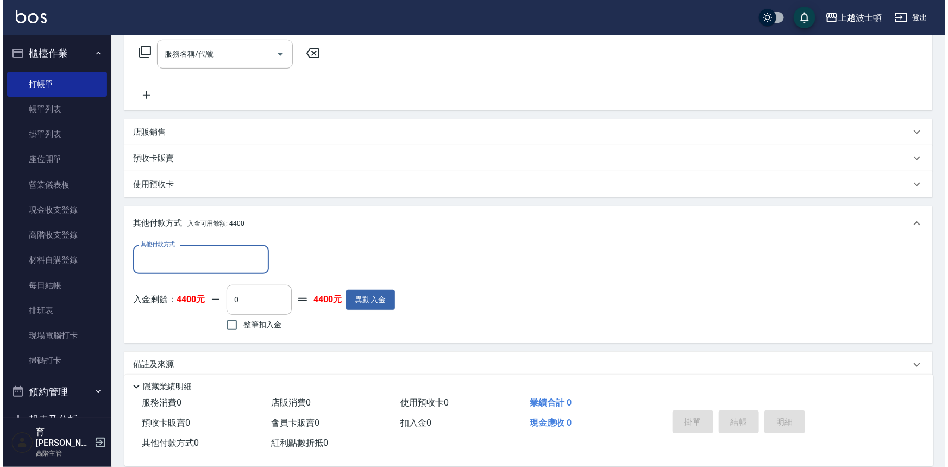
scroll to position [190, 0]
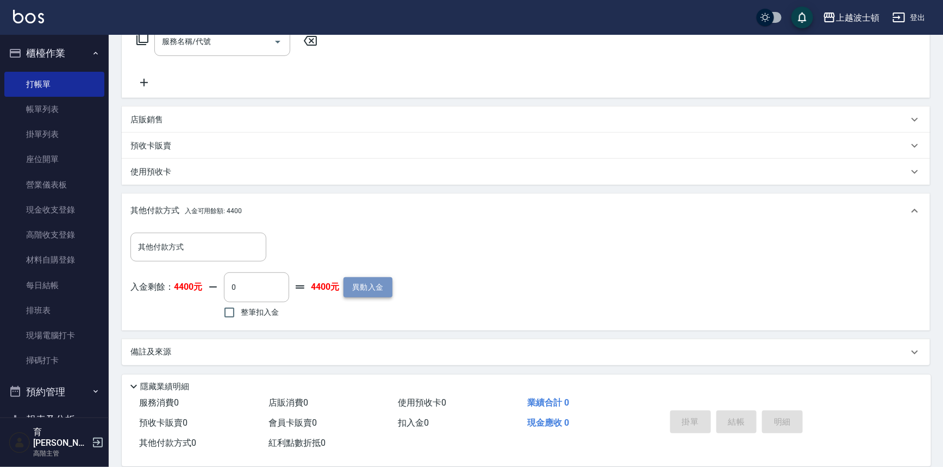
click at [385, 286] on button "異動入金" at bounding box center [367, 287] width 49 height 20
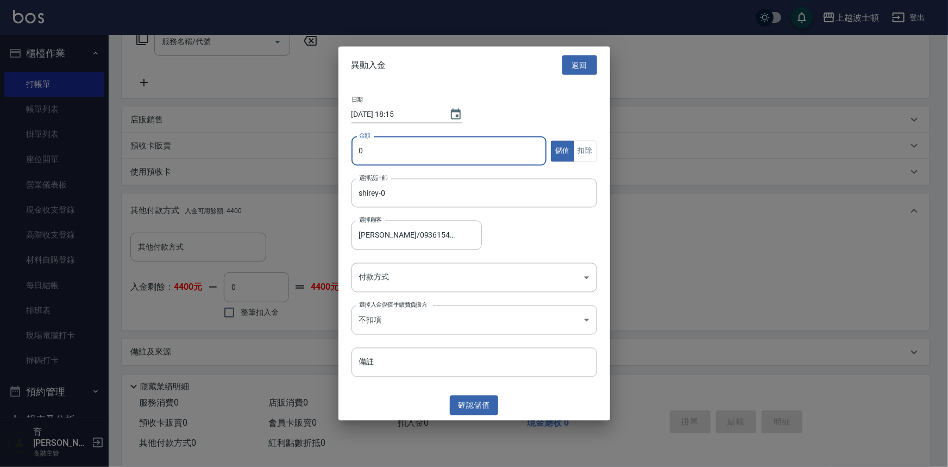
click at [371, 157] on input "0" at bounding box center [450, 150] width 196 height 29
type input "1800"
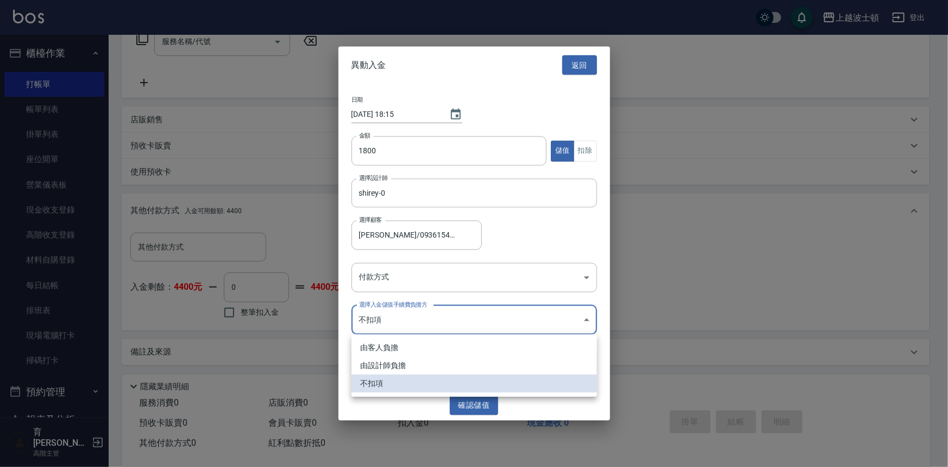
drag, startPoint x: 590, startPoint y: 321, endPoint x: 601, endPoint y: 322, distance: 11.5
click at [600, 323] on body "上越波士頓 登出 櫃檯作業 打帳單 帳單列表 掛單列表 座位開單 營業儀表板 現金收支登錄 高階收支登錄 材料自購登錄 每日結帳 排班表 現場電腦打卡 掃碼打…" at bounding box center [474, 139] width 948 height 658
click at [587, 280] on div at bounding box center [474, 233] width 948 height 467
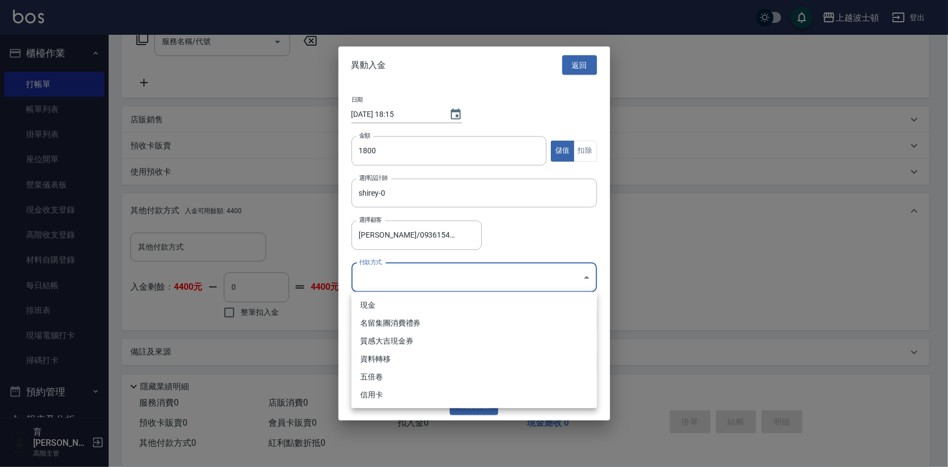
click at [587, 278] on body "上越波士頓 登出 櫃檯作業 打帳單 帳單列表 掛單列表 座位開單 營業儀表板 現金收支登錄 高階收支登錄 材料自購登錄 每日結帳 排班表 現場電腦打卡 掃碼打…" at bounding box center [474, 139] width 948 height 658
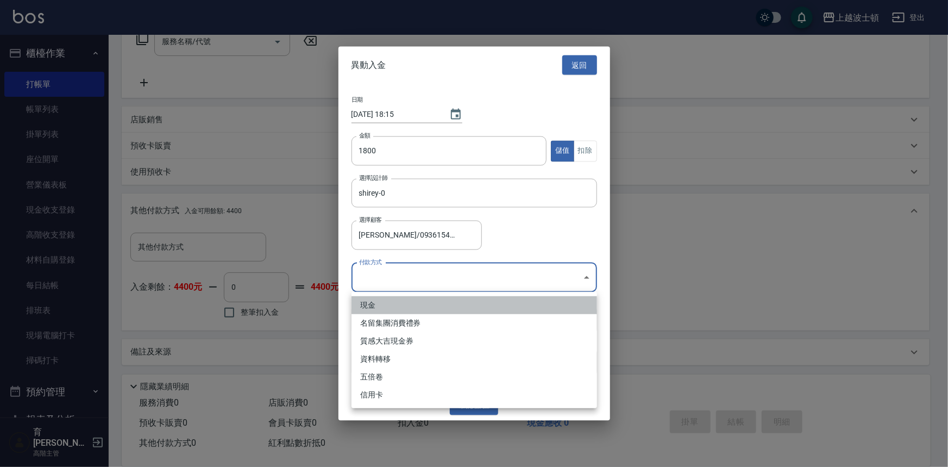
click at [406, 304] on li "現金" at bounding box center [475, 305] width 246 height 18
type input "現金"
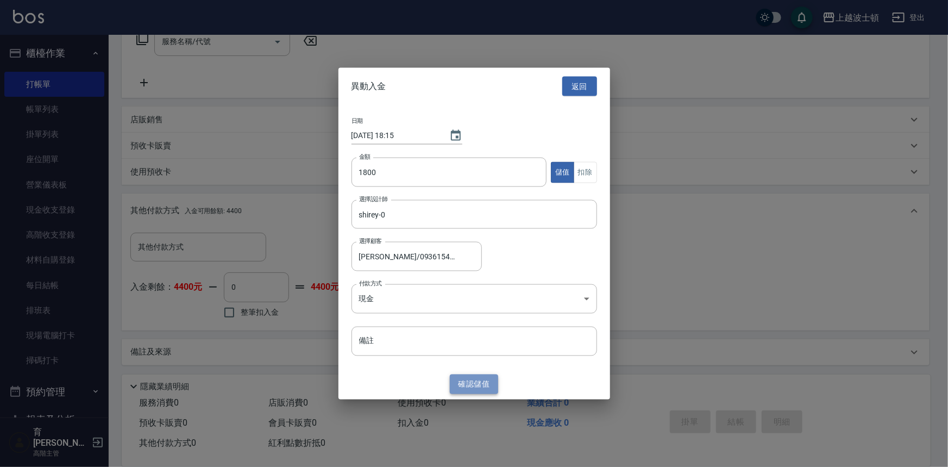
click at [483, 378] on button "確認 儲值" at bounding box center [474, 384] width 49 height 20
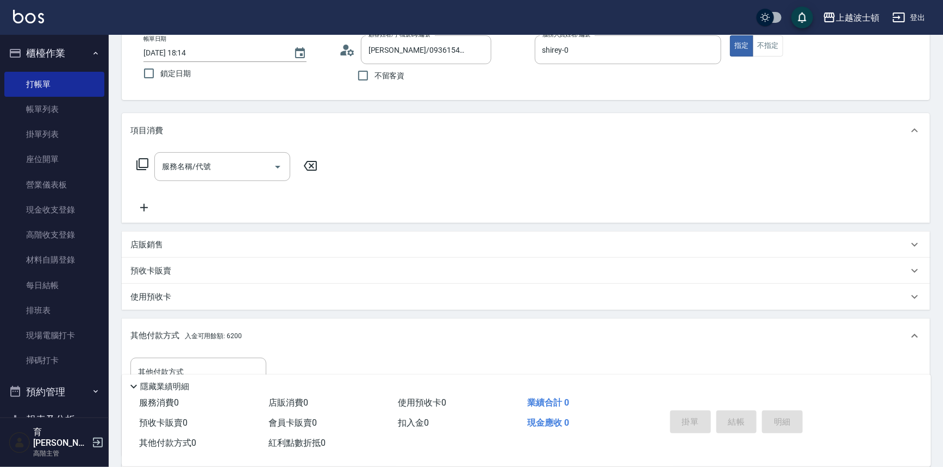
scroll to position [61, 0]
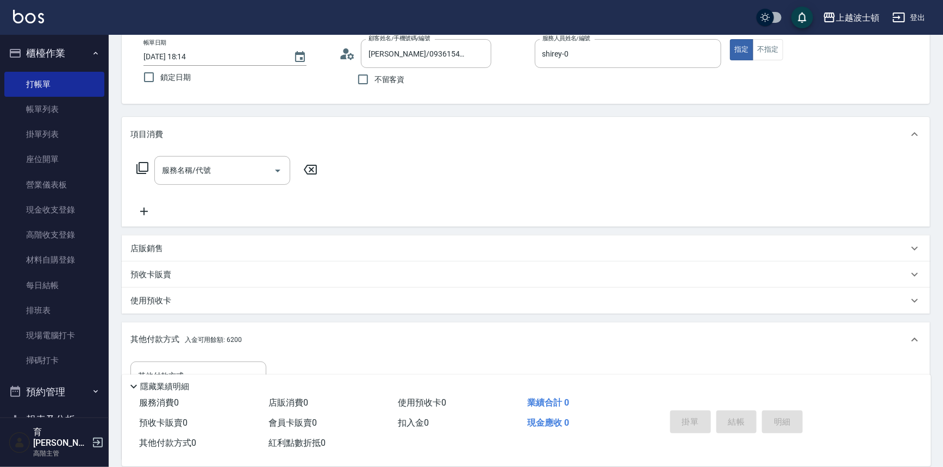
click at [141, 164] on icon at bounding box center [142, 167] width 13 height 13
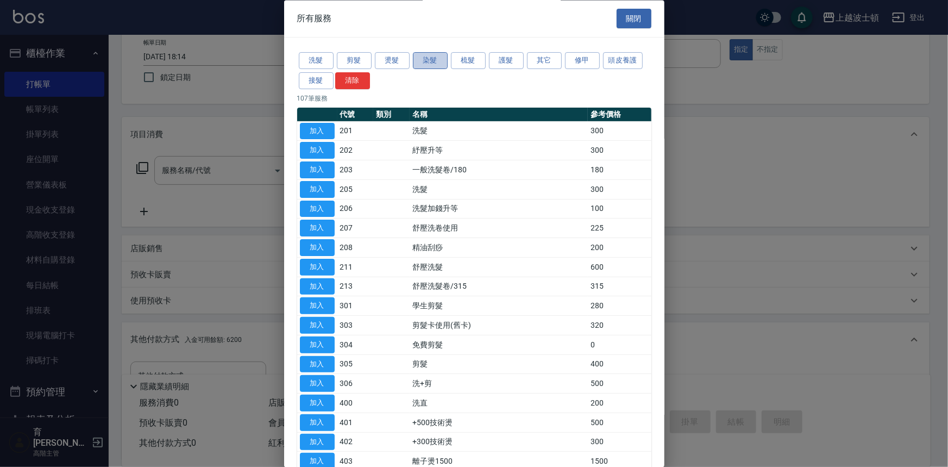
click at [436, 58] on button "染髮" at bounding box center [430, 61] width 35 height 17
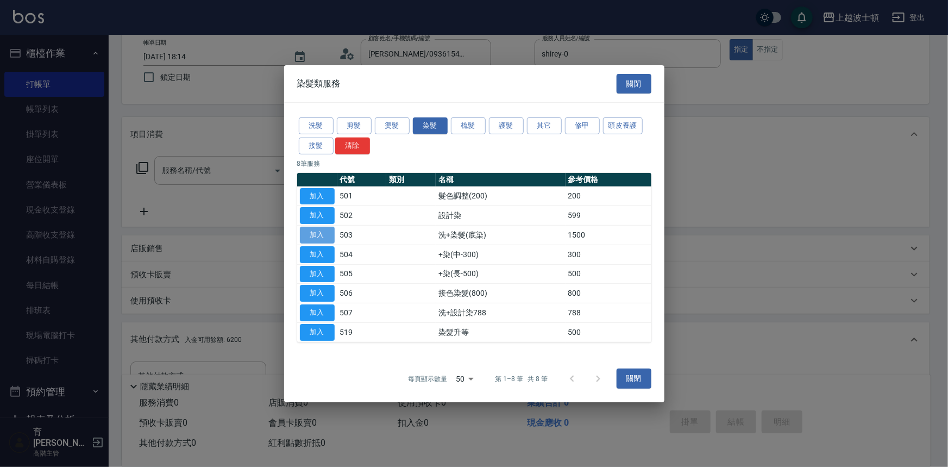
click at [326, 228] on button "加入" at bounding box center [317, 235] width 35 height 17
type input "洗+染髮(底染)(503)"
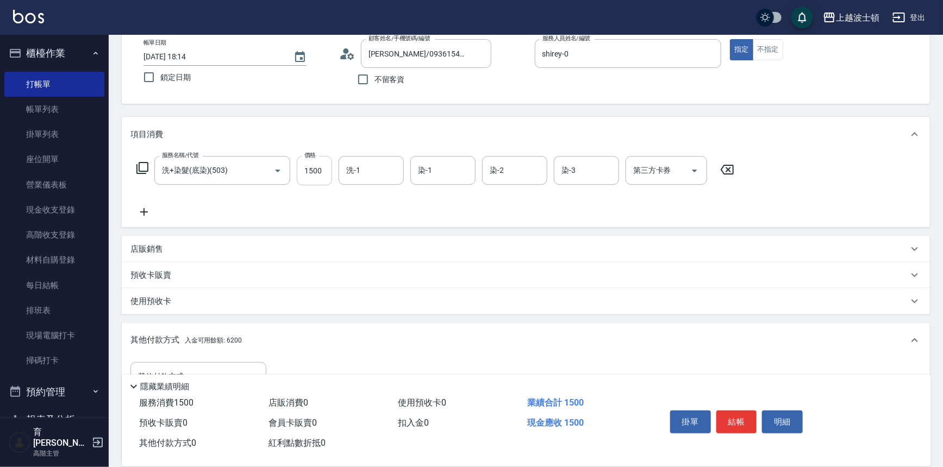
click at [316, 168] on input "1500" at bounding box center [314, 170] width 35 height 29
type input "1200"
click at [381, 171] on input "洗-1" at bounding box center [370, 170] width 55 height 19
drag, startPoint x: 380, startPoint y: 218, endPoint x: 435, endPoint y: 176, distance: 68.9
click at [381, 218] on div "[PERSON_NAME]-25" at bounding box center [371, 216] width 65 height 18
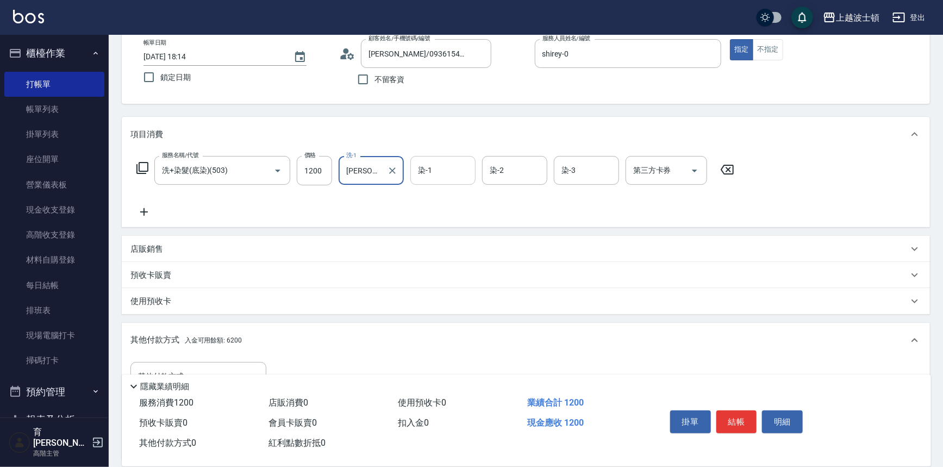
type input "[PERSON_NAME]-25"
click at [437, 173] on input "染-1" at bounding box center [442, 170] width 55 height 19
drag, startPoint x: 436, startPoint y: 216, endPoint x: 489, endPoint y: 192, distance: 57.6
click at [439, 216] on span "[PERSON_NAME]-25" at bounding box center [453, 215] width 68 height 11
type input "[PERSON_NAME]-25"
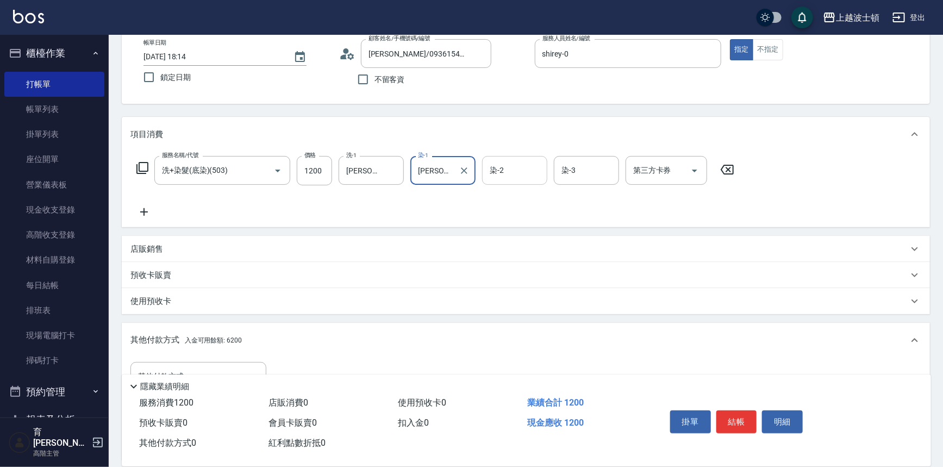
click at [499, 171] on input "染-2" at bounding box center [514, 170] width 55 height 19
drag, startPoint x: 505, startPoint y: 218, endPoint x: 589, endPoint y: 168, distance: 97.2
click at [508, 217] on span "[PERSON_NAME]-25" at bounding box center [525, 215] width 68 height 11
type input "[PERSON_NAME]-25"
click at [589, 166] on input "染-3" at bounding box center [586, 170] width 55 height 19
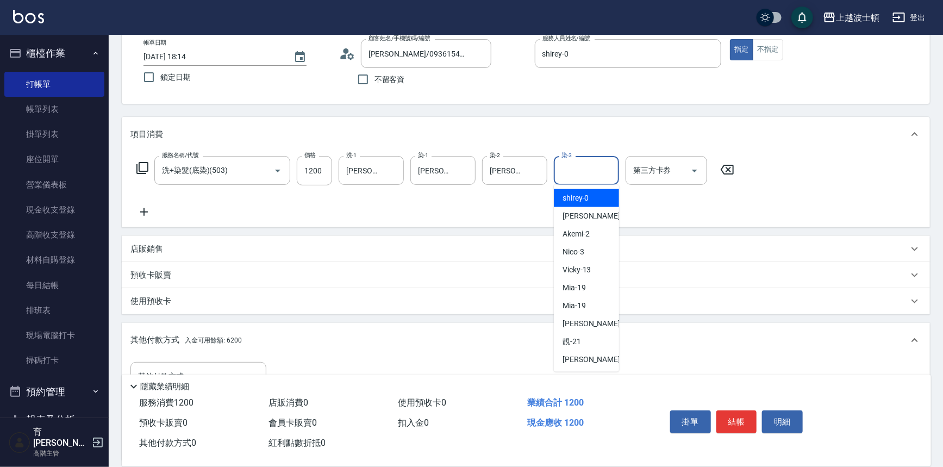
click at [587, 193] on span "shirey -0" at bounding box center [575, 197] width 27 height 11
type input "shirey-0"
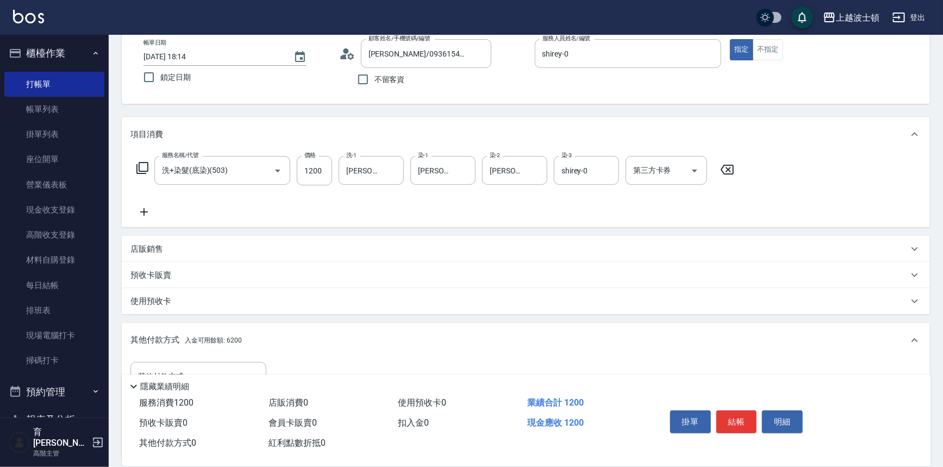
click at [140, 165] on icon at bounding box center [142, 167] width 13 height 13
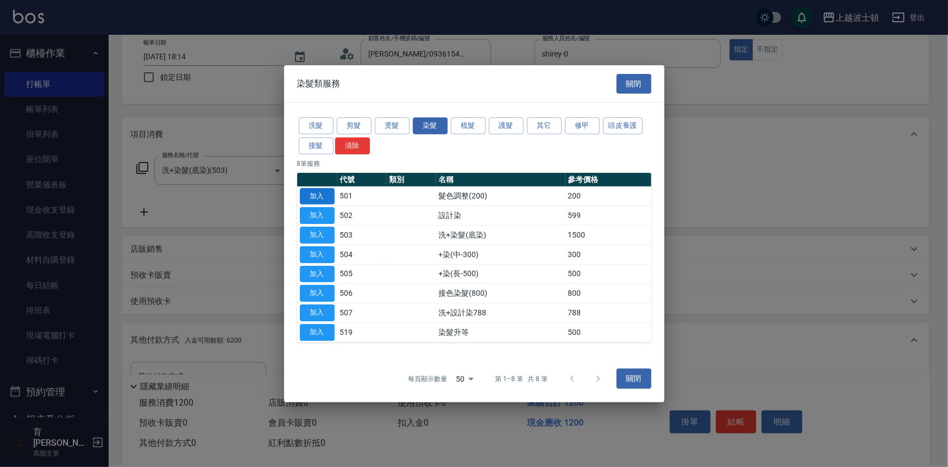
click at [328, 192] on button "加入" at bounding box center [317, 195] width 35 height 17
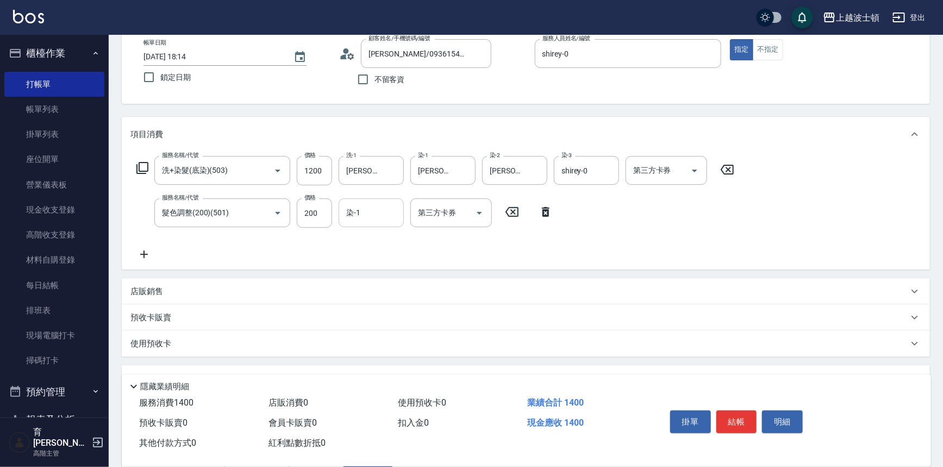
click at [372, 218] on input "染-1" at bounding box center [370, 212] width 55 height 19
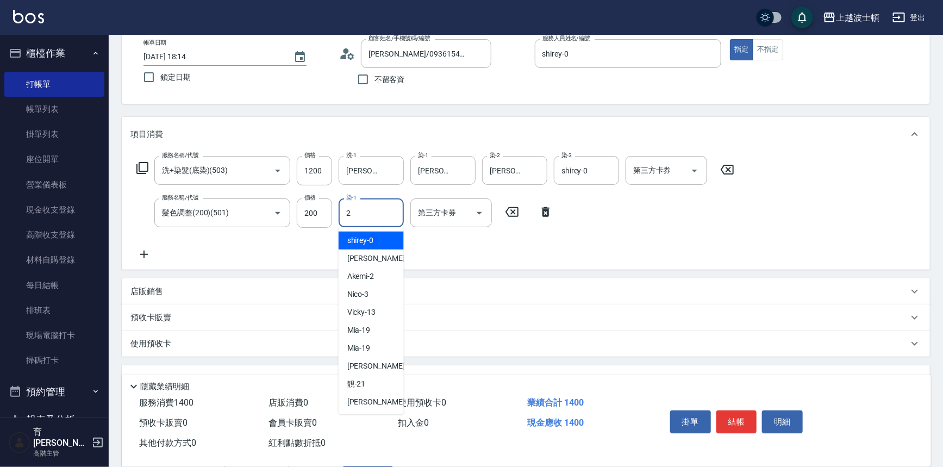
type input "20"
click at [391, 209] on icon "Clear" at bounding box center [392, 213] width 11 height 11
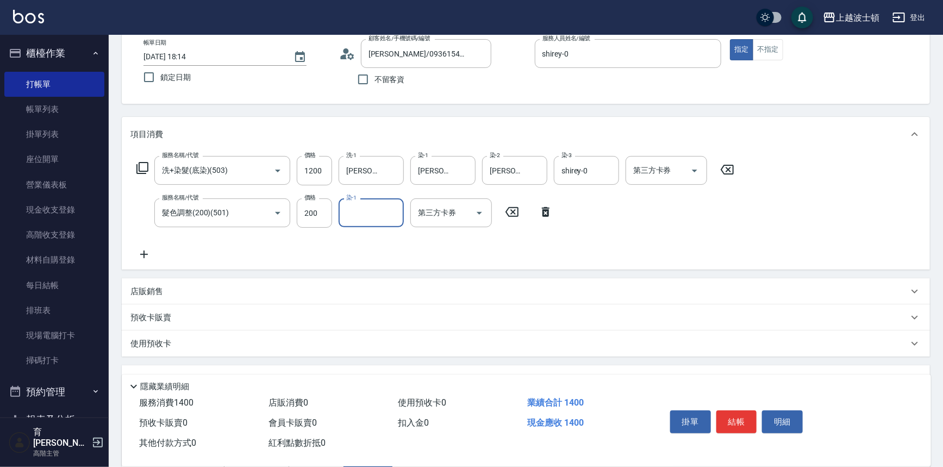
click at [371, 206] on input "染-1" at bounding box center [370, 212] width 55 height 19
click at [371, 246] on div "shirey -0" at bounding box center [371, 240] width 65 height 18
type input "shirey-0"
click at [142, 167] on icon at bounding box center [142, 167] width 13 height 13
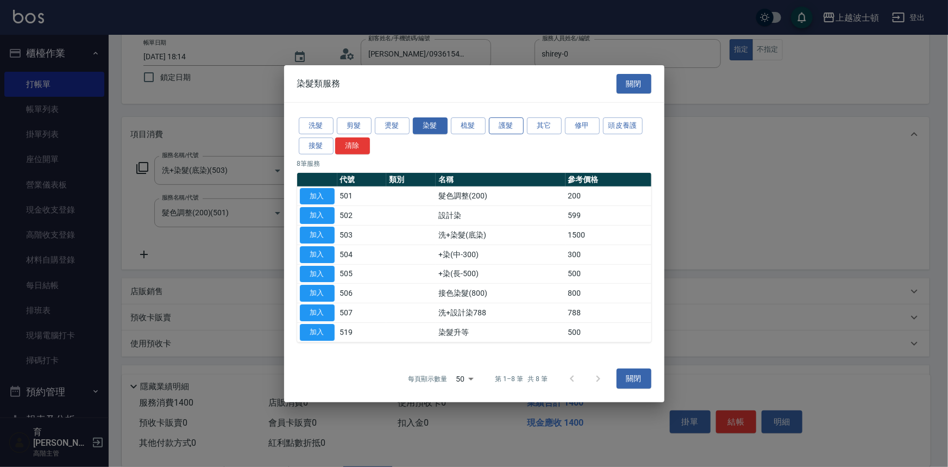
click at [511, 124] on button "護髮" at bounding box center [506, 125] width 35 height 17
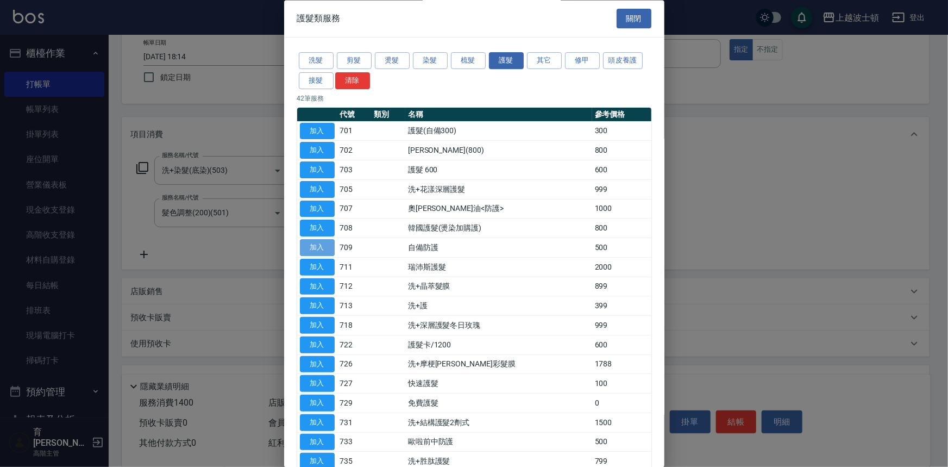
click at [306, 248] on button "加入" at bounding box center [317, 248] width 35 height 17
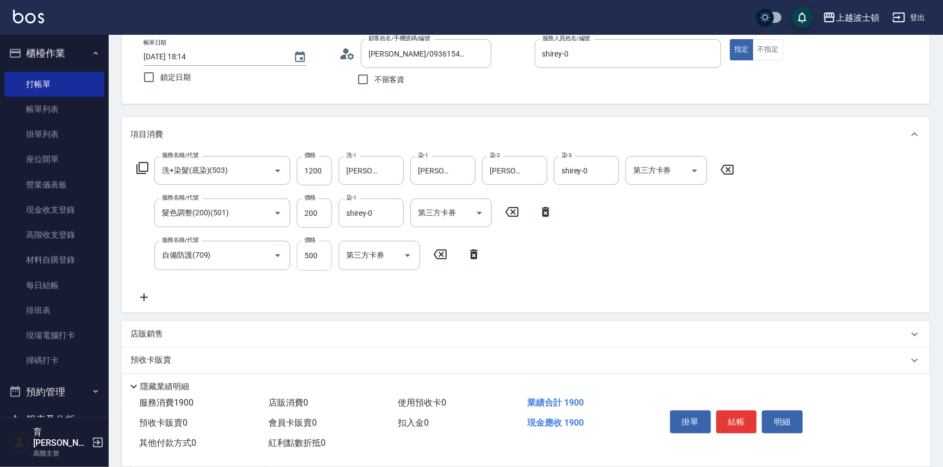
click at [312, 254] on input "500" at bounding box center [314, 255] width 35 height 29
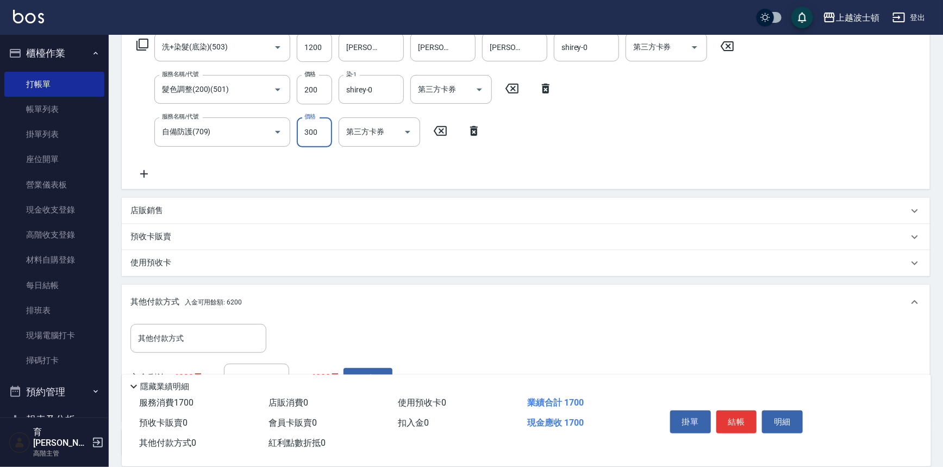
scroll to position [206, 0]
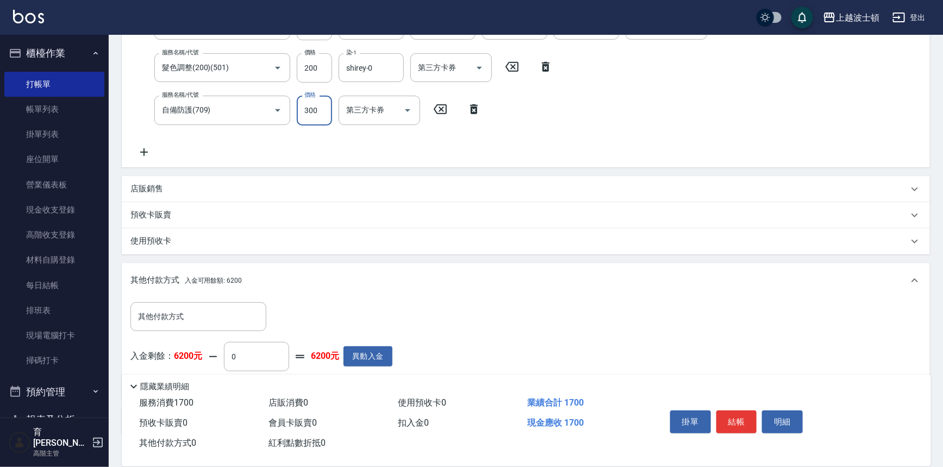
type input "300"
drag, startPoint x: 164, startPoint y: 190, endPoint x: 176, endPoint y: 198, distance: 14.9
click at [164, 190] on div "店販銷售" at bounding box center [519, 188] width 778 height 11
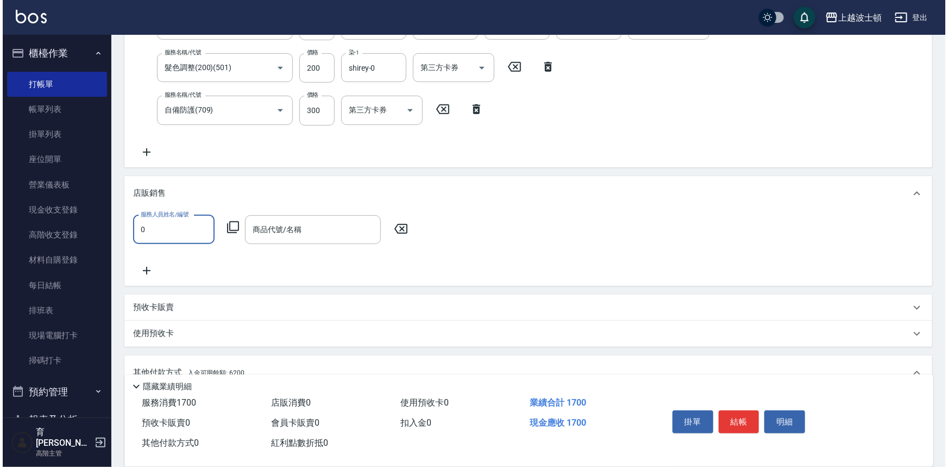
scroll to position [0, 0]
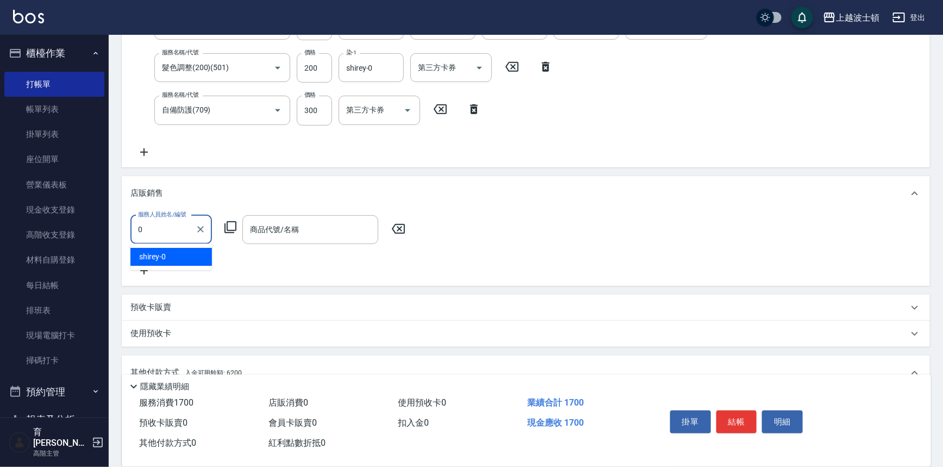
click at [195, 250] on div "shirey -0" at bounding box center [171, 257] width 82 height 18
type input "shirey-0"
click at [231, 229] on icon at bounding box center [230, 227] width 12 height 12
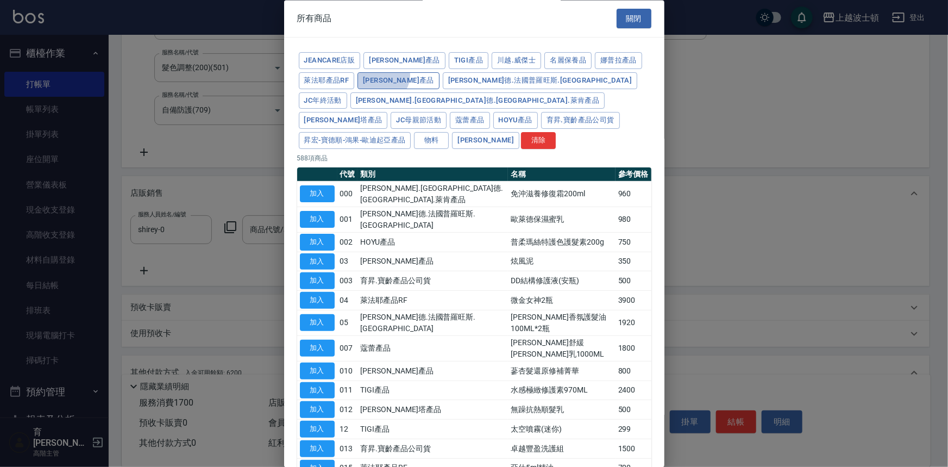
click at [382, 76] on button "[PERSON_NAME]產品" at bounding box center [399, 80] width 82 height 17
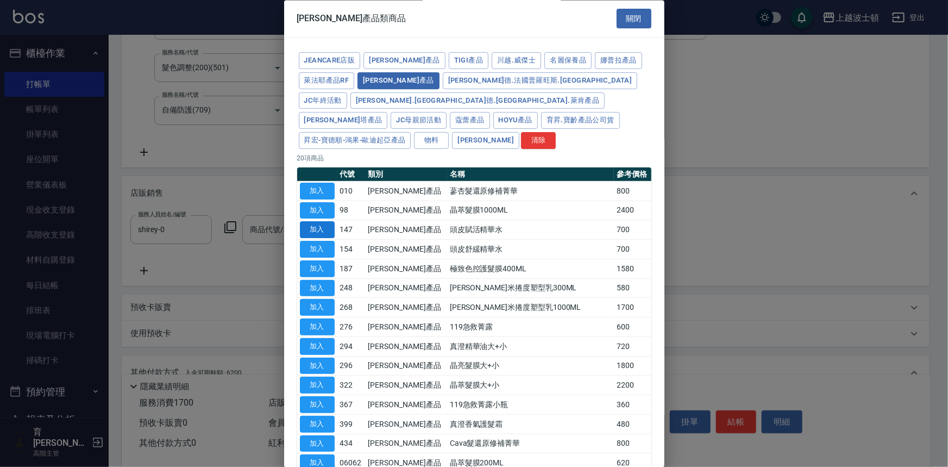
click at [327, 222] on button "加入" at bounding box center [317, 230] width 35 height 17
type input "頭皮賦活精華水"
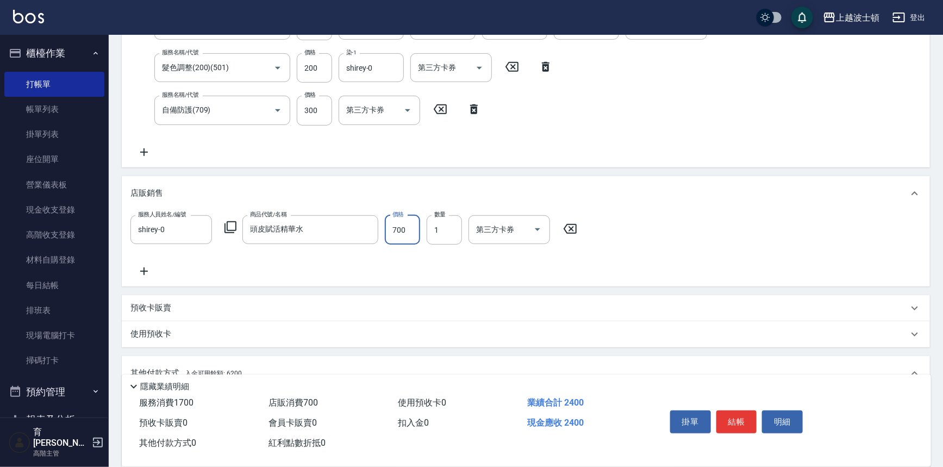
click at [410, 227] on input "700" at bounding box center [402, 229] width 35 height 29
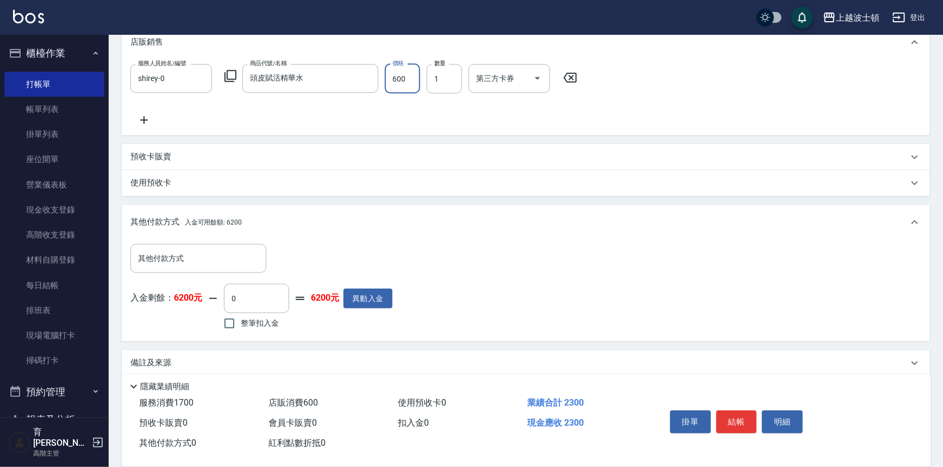
scroll to position [360, 0]
type input "600"
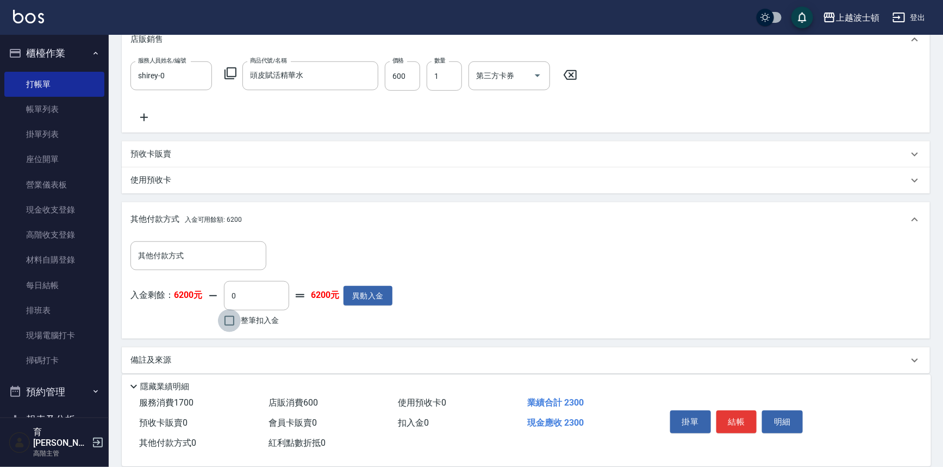
click at [234, 317] on input "整筆扣入金" at bounding box center [229, 320] width 23 height 23
checkbox input "true"
type input "2300"
click at [734, 417] on button "結帳" at bounding box center [736, 421] width 41 height 23
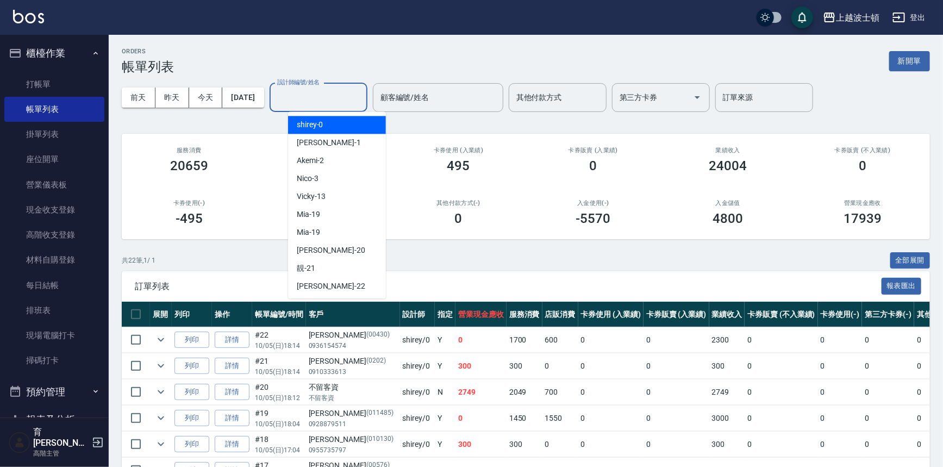
click at [334, 92] on input "設計師編號/姓名" at bounding box center [318, 97] width 88 height 19
click at [340, 123] on div "shirey -0" at bounding box center [337, 125] width 98 height 18
type input "shirey-0"
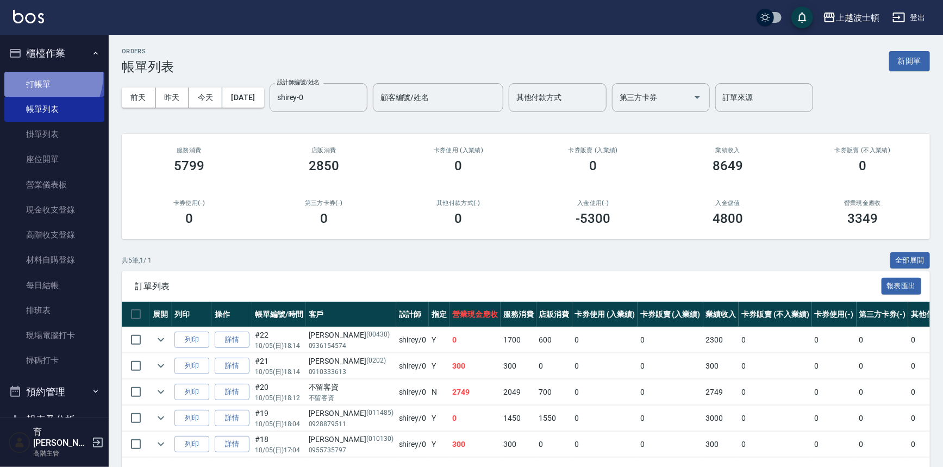
click at [43, 76] on link "打帳單" at bounding box center [54, 84] width 100 height 25
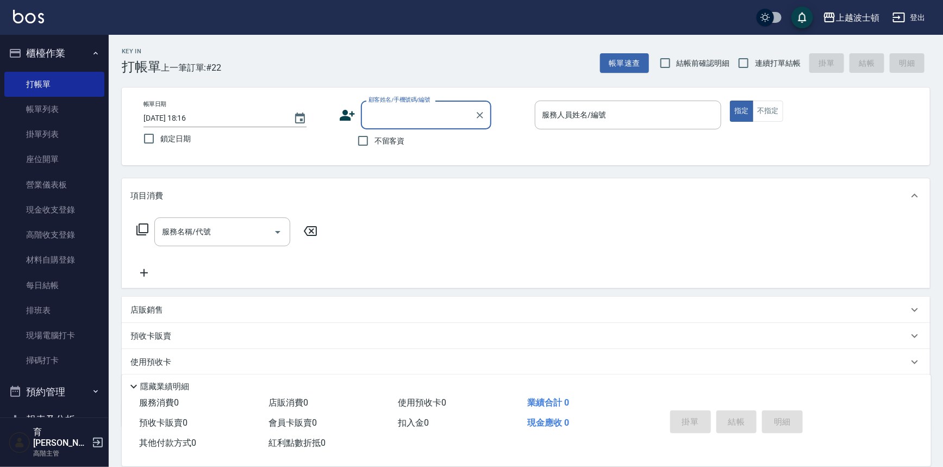
click at [408, 114] on input "顧客姓名/手機號碼/編號" at bounding box center [418, 114] width 104 height 19
type input "w"
click at [383, 115] on input "顧客姓名/手機號碼/編號" at bounding box center [418, 114] width 104 height 19
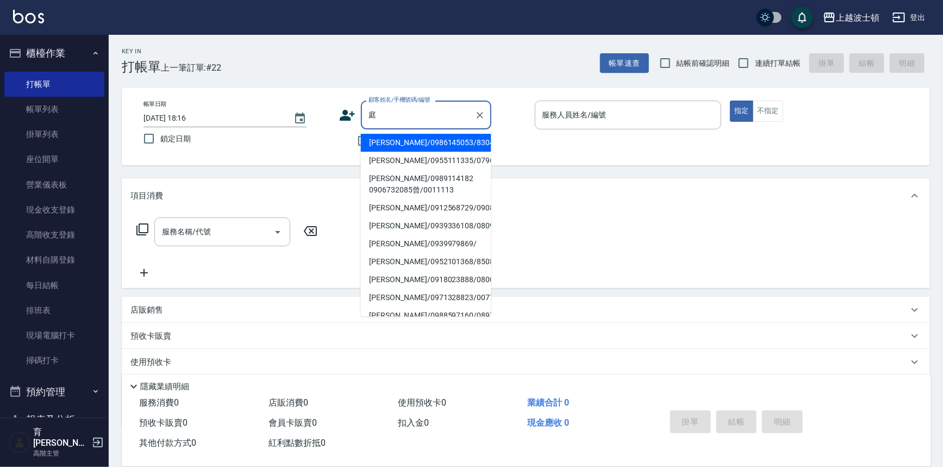
click at [421, 185] on li "[PERSON_NAME]/0989114182 0906732085曾/0011113" at bounding box center [426, 184] width 130 height 29
type input "[PERSON_NAME]/0989114182 0906732085曾/0011113"
type input "shirey-0"
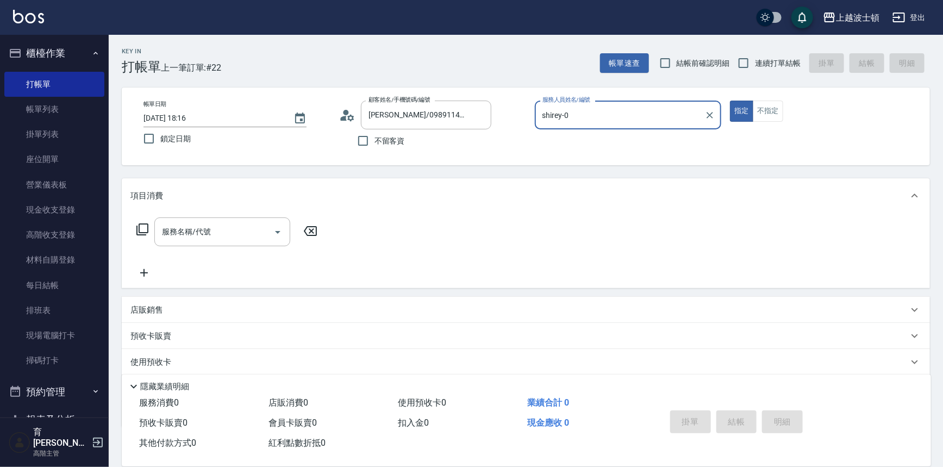
click at [140, 230] on icon at bounding box center [142, 229] width 13 height 13
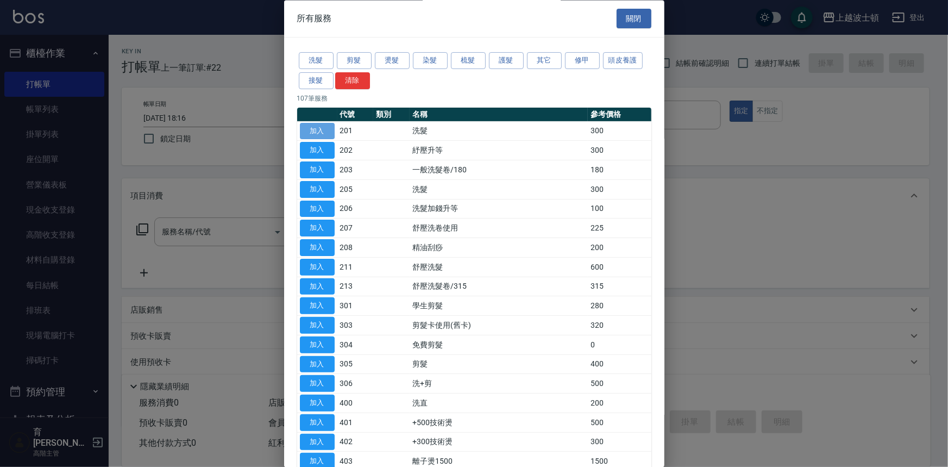
click at [314, 129] on button "加入" at bounding box center [317, 131] width 35 height 17
type input "洗髮(201)"
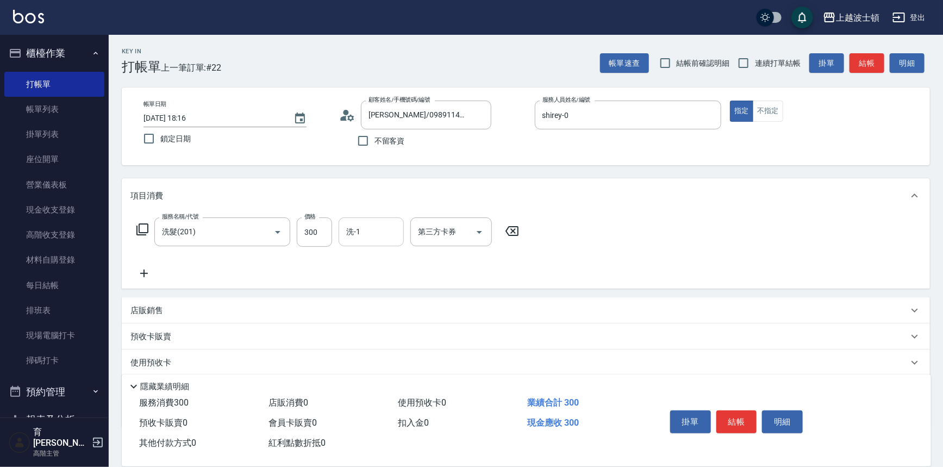
click at [379, 243] on div "洗-1" at bounding box center [371, 231] width 65 height 29
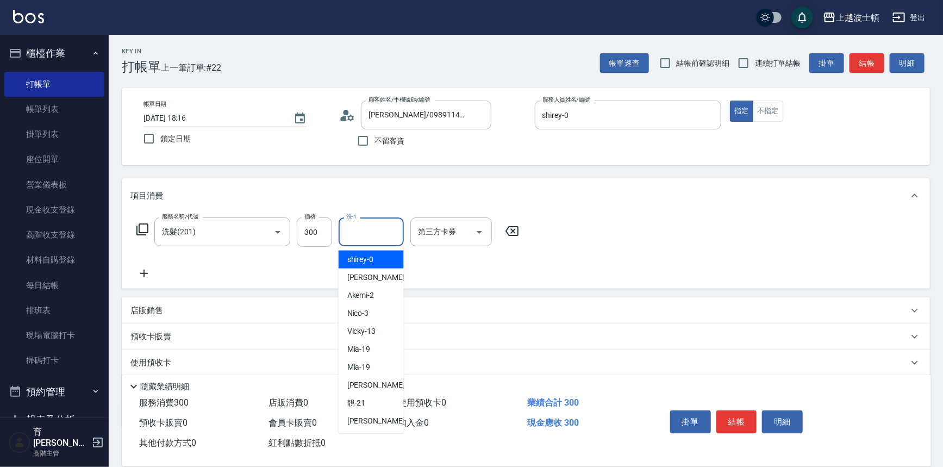
click at [380, 252] on div "shirey -0" at bounding box center [371, 260] width 65 height 18
type input "shirey-0"
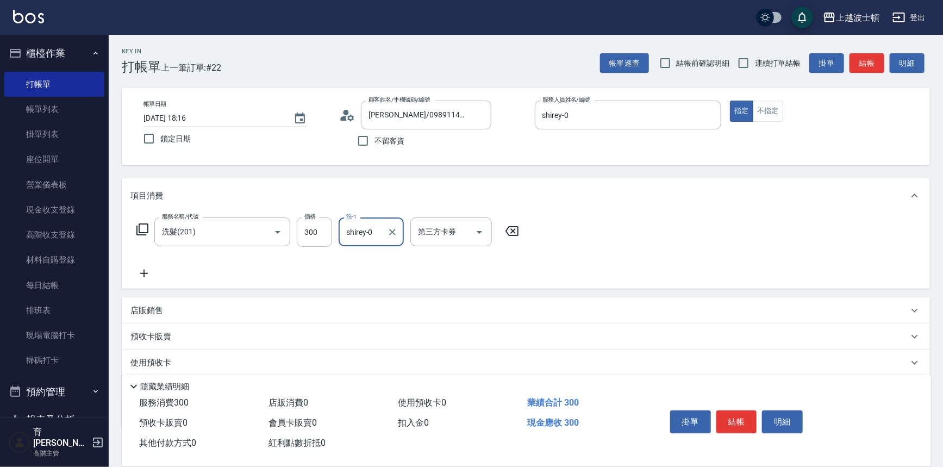
click at [143, 228] on icon at bounding box center [142, 229] width 13 height 13
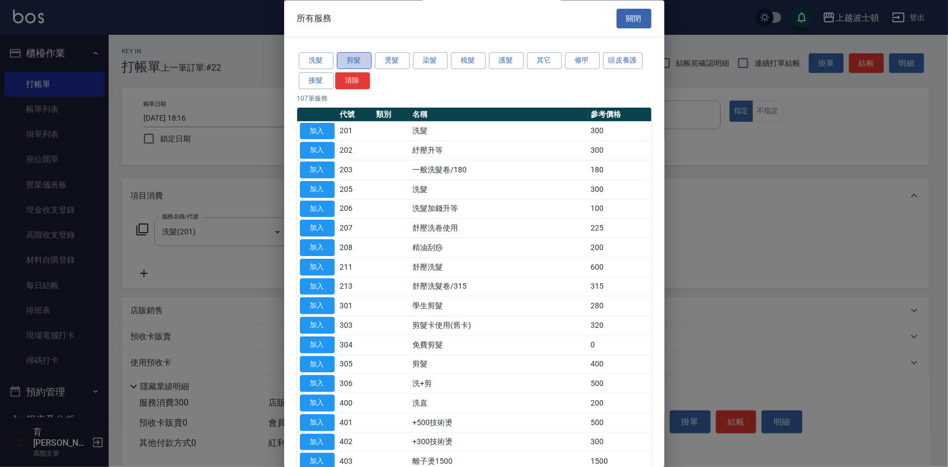
click at [346, 62] on button "剪髮" at bounding box center [354, 61] width 35 height 17
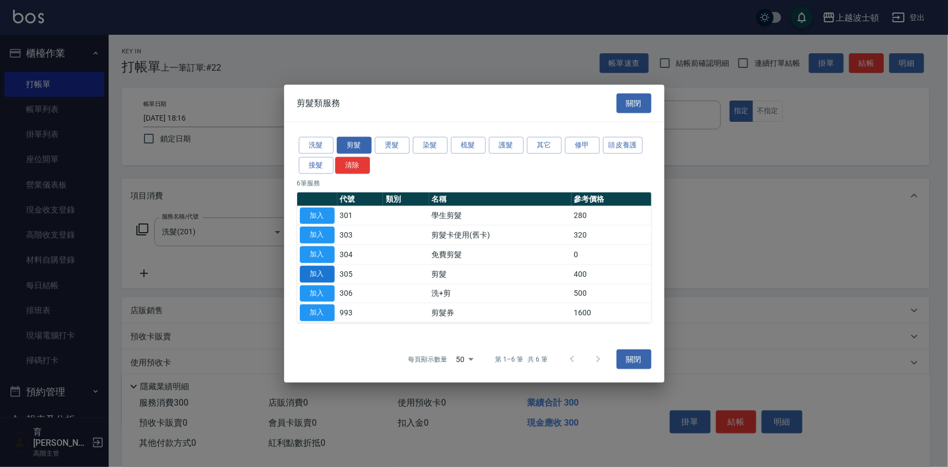
click at [329, 269] on button "加入" at bounding box center [317, 273] width 35 height 17
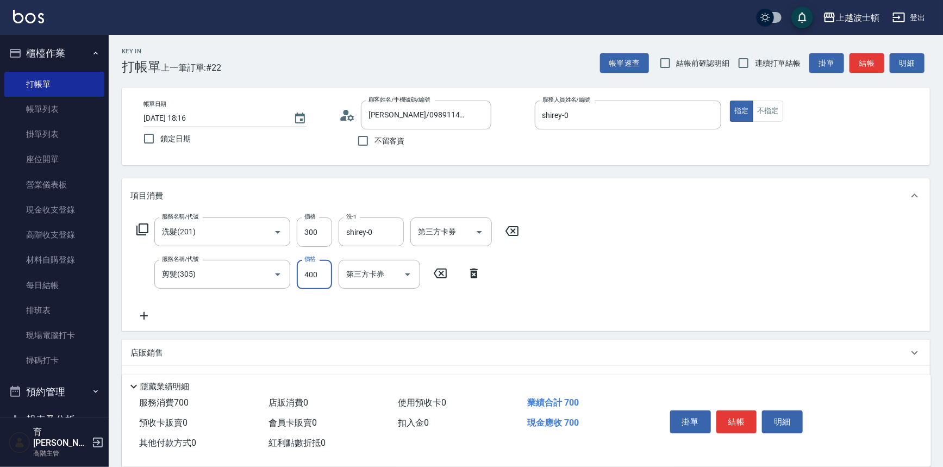
click at [328, 268] on input "400" at bounding box center [314, 274] width 35 height 29
type input "350"
click at [725, 410] on button "結帳" at bounding box center [736, 421] width 41 height 23
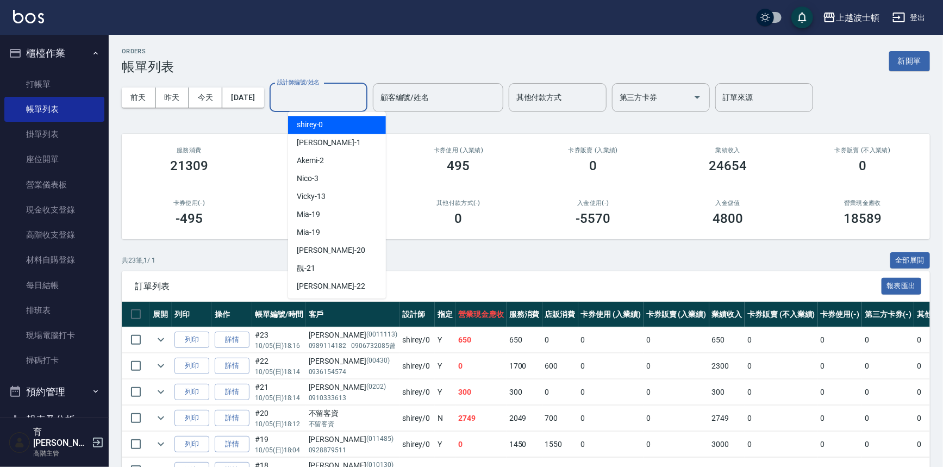
click at [335, 92] on input "設計師編號/姓名" at bounding box center [318, 97] width 88 height 19
click at [337, 122] on div "shirey -0" at bounding box center [337, 125] width 98 height 18
type input "shirey-0"
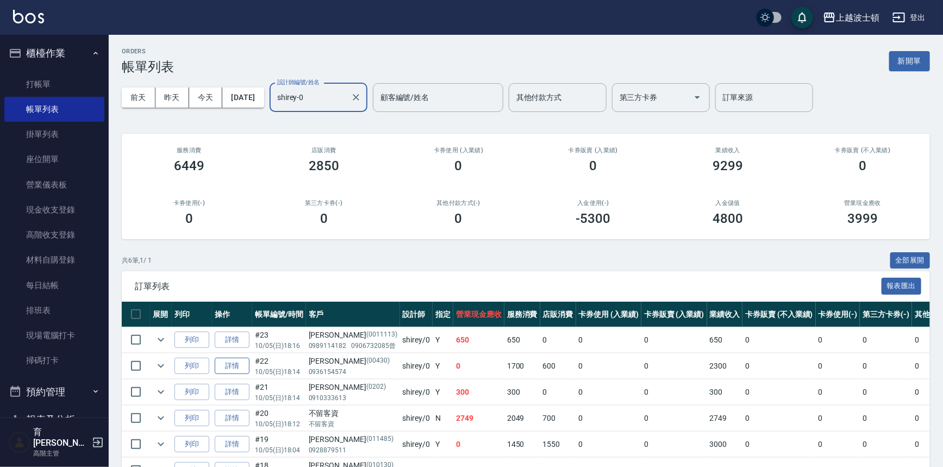
click at [234, 365] on link "詳情" at bounding box center [232, 366] width 35 height 17
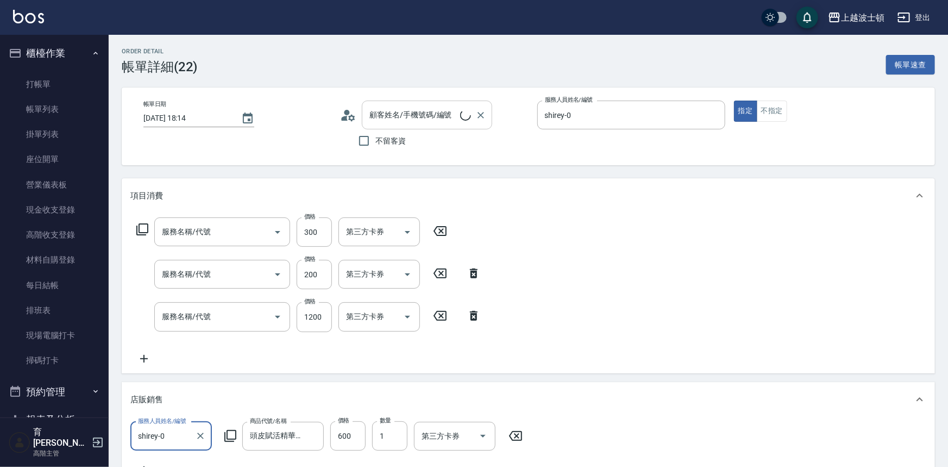
type input "[DATE] 18:14"
type input "shirey-0"
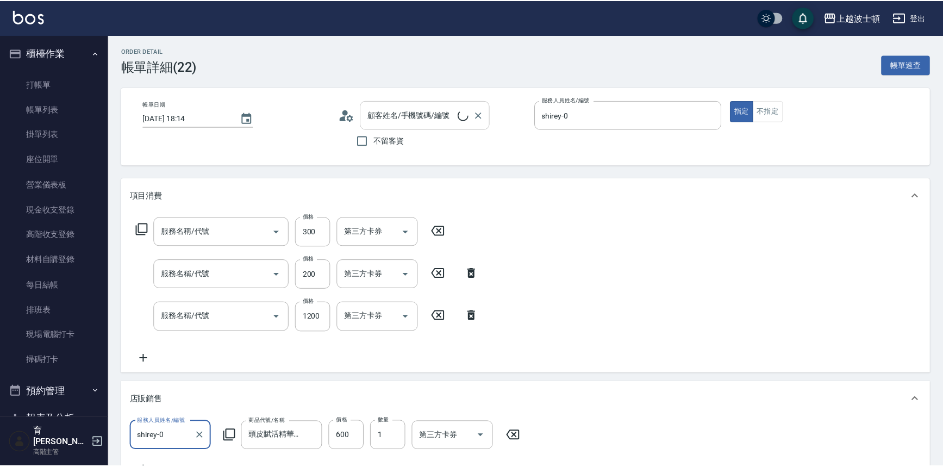
scroll to position [19, 0]
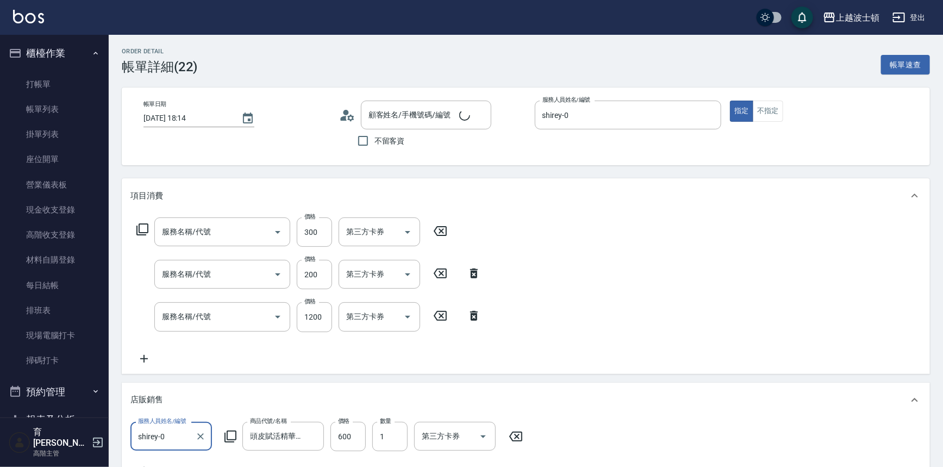
type input "自備防護(709)"
type input "髮色調整(200)(501)"
type input "洗+染髮(底染)(503)"
type input "[PERSON_NAME]/0936154574/00430"
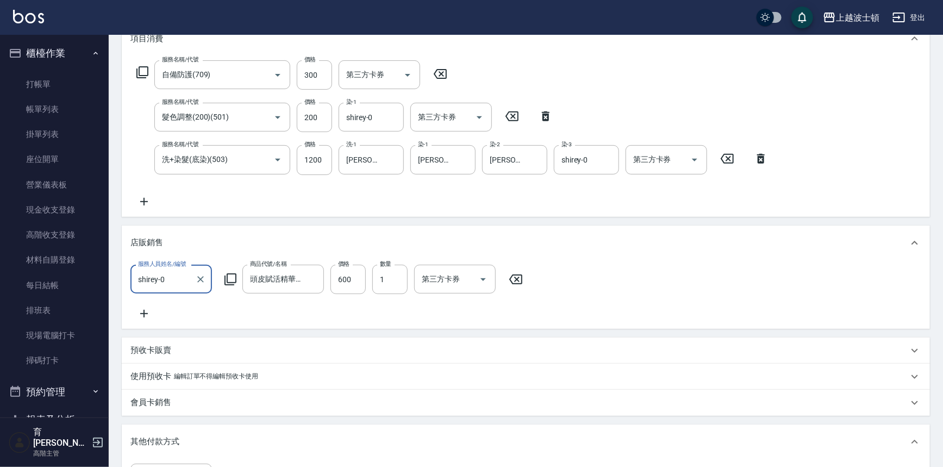
scroll to position [158, 0]
click at [140, 68] on icon at bounding box center [142, 71] width 13 height 13
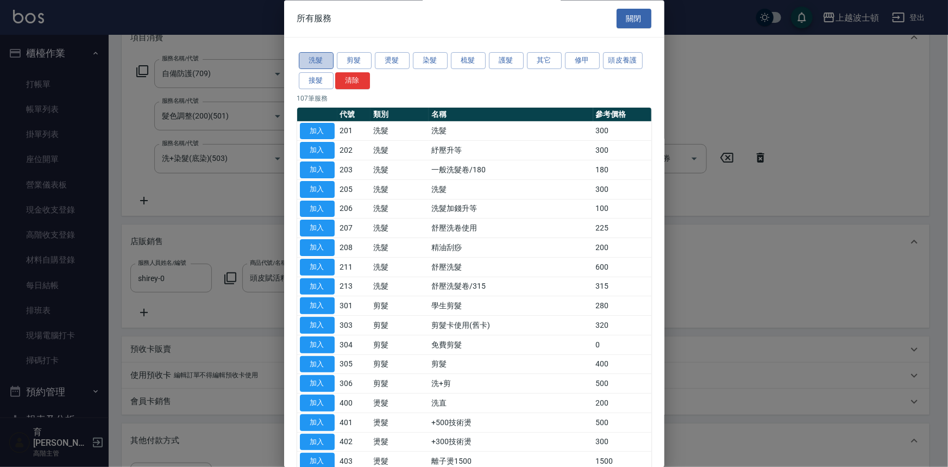
click at [315, 54] on button "洗髮" at bounding box center [316, 61] width 35 height 17
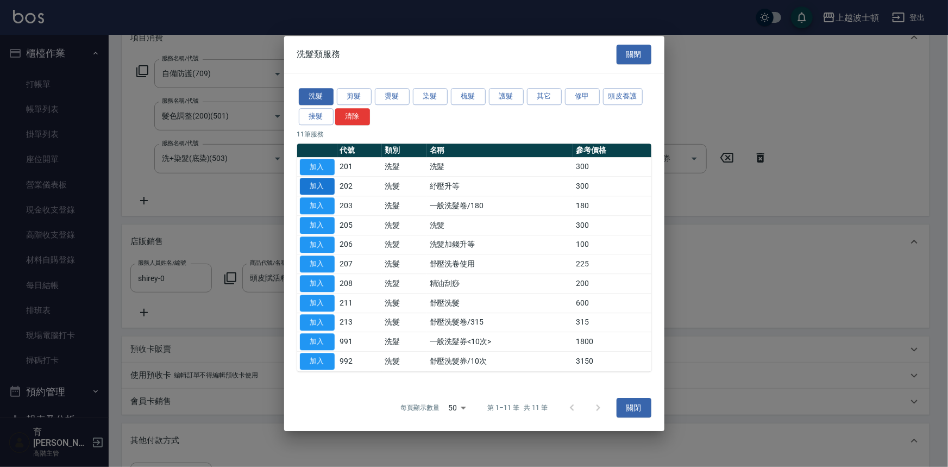
click at [310, 185] on button "加入" at bounding box center [317, 186] width 35 height 17
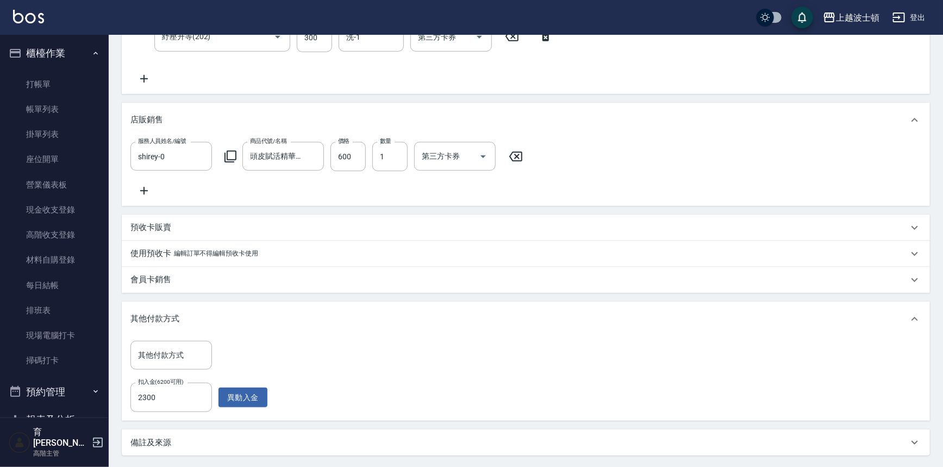
scroll to position [323, 0]
click at [183, 400] on input "2300" at bounding box center [171, 395] width 82 height 29
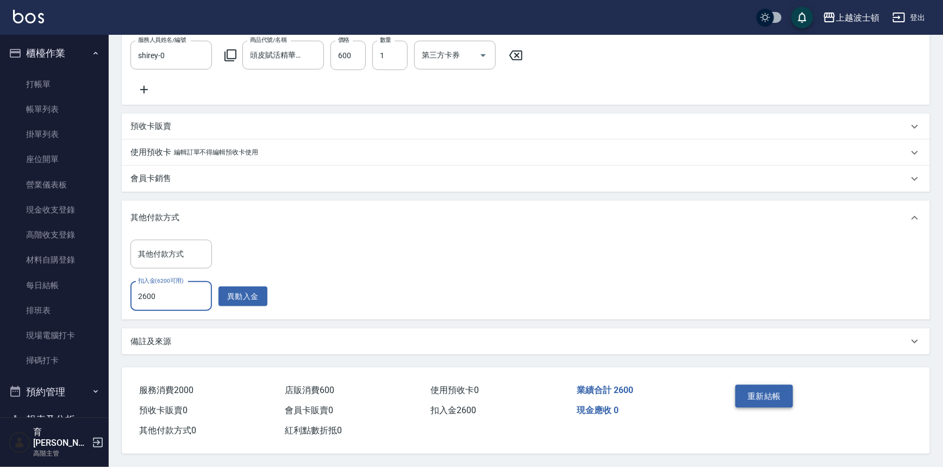
type input "2600"
click at [780, 391] on button "重新結帳" at bounding box center [764, 396] width 58 height 23
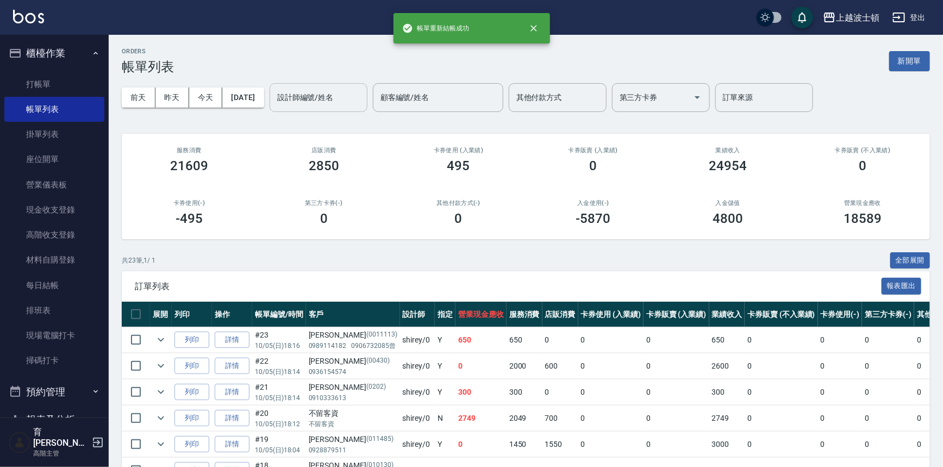
click at [334, 99] on input "設計師編號/姓名" at bounding box center [318, 97] width 88 height 19
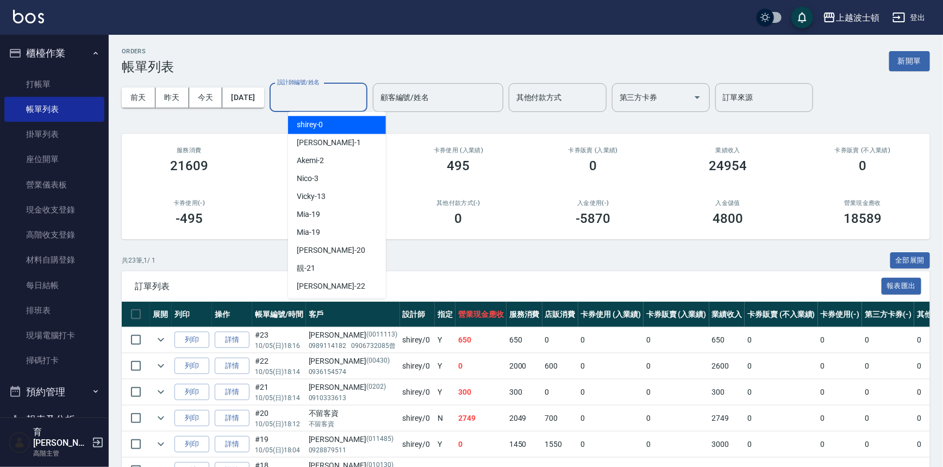
click at [334, 122] on div "shirey -0" at bounding box center [337, 125] width 98 height 18
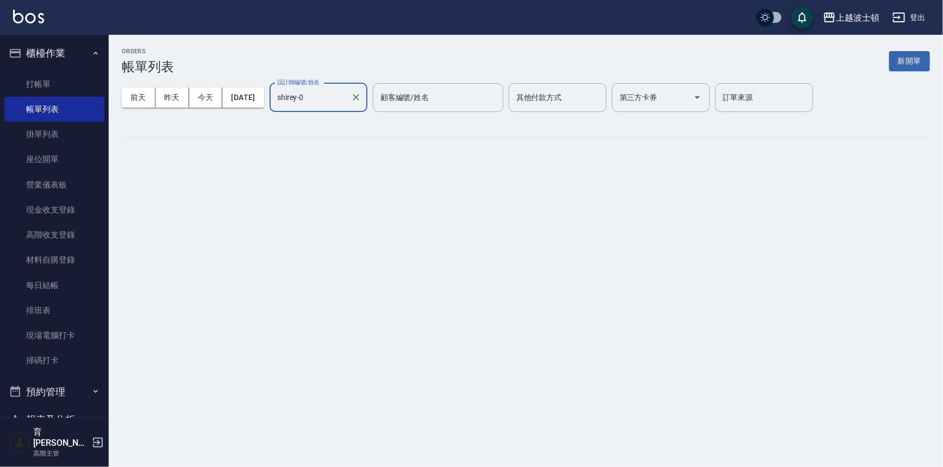
type input "shirey-0"
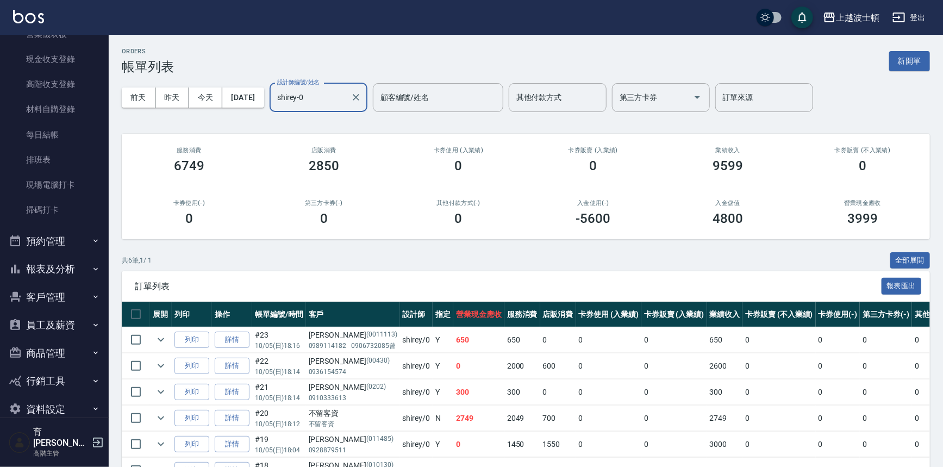
scroll to position [159, 0]
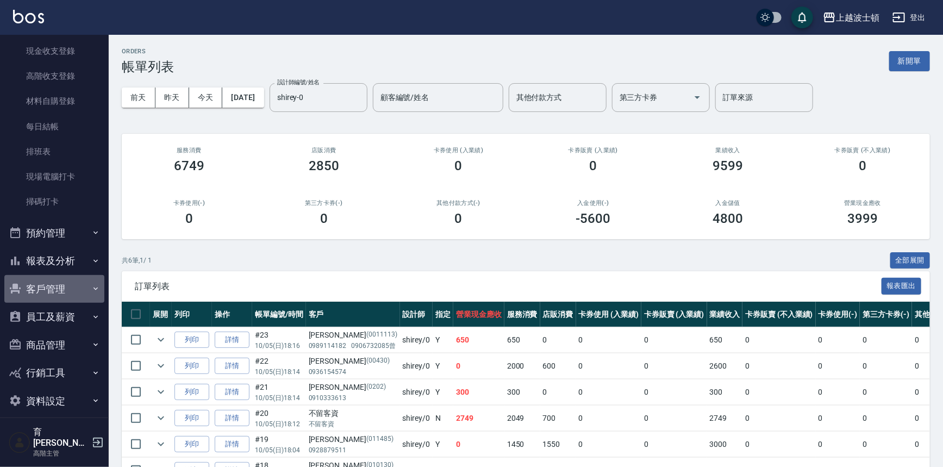
click at [82, 283] on button "客戶管理" at bounding box center [54, 289] width 100 height 28
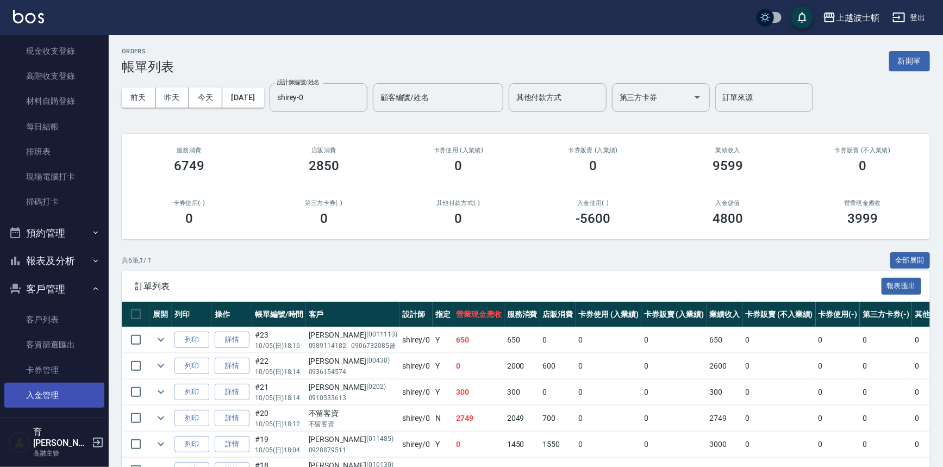
click at [73, 397] on link "入金管理" at bounding box center [54, 395] width 100 height 25
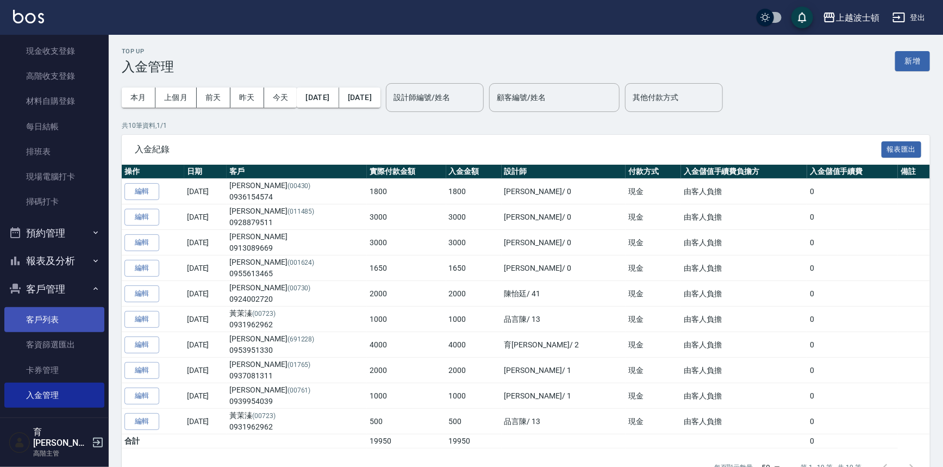
click at [72, 321] on link "客戶列表" at bounding box center [54, 319] width 100 height 25
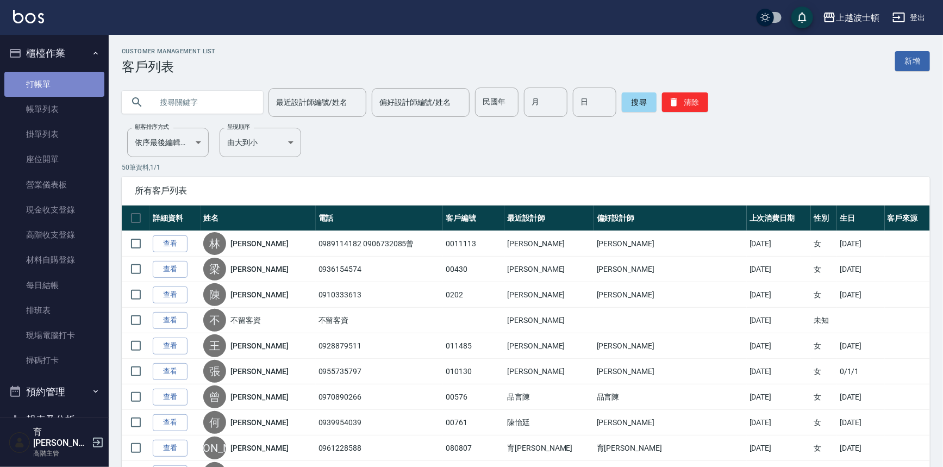
drag, startPoint x: 66, startPoint y: 75, endPoint x: 67, endPoint y: 80, distance: 5.5
click at [66, 76] on link "打帳單" at bounding box center [54, 84] width 100 height 25
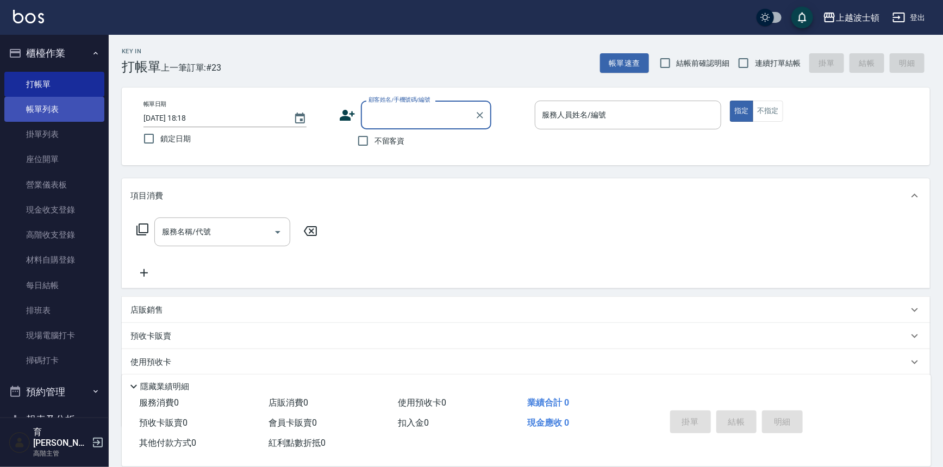
click at [61, 115] on link "帳單列表" at bounding box center [54, 109] width 100 height 25
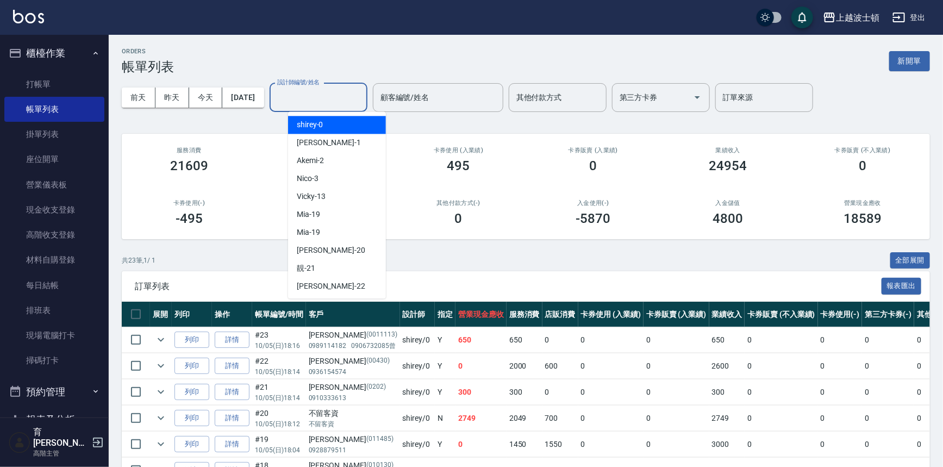
click at [351, 97] on input "設計師編號/姓名" at bounding box center [318, 97] width 88 height 19
click at [348, 127] on div "shirey -0" at bounding box center [337, 125] width 98 height 18
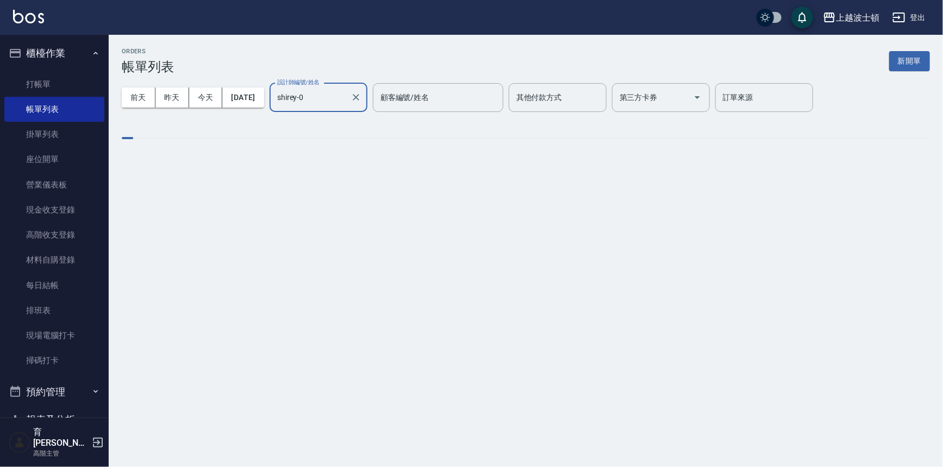
type input "shirey-0"
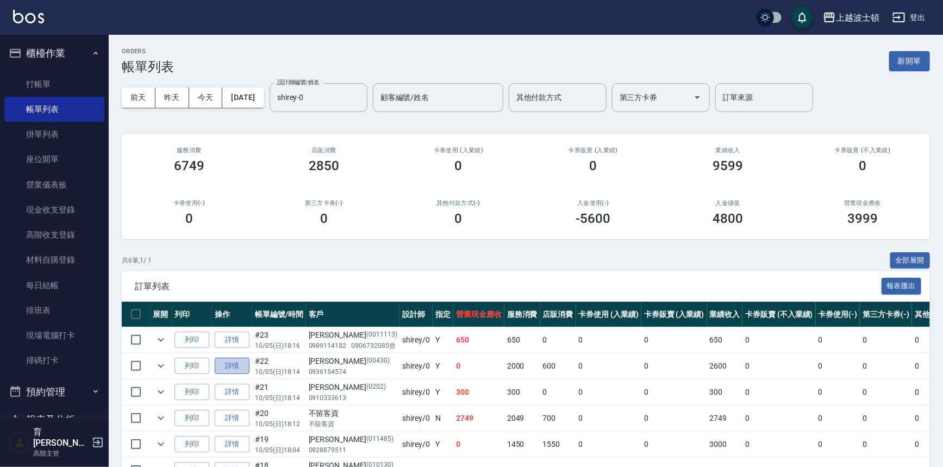
click at [232, 371] on link "詳情" at bounding box center [232, 366] width 35 height 17
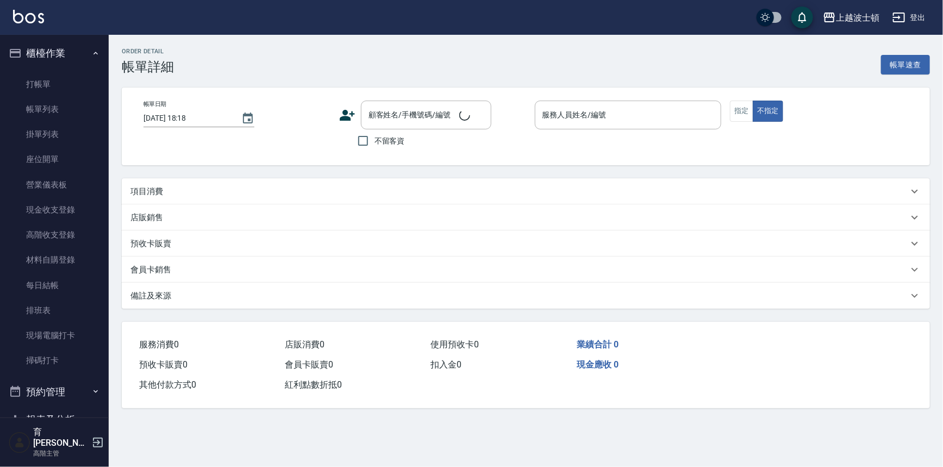
type input "[DATE] 18:14"
type input "shirey-0"
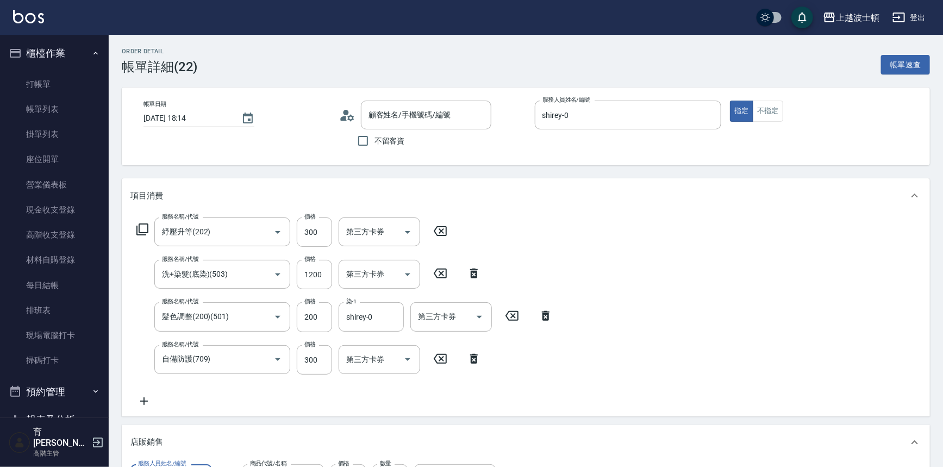
type input "[PERSON_NAME]/0936154574/00430"
type input "紓壓升等(202)"
type input "洗+染髮(底染)(503)"
type input "髮色調整(200)(501)"
type input "自備防護(709)"
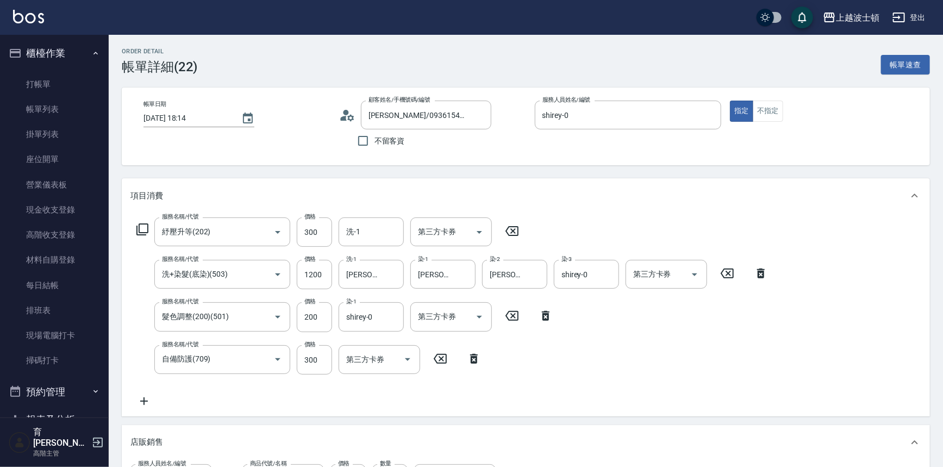
drag, startPoint x: 942, startPoint y: 228, endPoint x: 947, endPoint y: 338, distance: 110.4
click at [942, 338] on html "上越波士頓 登出 櫃檯作業 打帳單 帳單列表 掛單列表 座位開單 營業儀表板 現金收支登錄 高階收支登錄 材料自購登錄 每日結帳 排班表 現場電腦打卡 掃碼打…" at bounding box center [471, 445] width 943 height 890
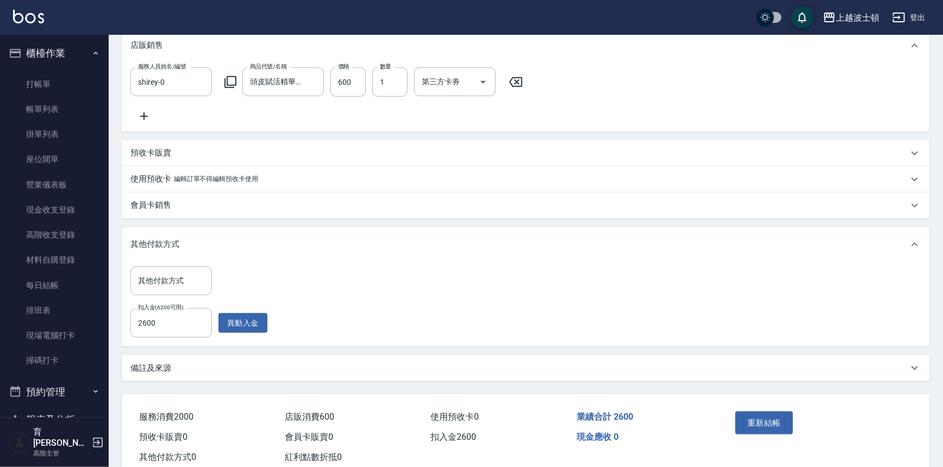
scroll to position [397, 0]
drag, startPoint x: 233, startPoint y: 329, endPoint x: 247, endPoint y: 345, distance: 20.8
click at [247, 345] on div "其他付款方式 其他付款方式 扣入金(6200可用) 2600 扣入金(6200可用) 異動入金" at bounding box center [526, 303] width 808 height 84
click at [777, 434] on button "重新結帳" at bounding box center [764, 422] width 58 height 23
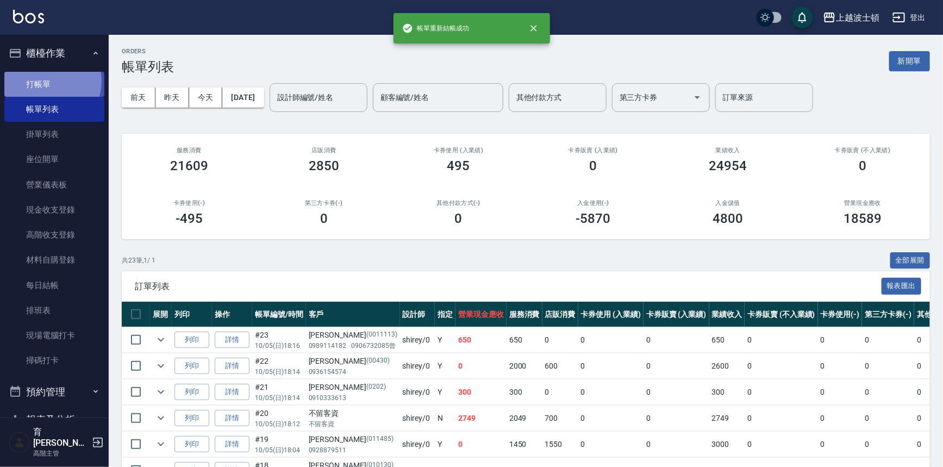
click at [48, 81] on link "打帳單" at bounding box center [54, 84] width 100 height 25
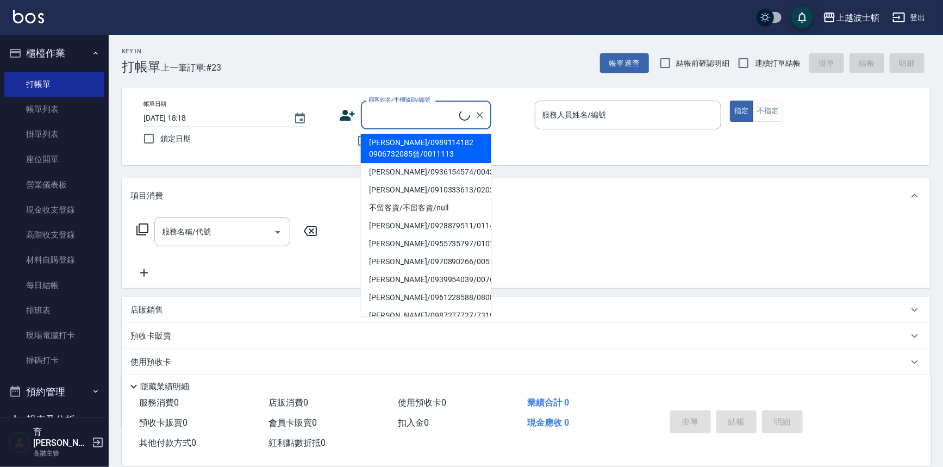
click at [371, 111] on input "顧客姓名/手機號碼/編號" at bounding box center [412, 114] width 93 height 19
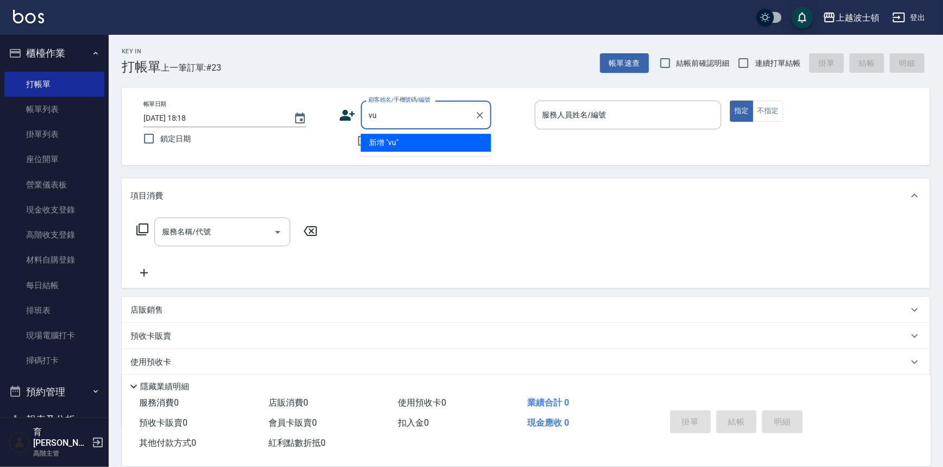
type input "v"
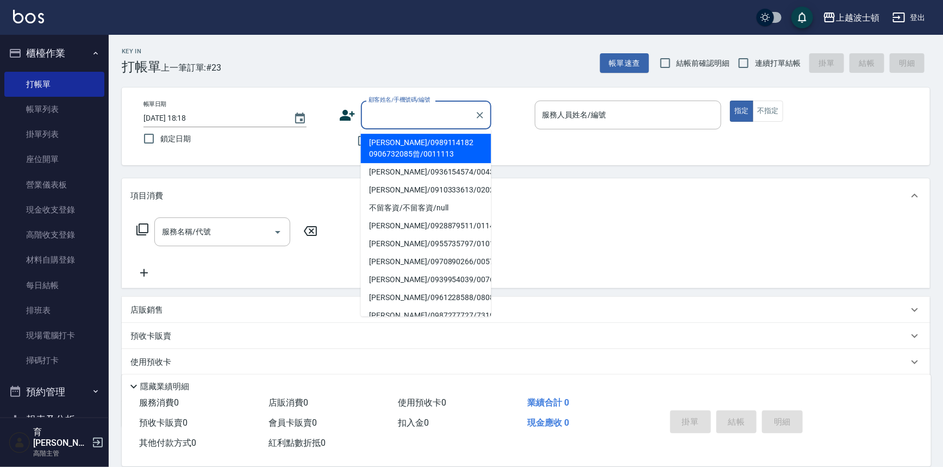
click at [385, 111] on input "顧客姓名/手機號碼/編號" at bounding box center [418, 114] width 104 height 19
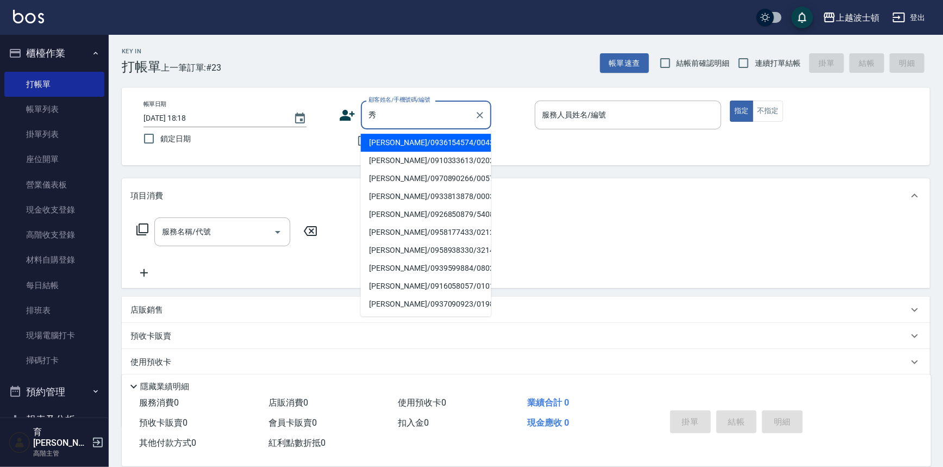
click at [410, 148] on li "[PERSON_NAME]/0936154574/00430" at bounding box center [426, 143] width 130 height 18
type input "[PERSON_NAME]/0936154574/00430"
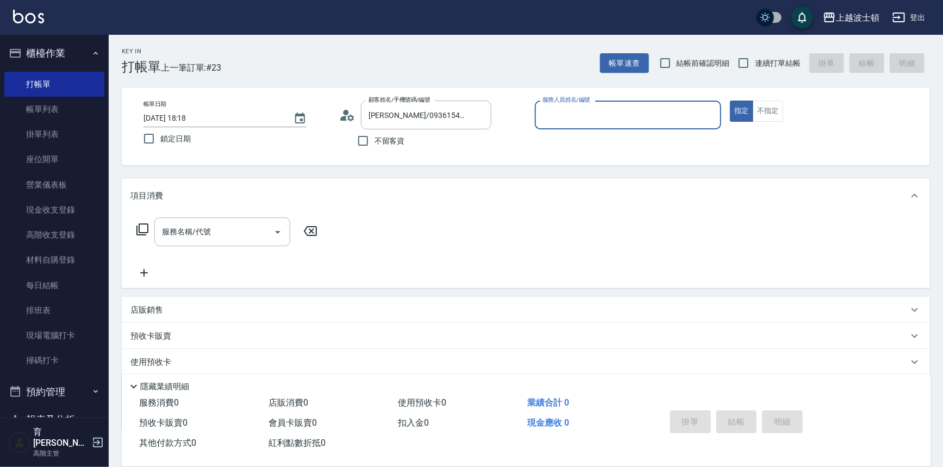
type input "shirey-0"
click at [55, 81] on link "打帳單" at bounding box center [54, 84] width 100 height 25
click at [91, 49] on icon "button" at bounding box center [95, 53] width 9 height 9
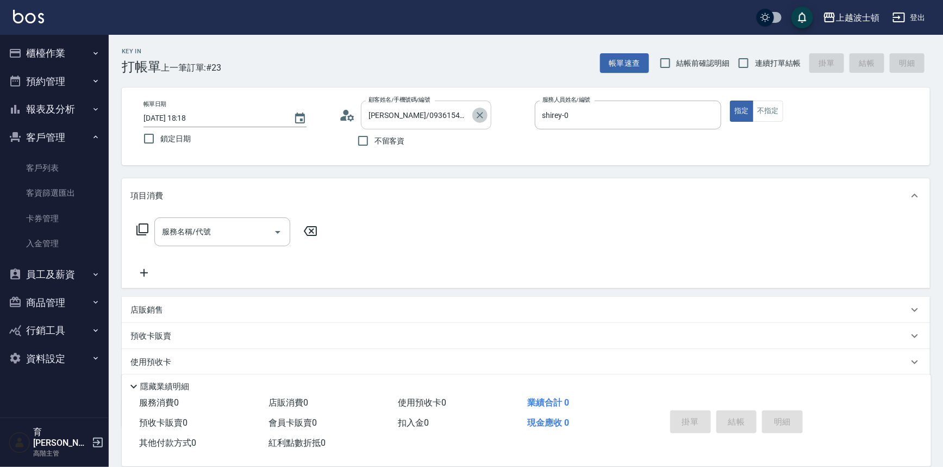
click at [483, 112] on icon "Clear" at bounding box center [479, 115] width 11 height 11
drag, startPoint x: 48, startPoint y: 54, endPoint x: 77, endPoint y: 90, distance: 45.7
click at [49, 54] on button "櫃檯作業" at bounding box center [54, 53] width 100 height 28
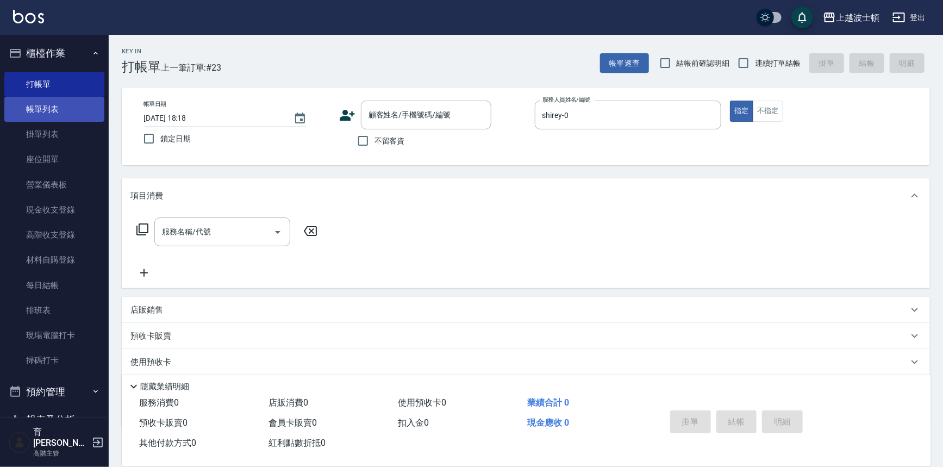
click at [73, 103] on link "帳單列表" at bounding box center [54, 109] width 100 height 25
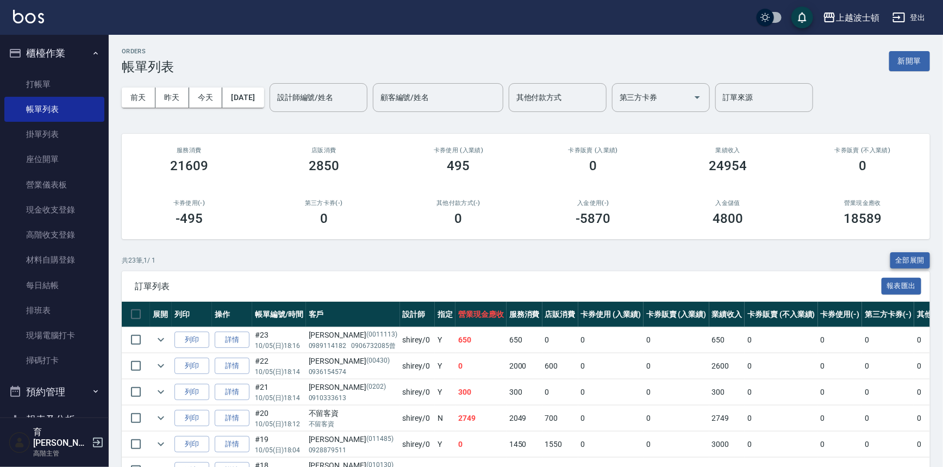
click at [906, 260] on button "全部展開" at bounding box center [910, 260] width 40 height 17
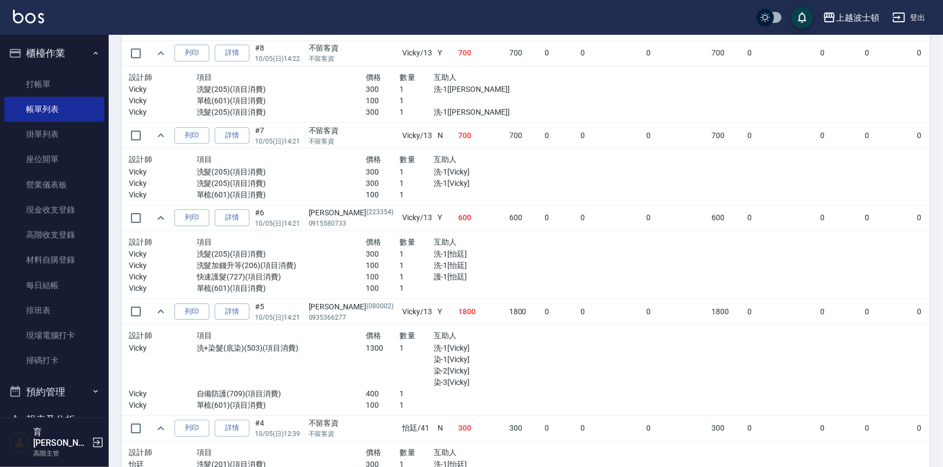
scroll to position [1711, 0]
